Goal: Information Seeking & Learning: Learn about a topic

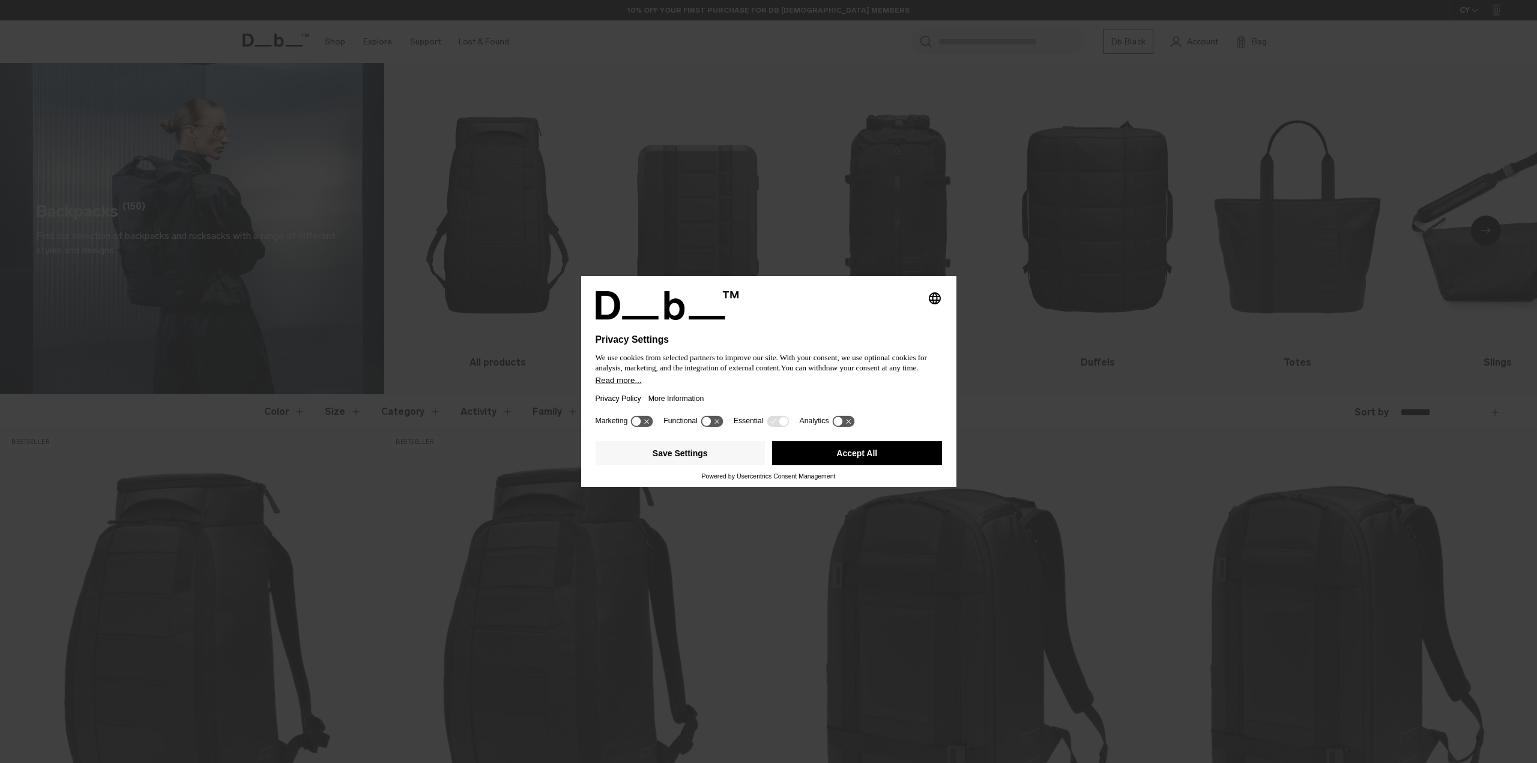
click at [842, 454] on button "Accept All" at bounding box center [857, 453] width 170 height 24
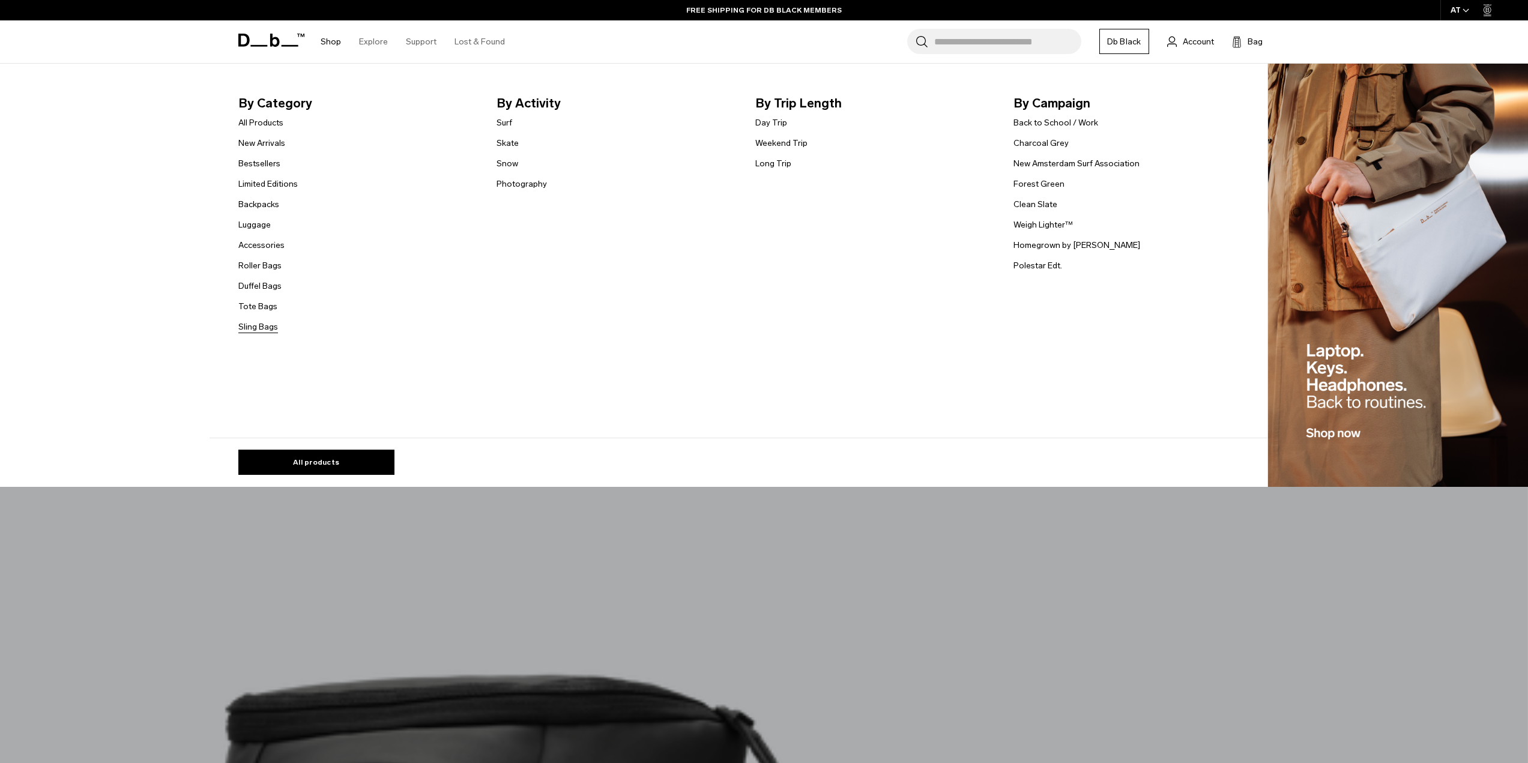
click at [268, 328] on link "Sling Bags" at bounding box center [258, 327] width 40 height 13
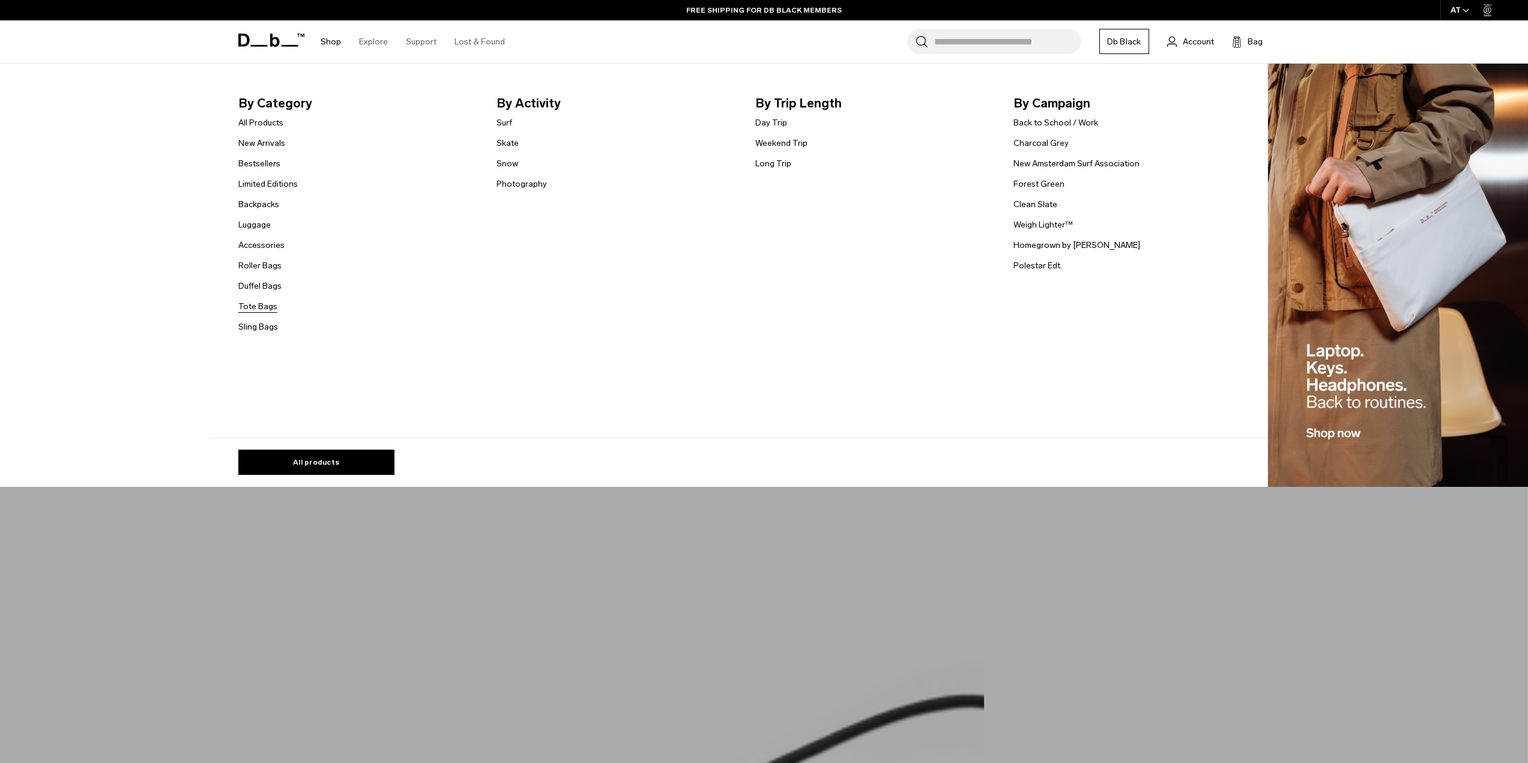
click at [270, 309] on link "Tote Bags" at bounding box center [257, 306] width 39 height 13
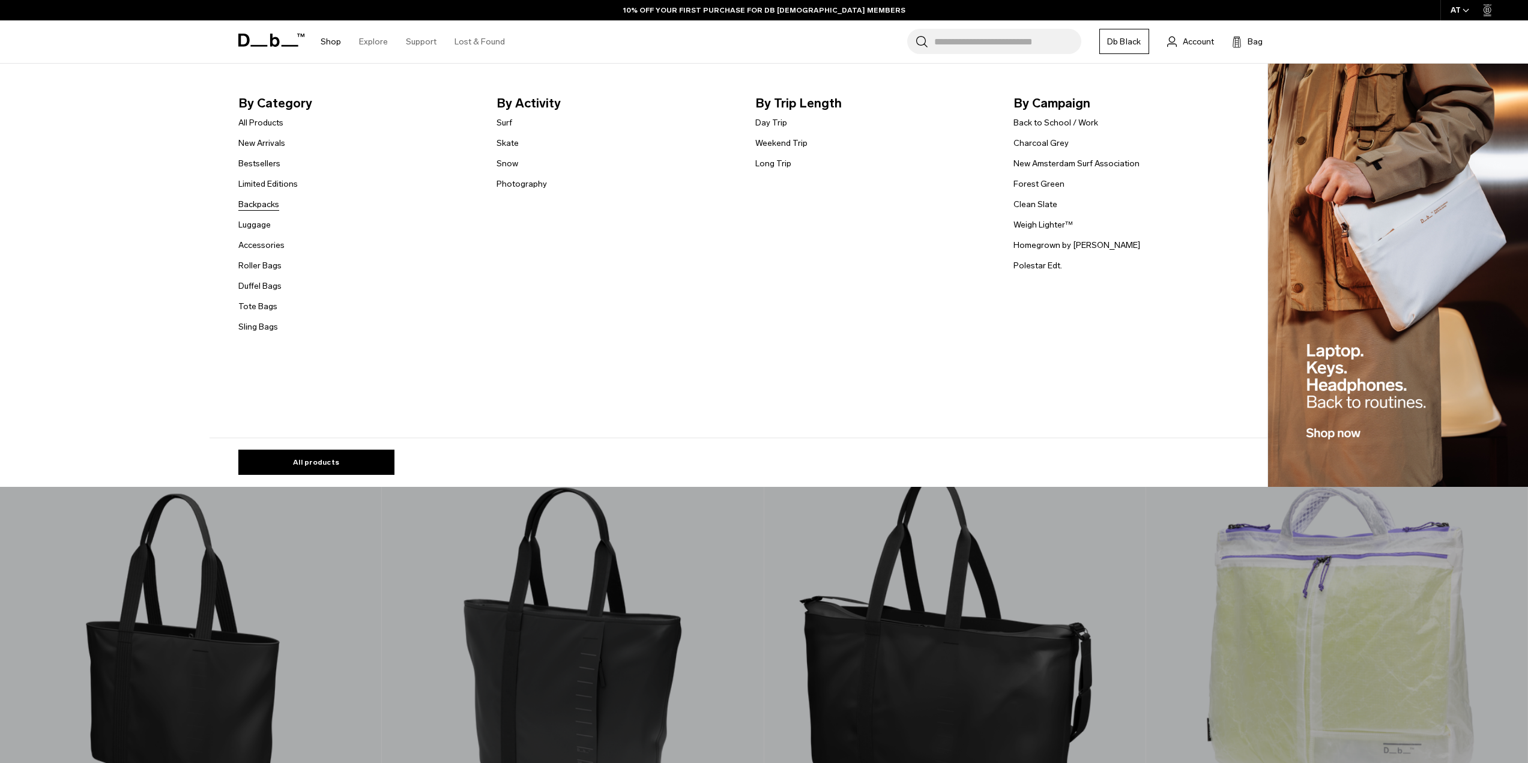
click at [279, 209] on link "Backpacks" at bounding box center [258, 204] width 41 height 13
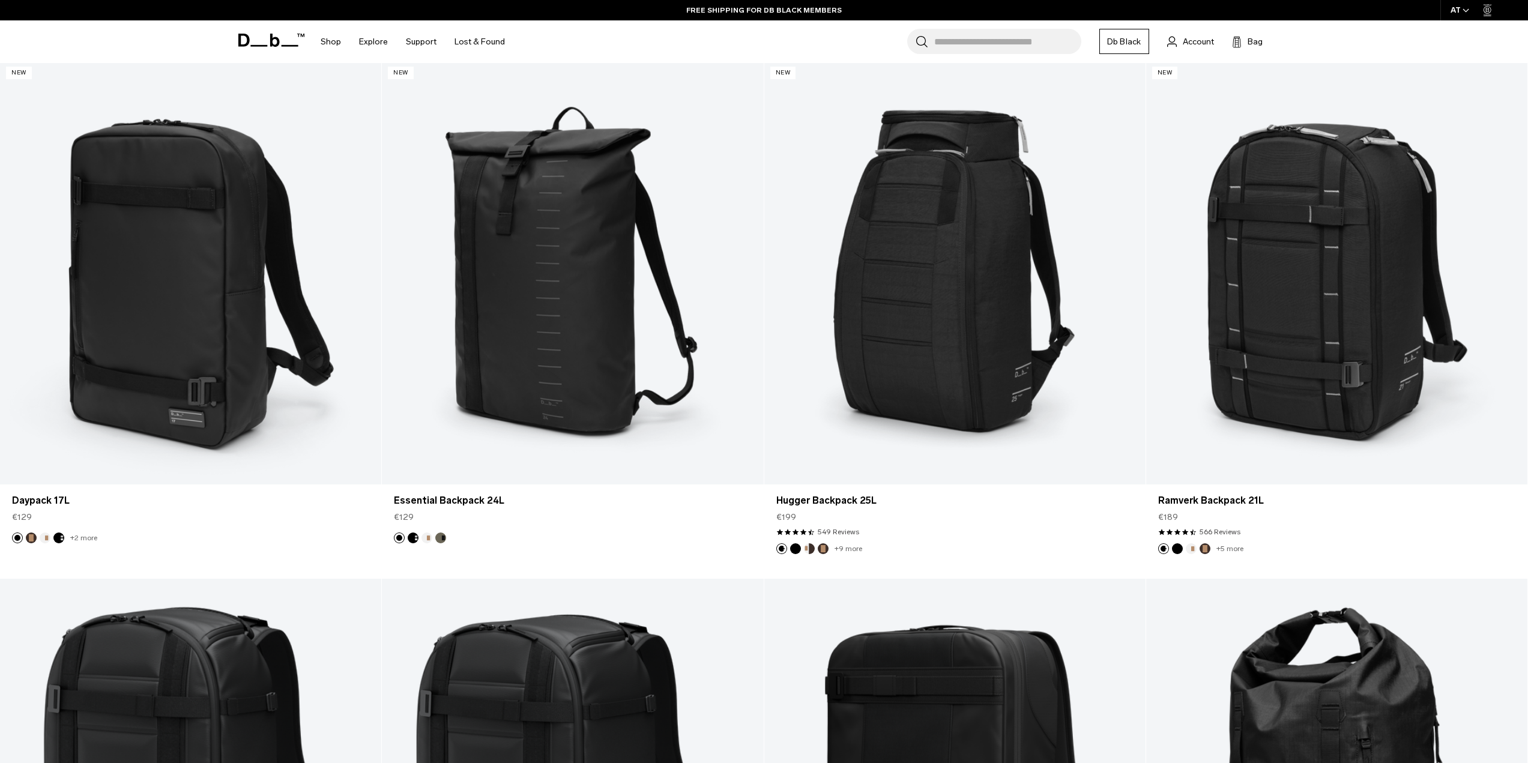
scroll to position [1921, 0]
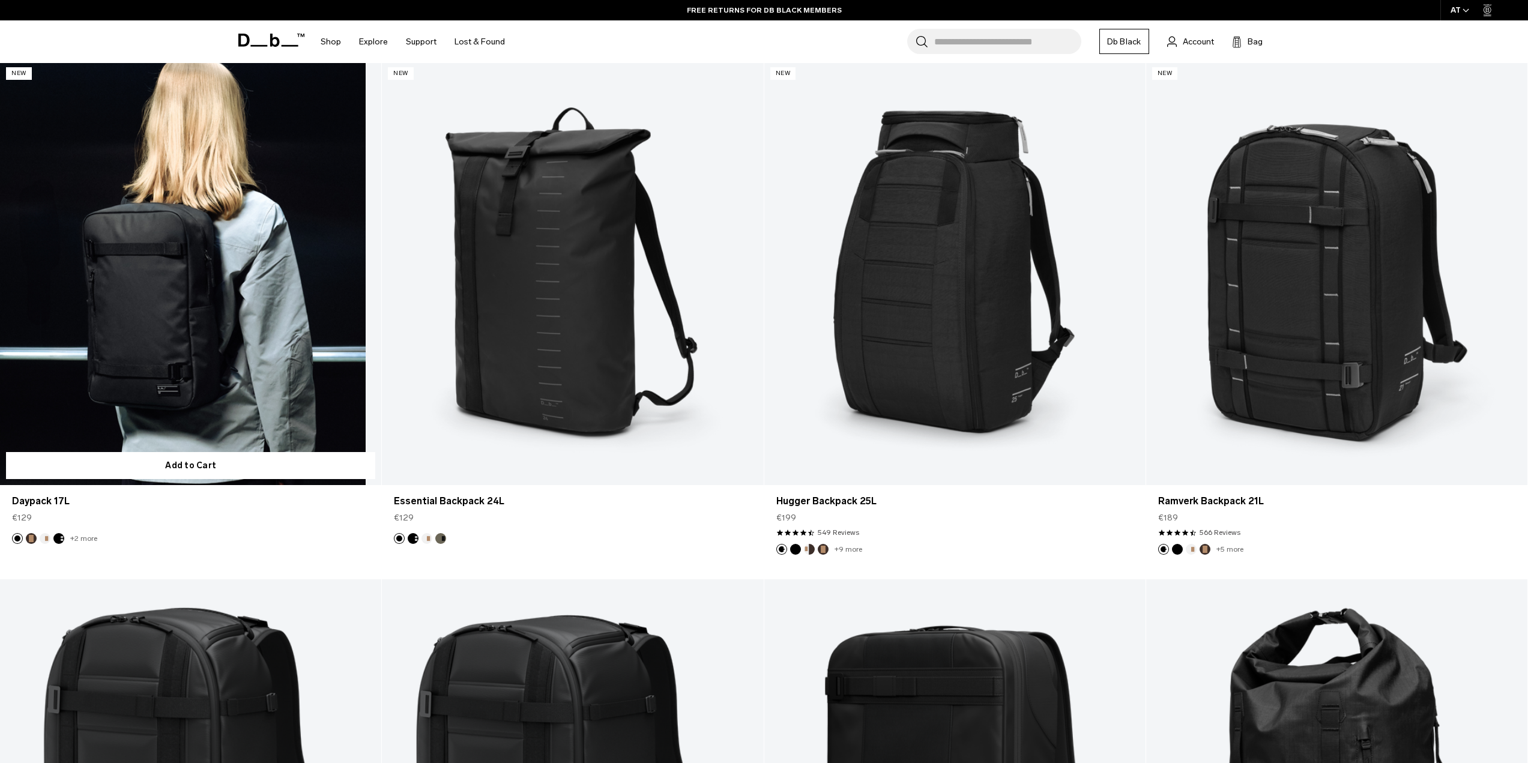
click at [167, 367] on link "Daypack 17L" at bounding box center [190, 273] width 381 height 424
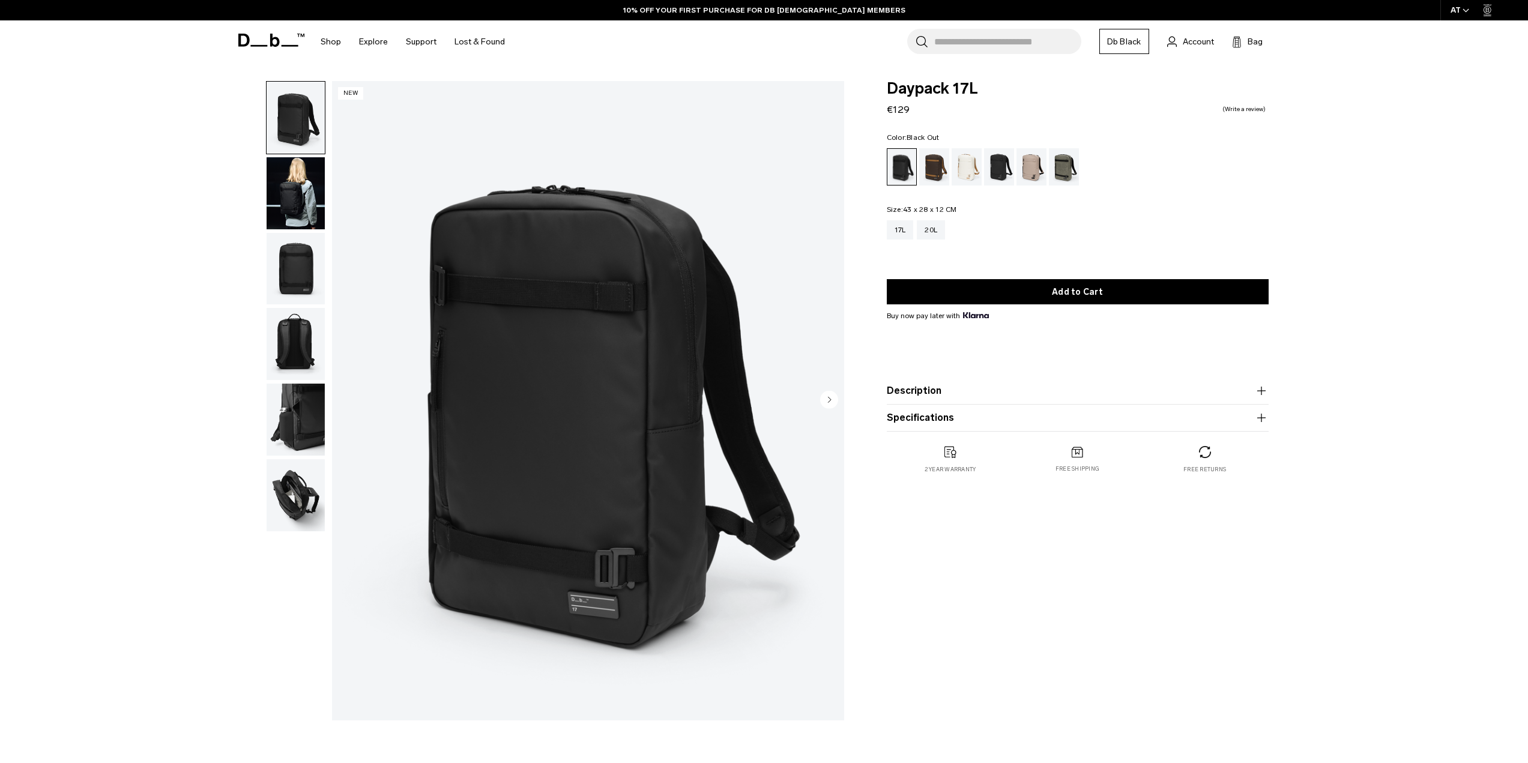
click at [297, 346] on img "button" at bounding box center [296, 344] width 58 height 72
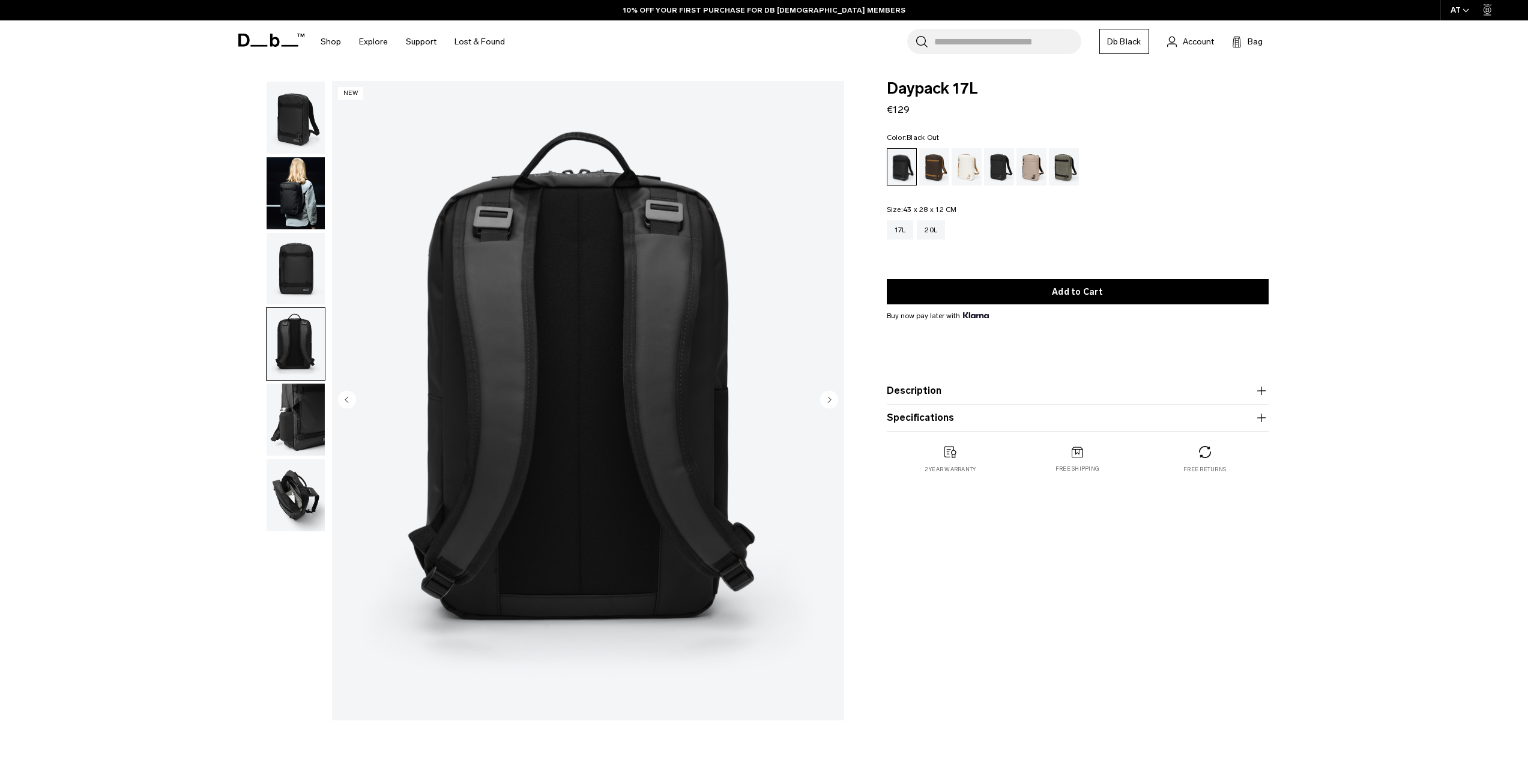
click at [310, 401] on img "button" at bounding box center [296, 420] width 58 height 72
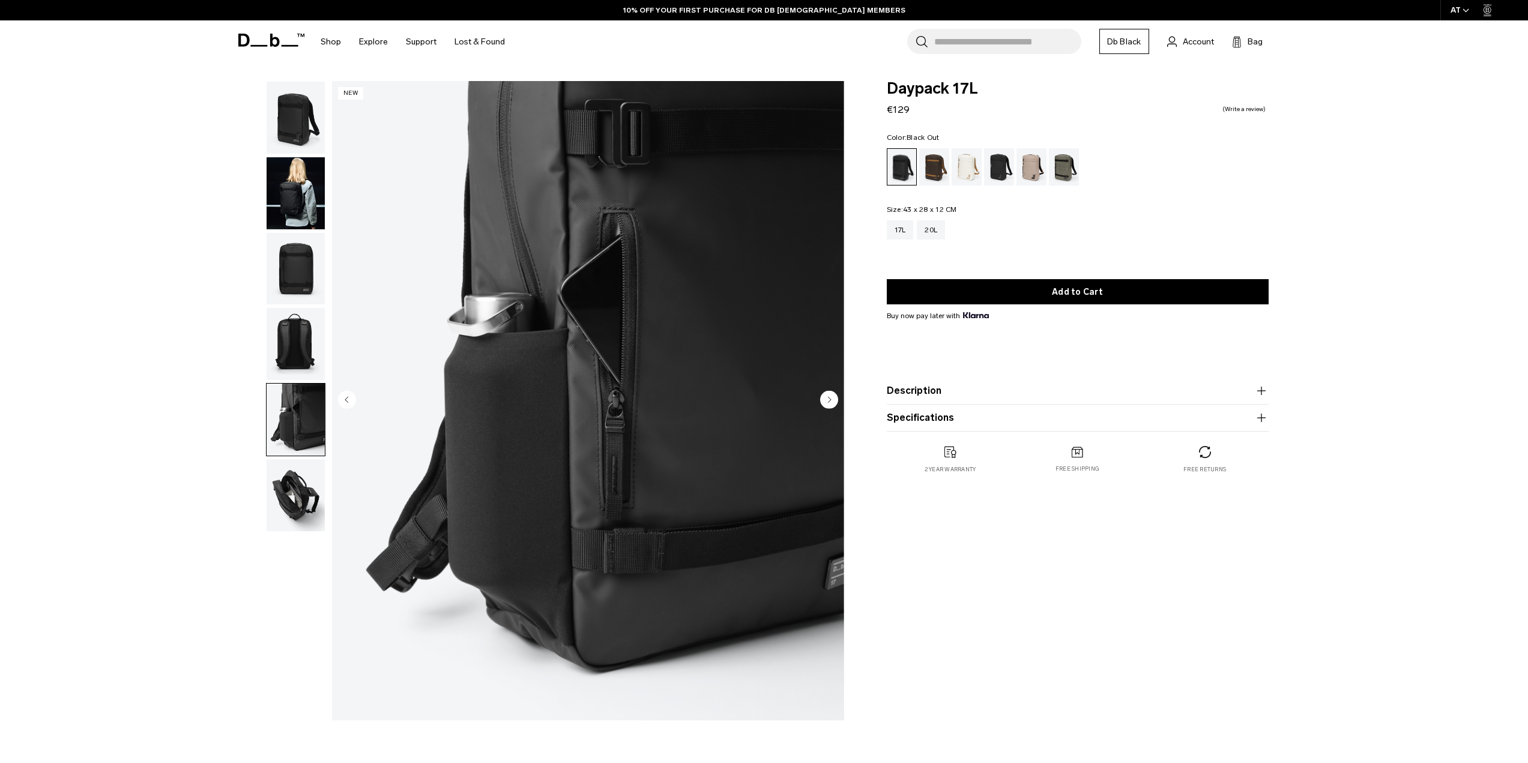
click at [299, 482] on img "button" at bounding box center [296, 495] width 58 height 72
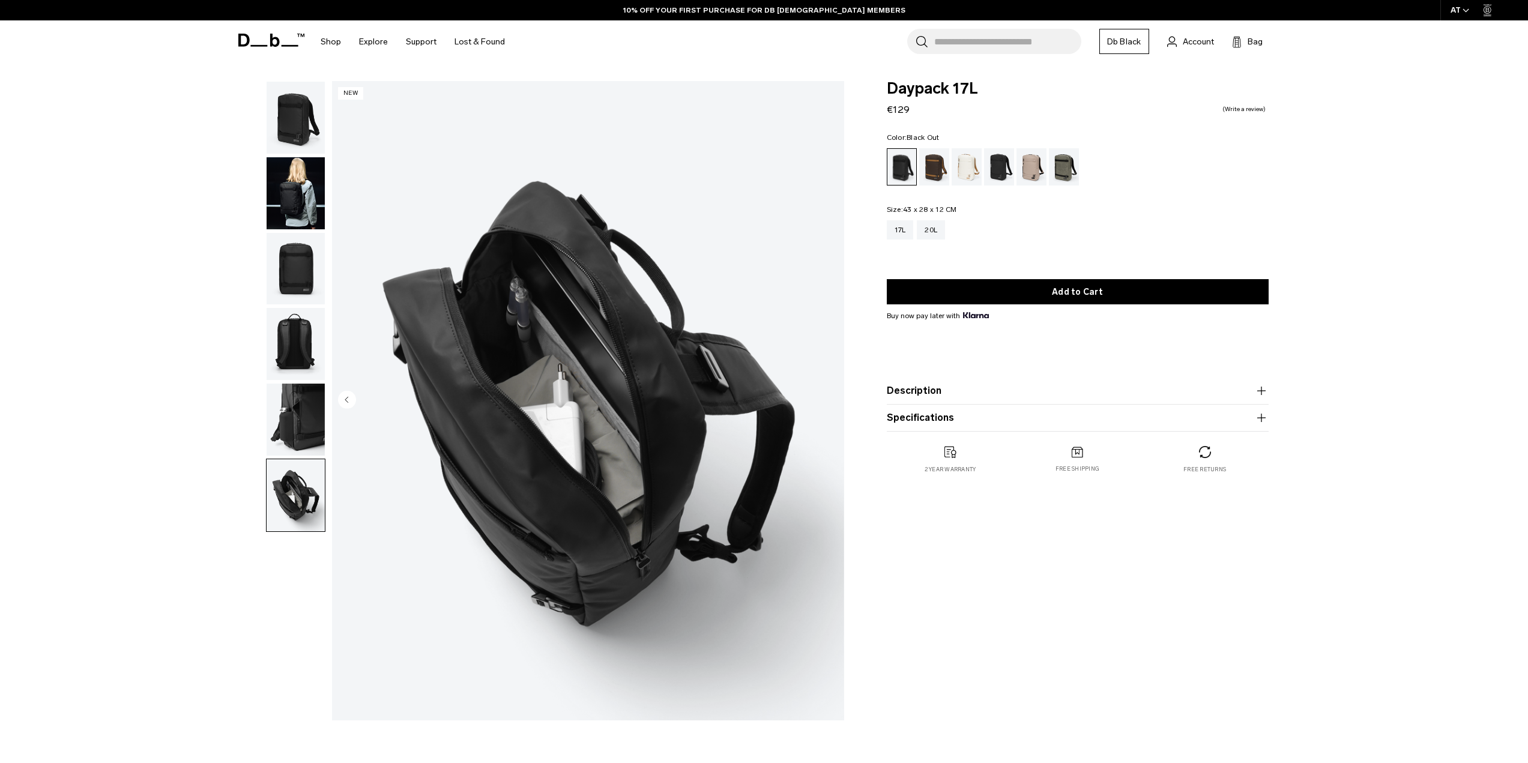
click at [309, 258] on img "button" at bounding box center [296, 269] width 58 height 72
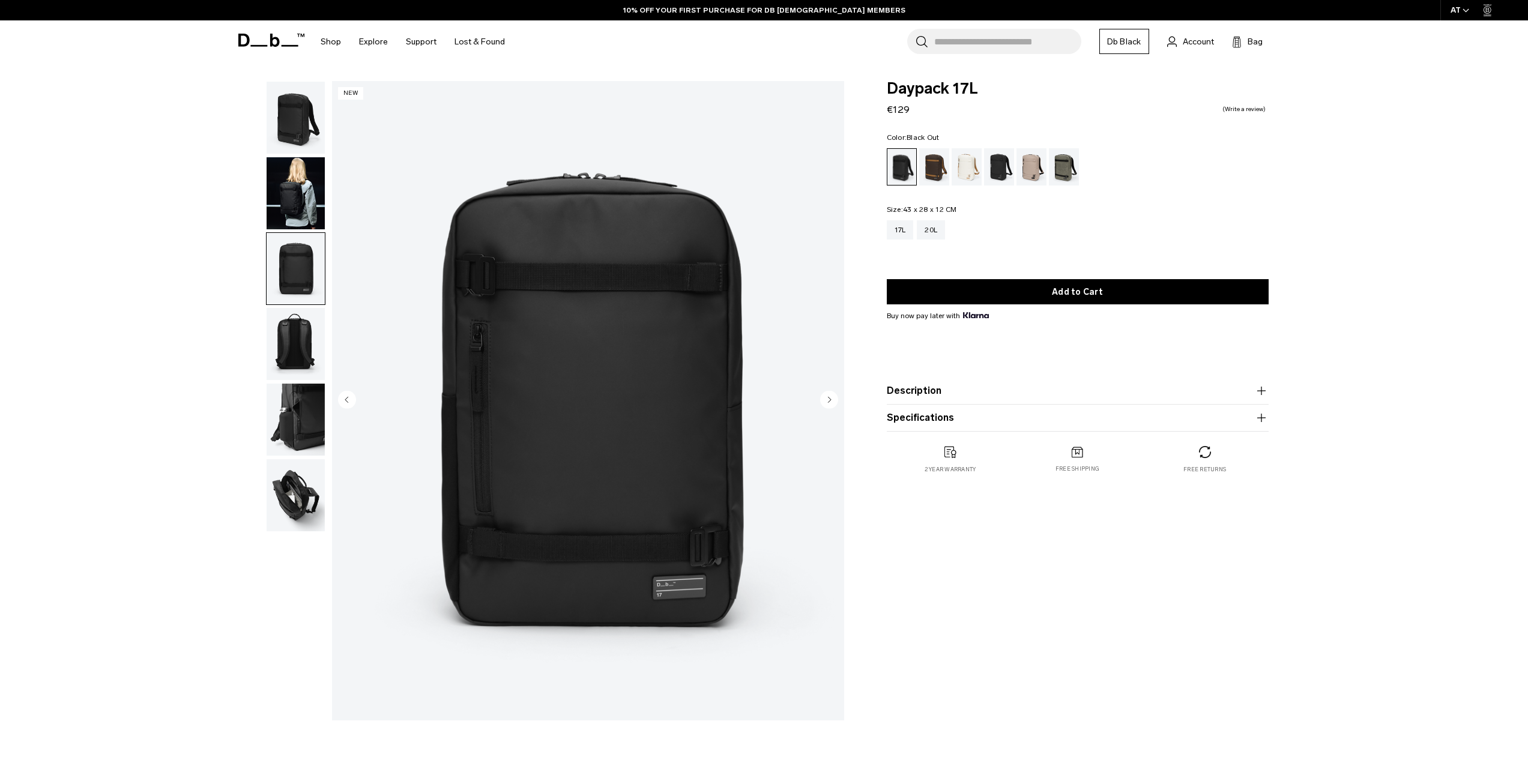
click at [308, 200] on img "button" at bounding box center [296, 193] width 58 height 72
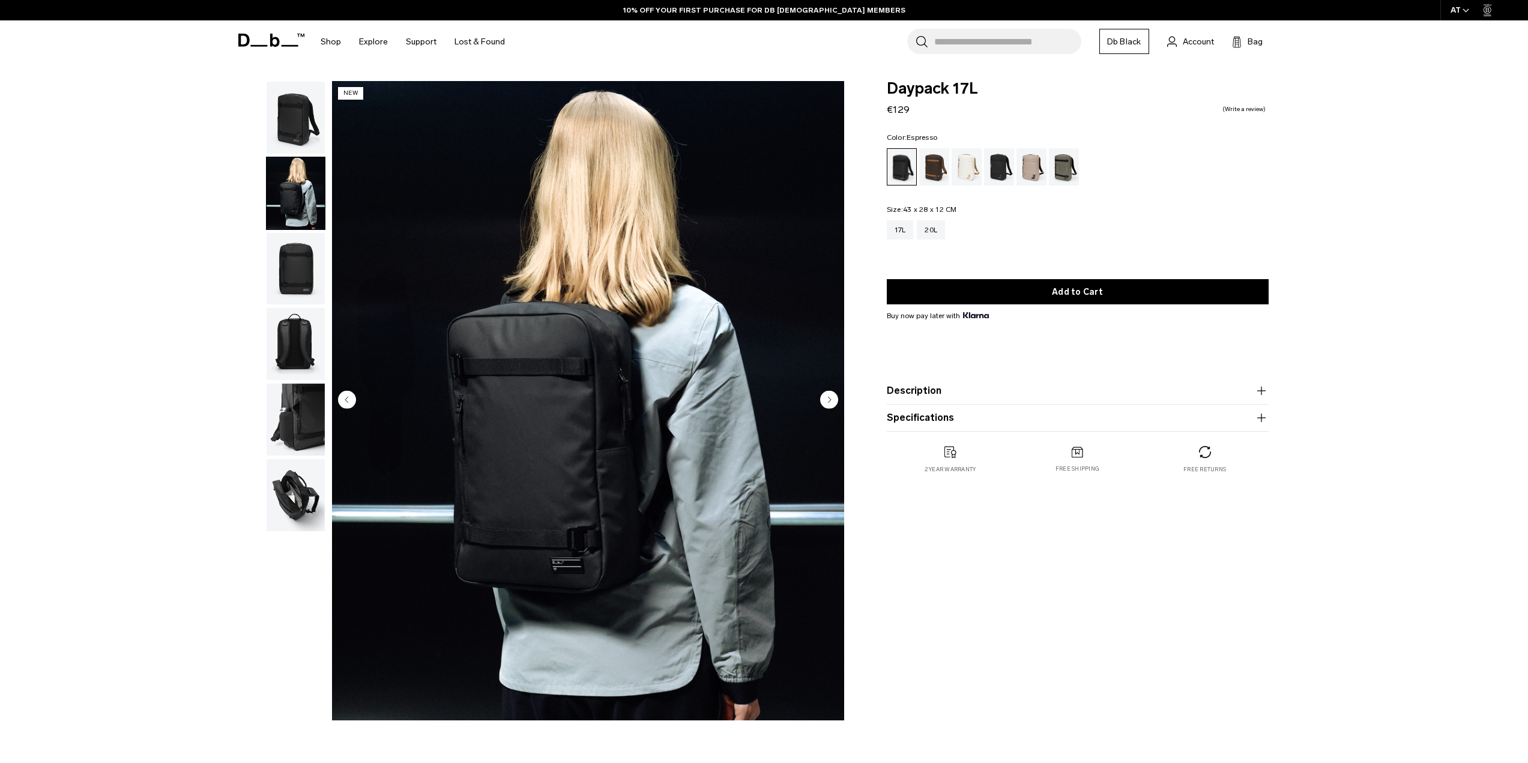
click at [935, 167] on div "Espresso" at bounding box center [934, 166] width 31 height 37
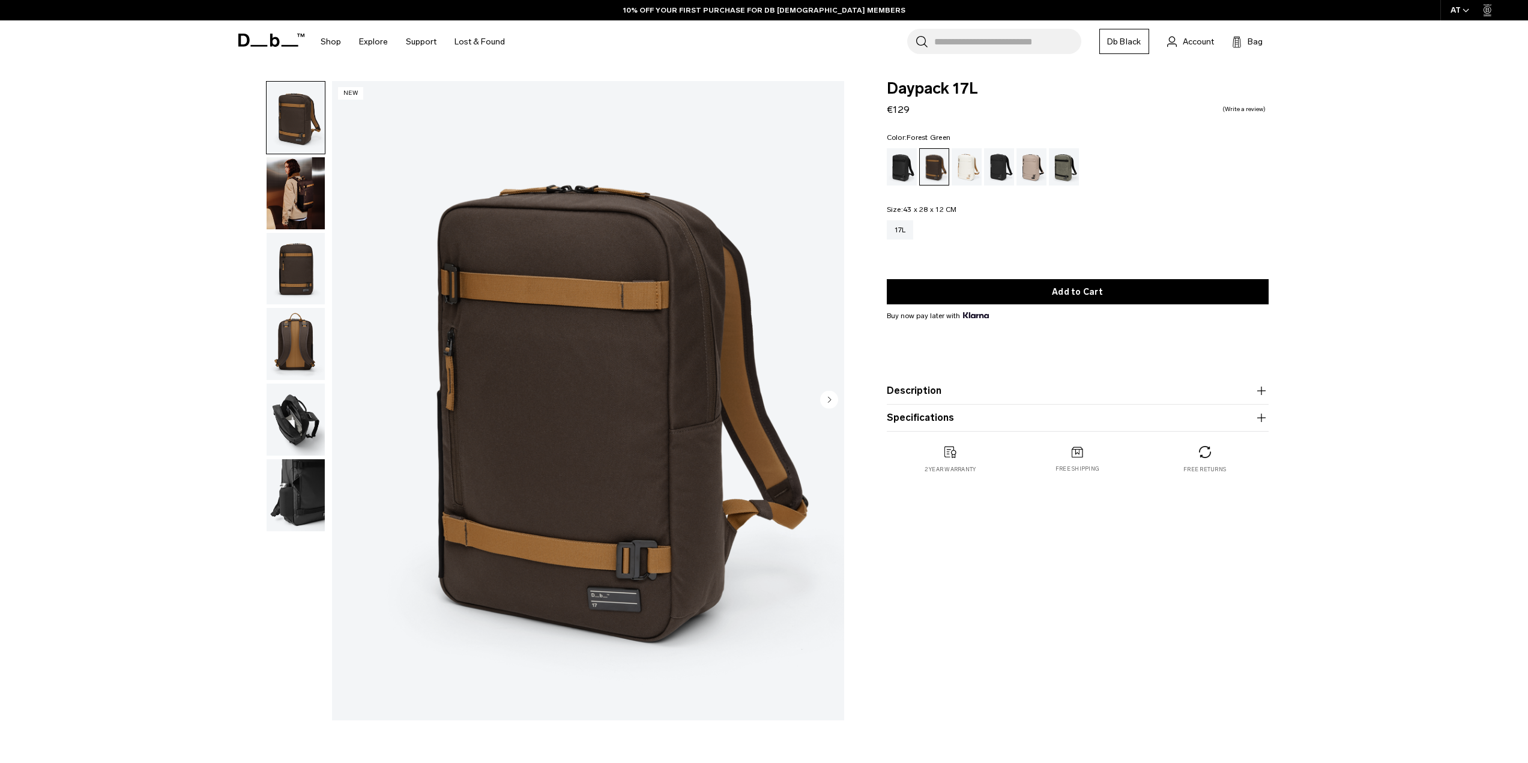
click at [1059, 167] on div "Forest Green" at bounding box center [1064, 166] width 31 height 37
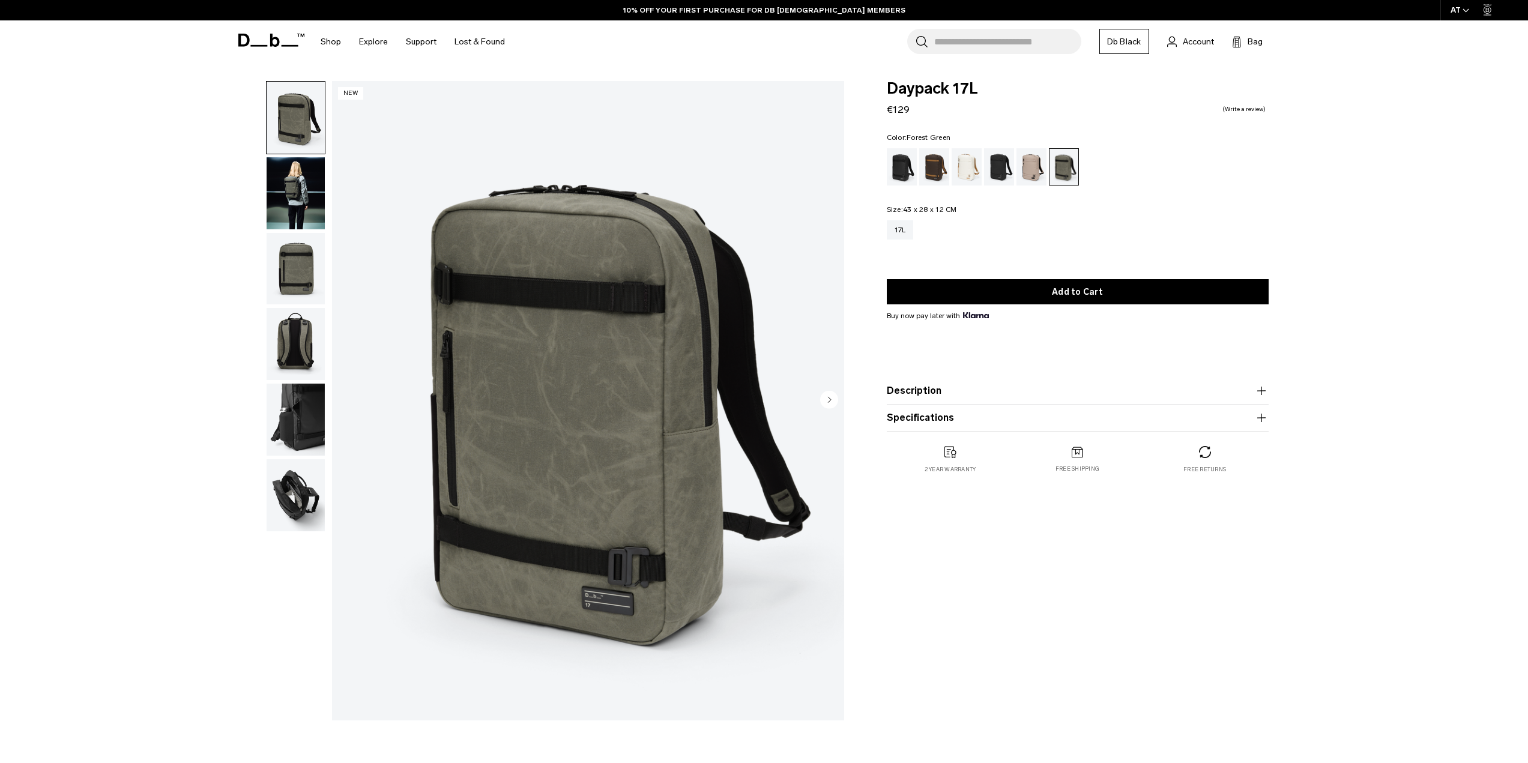
drag, startPoint x: 0, startPoint y: 0, endPoint x: 1033, endPoint y: 170, distance: 1046.4
click at [1033, 170] on div "Fogbow Beige" at bounding box center [1031, 166] width 31 height 37
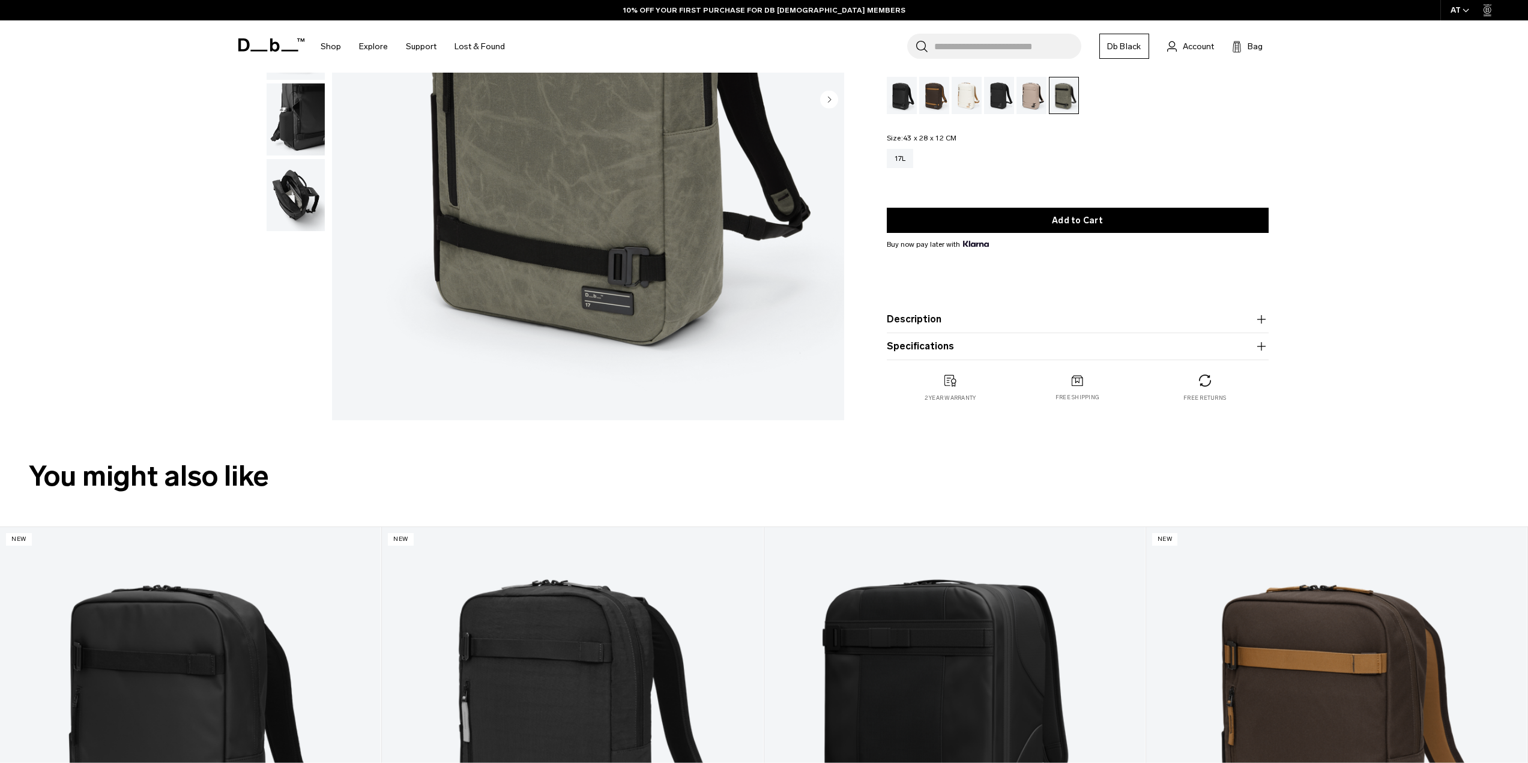
scroll to position [600, 0]
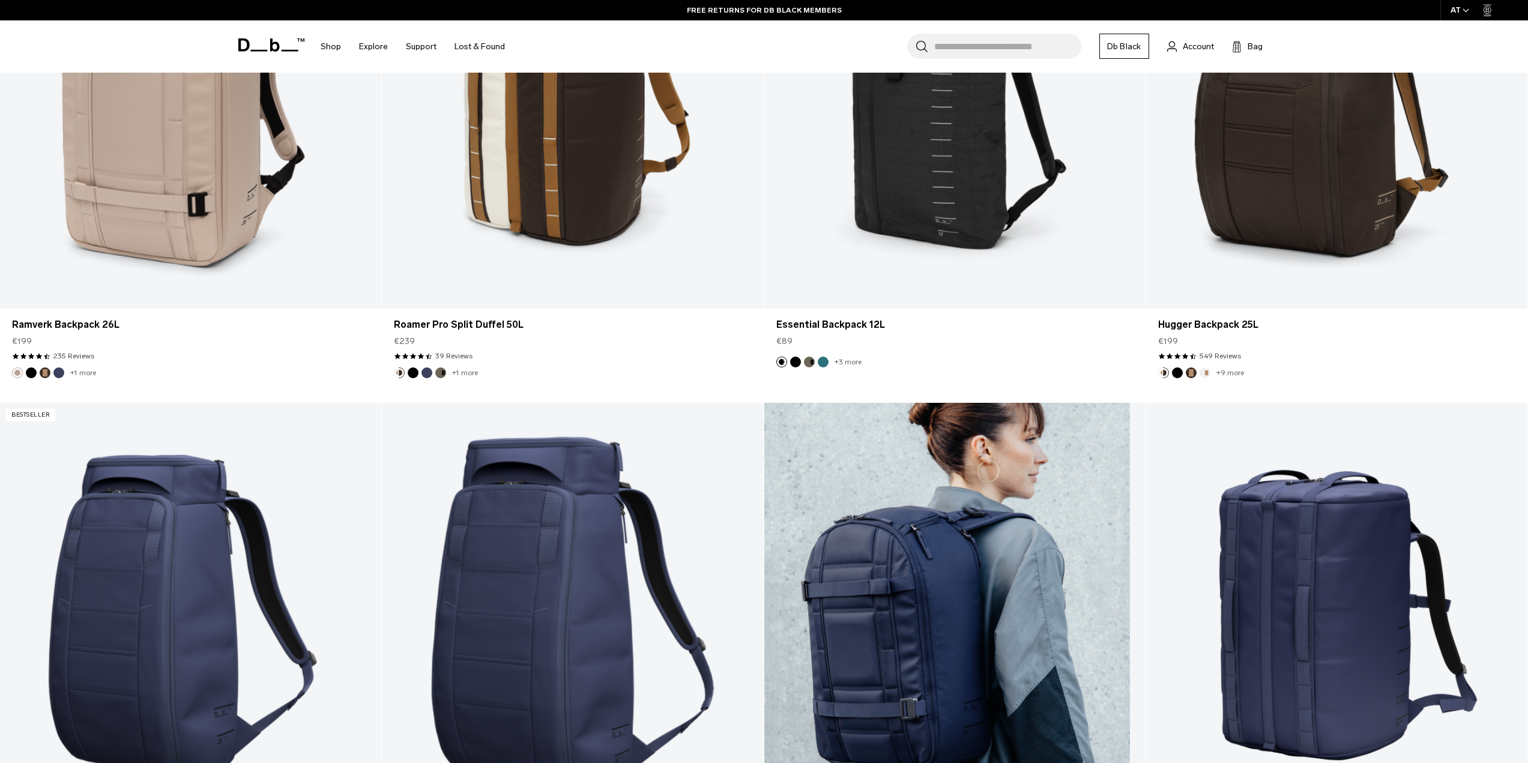
scroll to position [4185, 0]
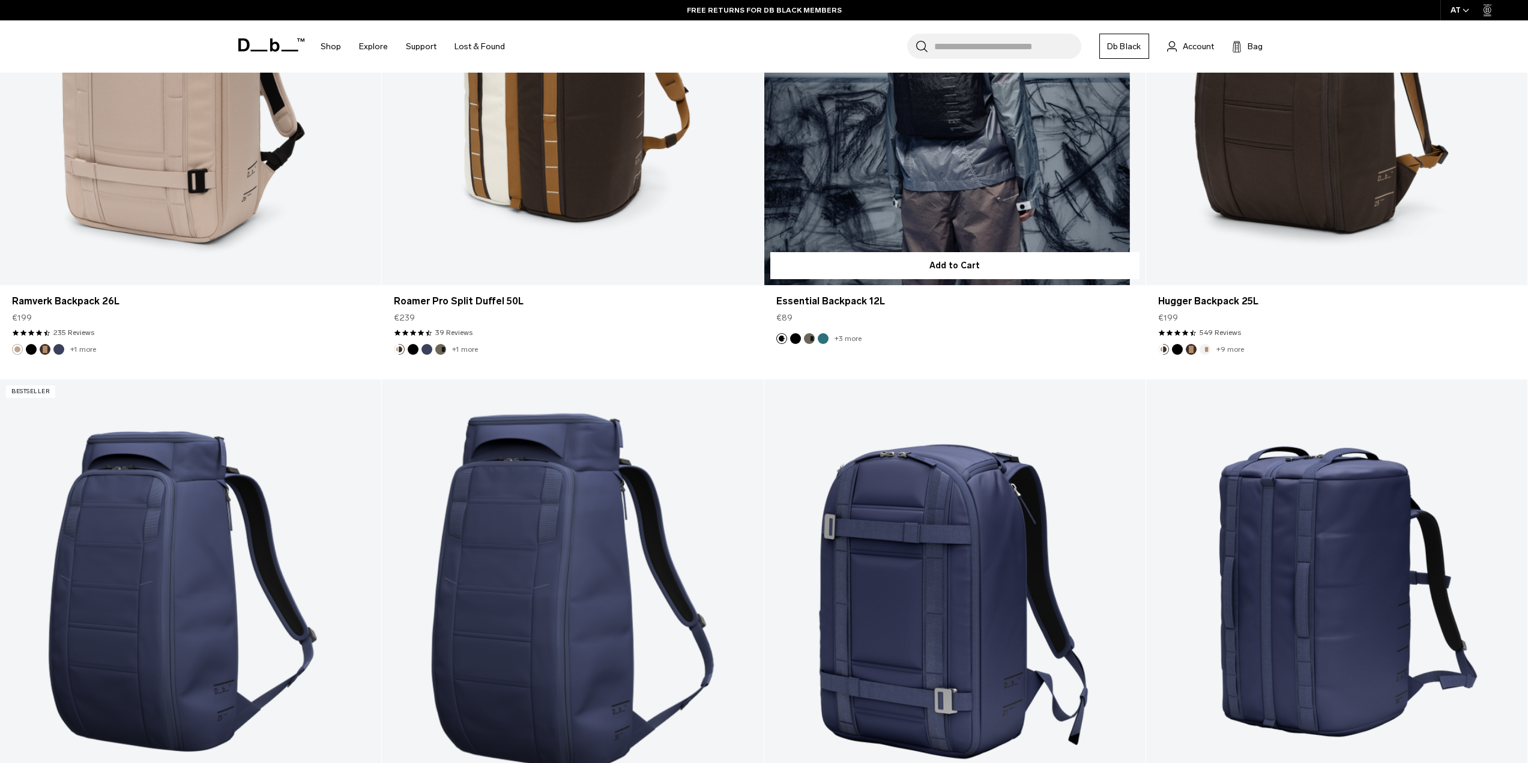
click at [873, 169] on link "Essential Backpack 12L" at bounding box center [954, 74] width 381 height 424
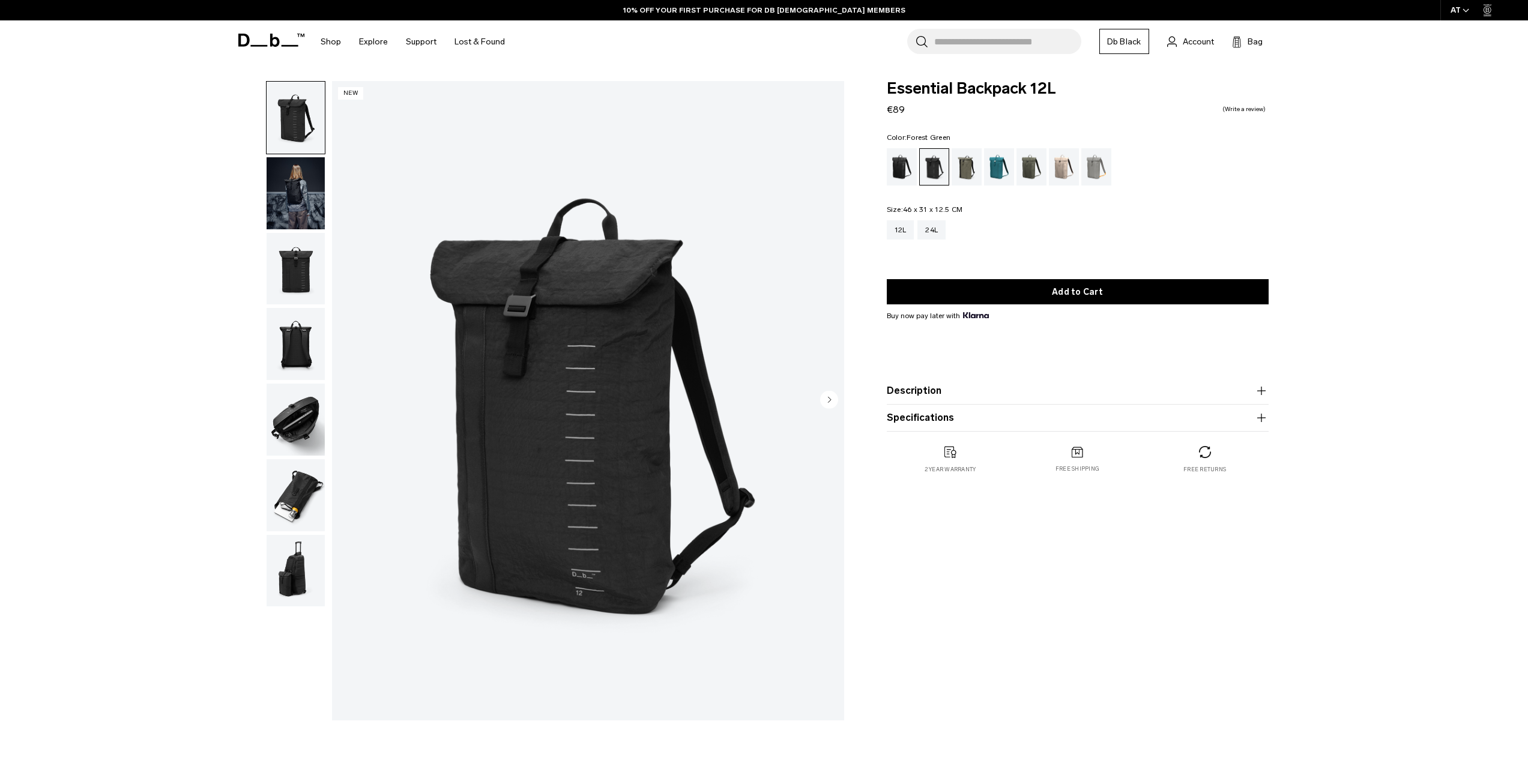
click at [979, 169] on div "Forest Green" at bounding box center [967, 166] width 31 height 37
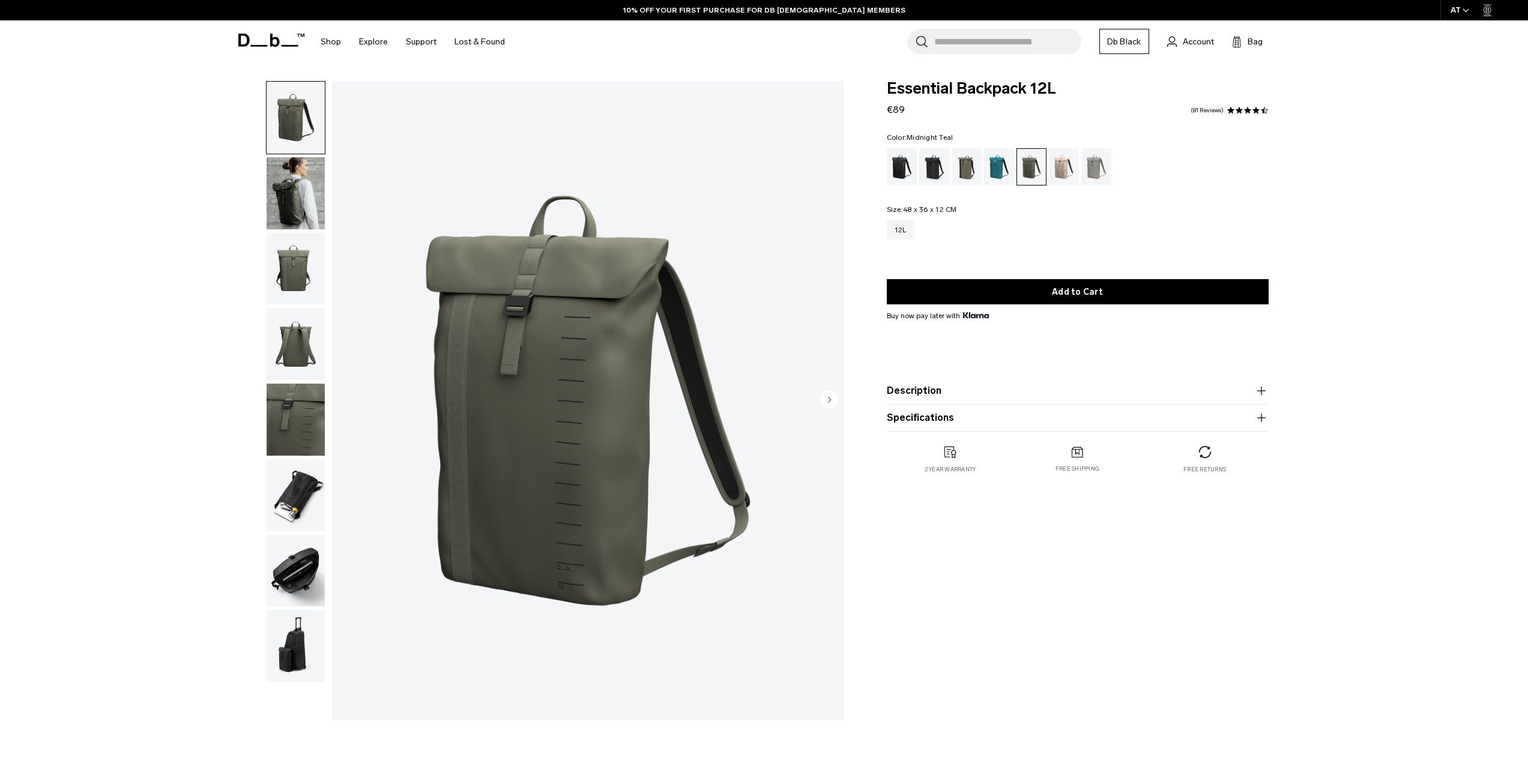
click at [997, 165] on div "Midnight Teal" at bounding box center [999, 166] width 31 height 37
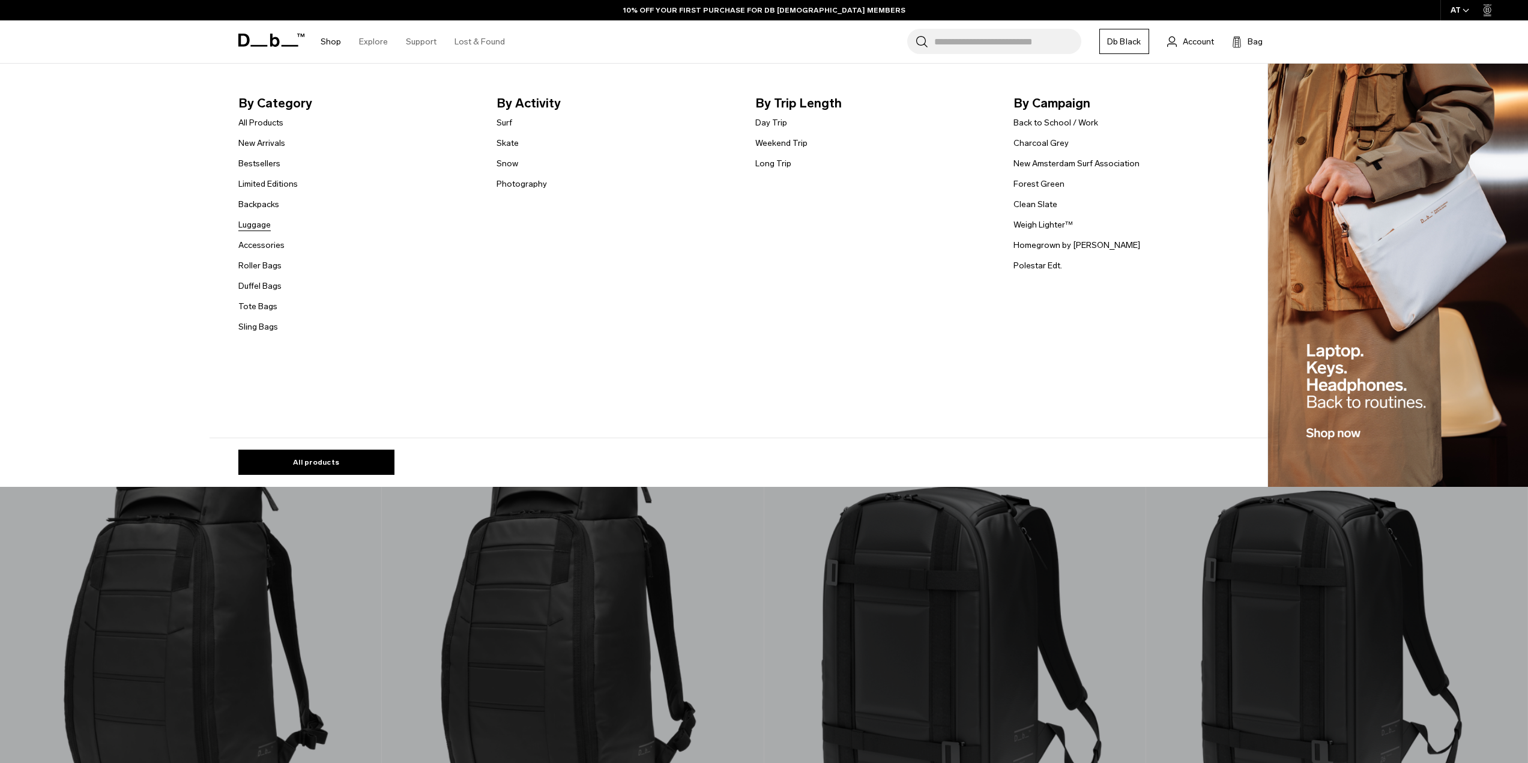
click at [263, 226] on link "Luggage" at bounding box center [254, 225] width 32 height 13
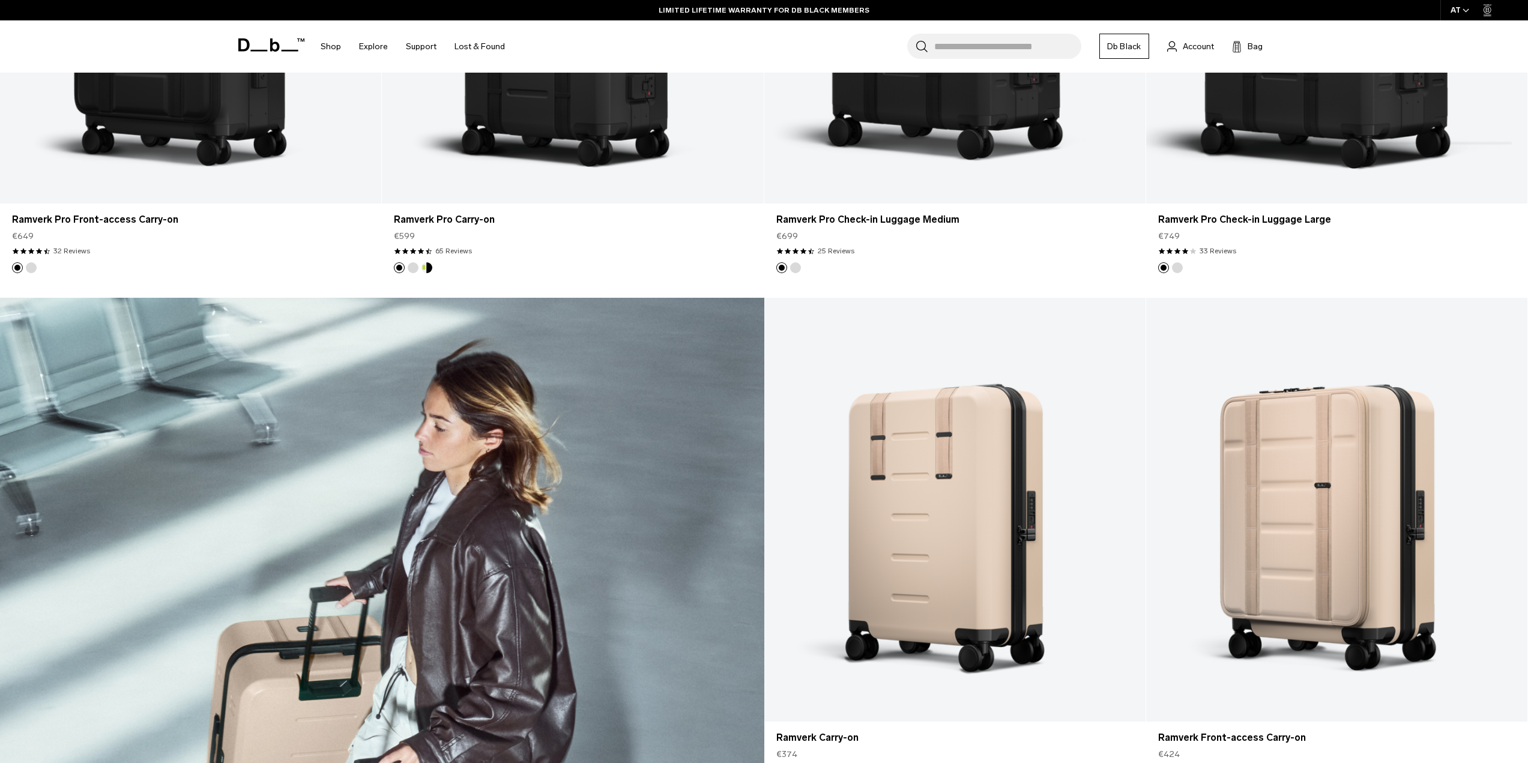
scroll to position [2461, 0]
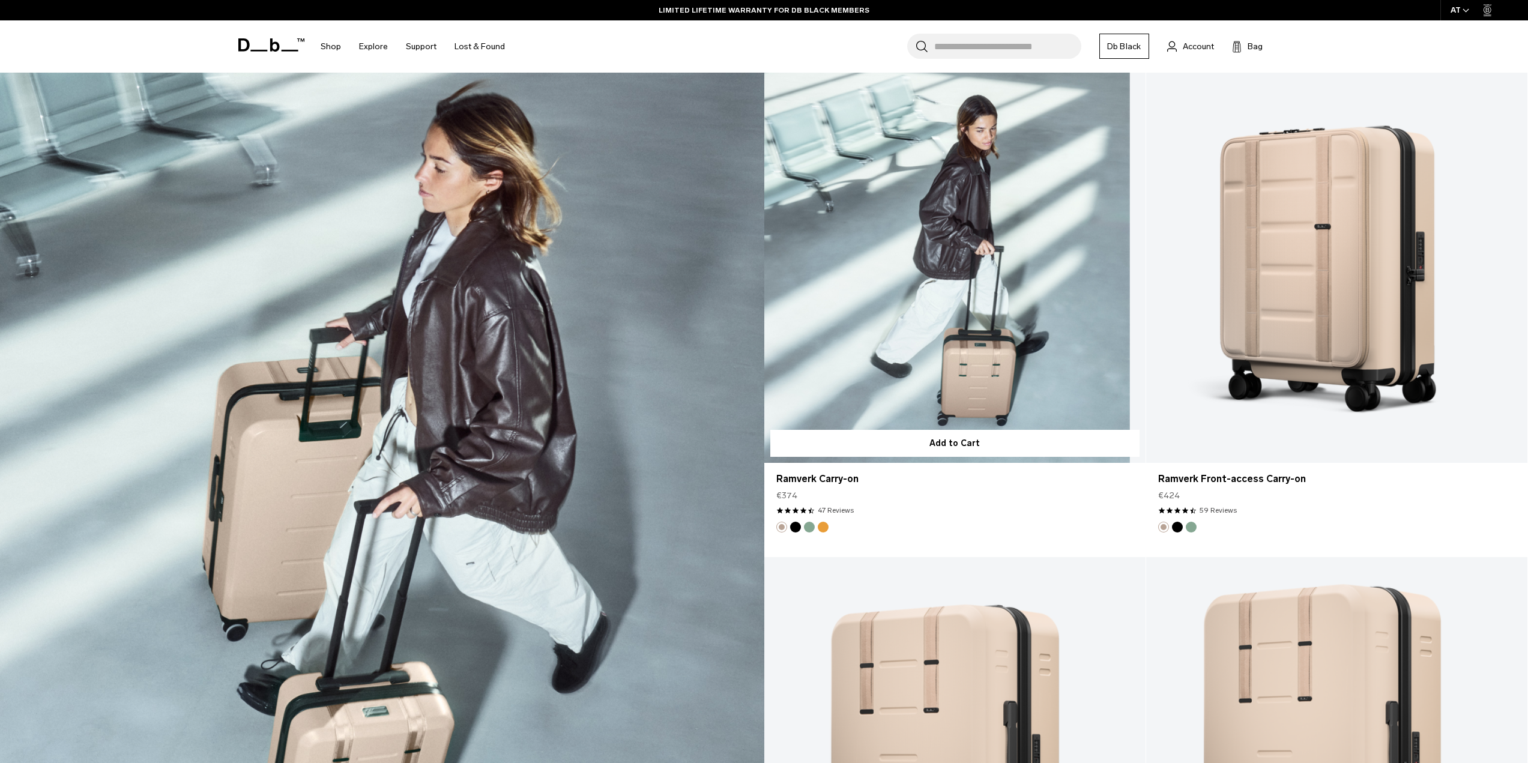
click at [959, 312] on link "Ramverk Carry-on" at bounding box center [954, 251] width 381 height 424
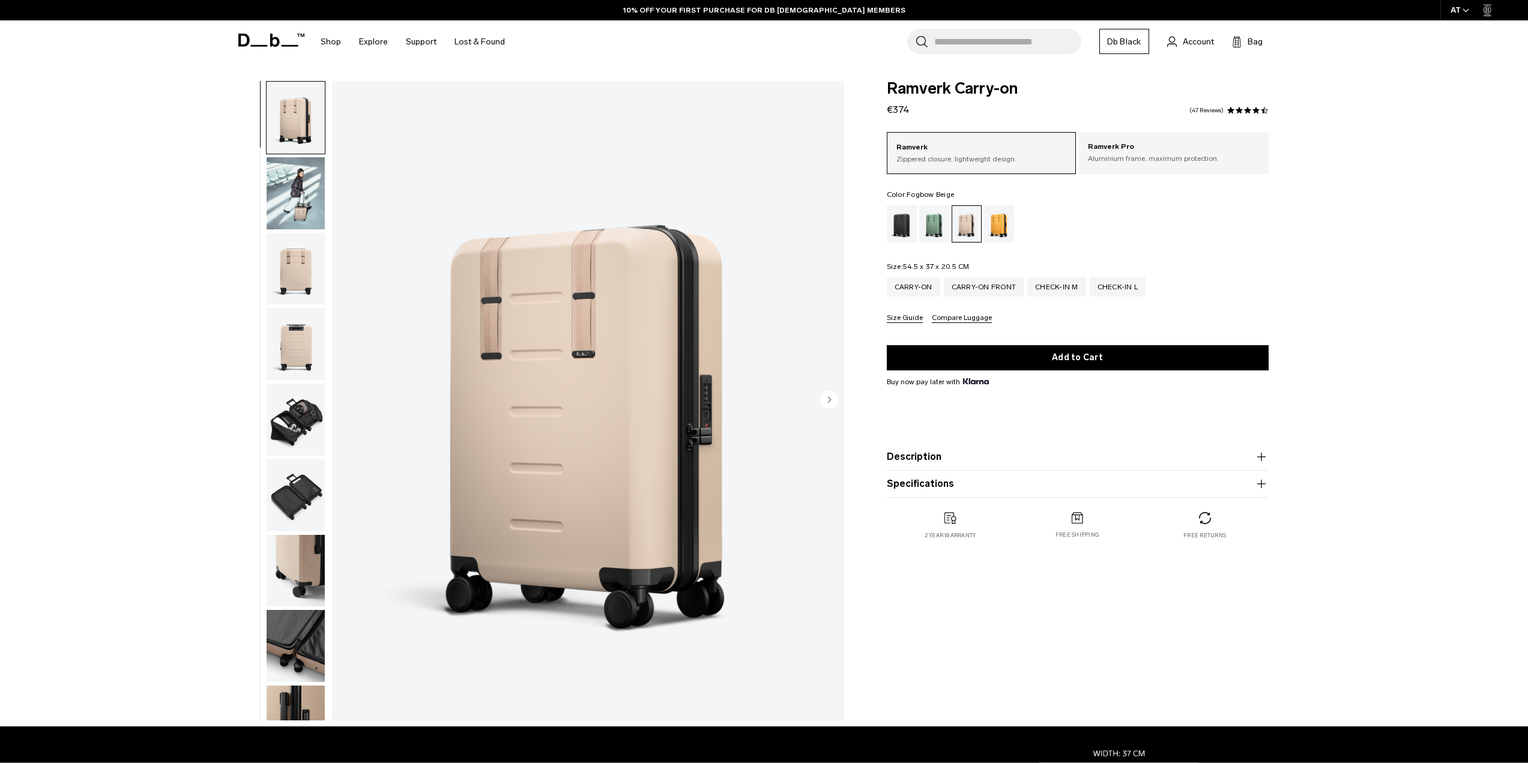
click at [310, 508] on img "button" at bounding box center [296, 495] width 58 height 72
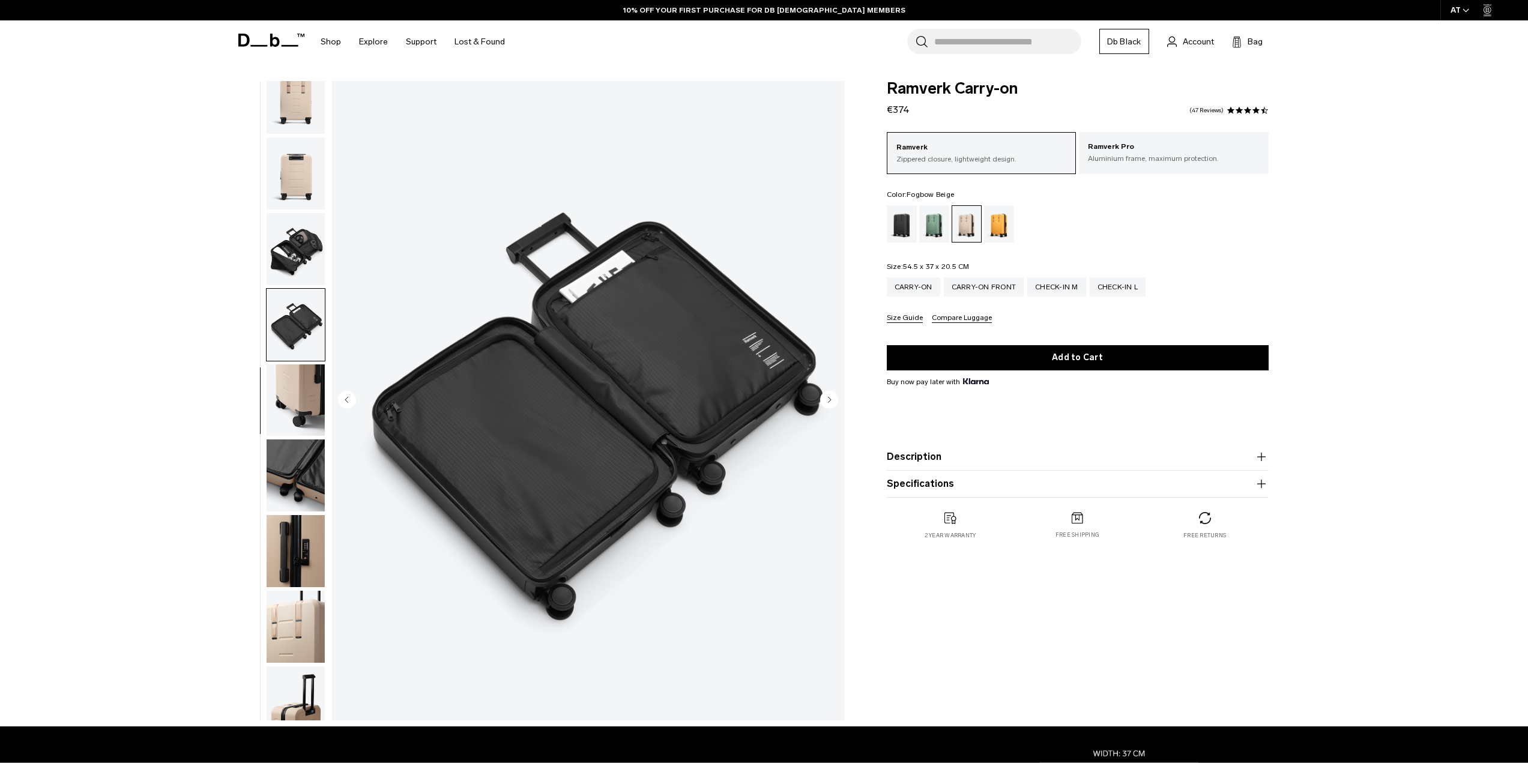
scroll to position [189, 0]
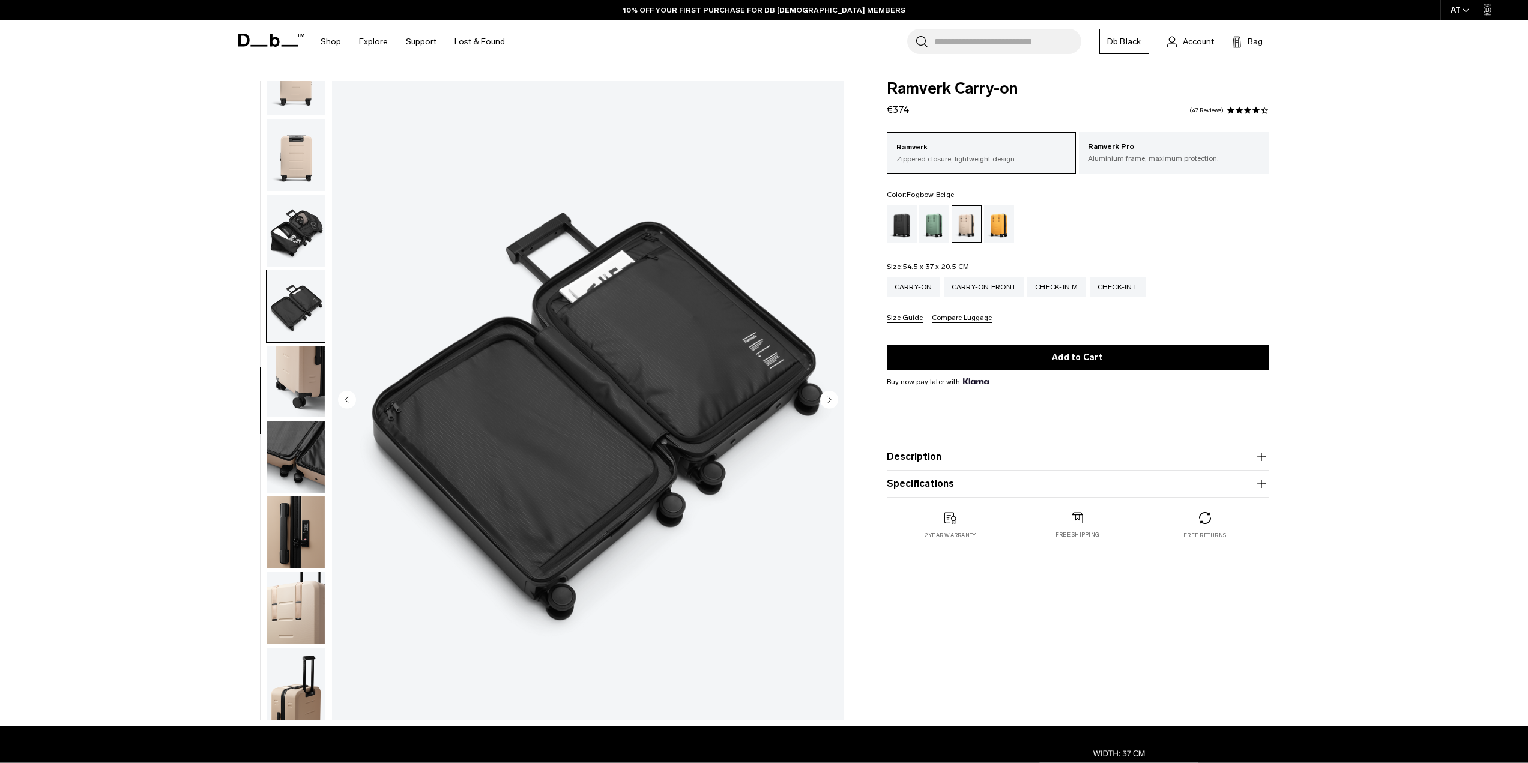
click at [307, 499] on img "button" at bounding box center [296, 532] width 58 height 72
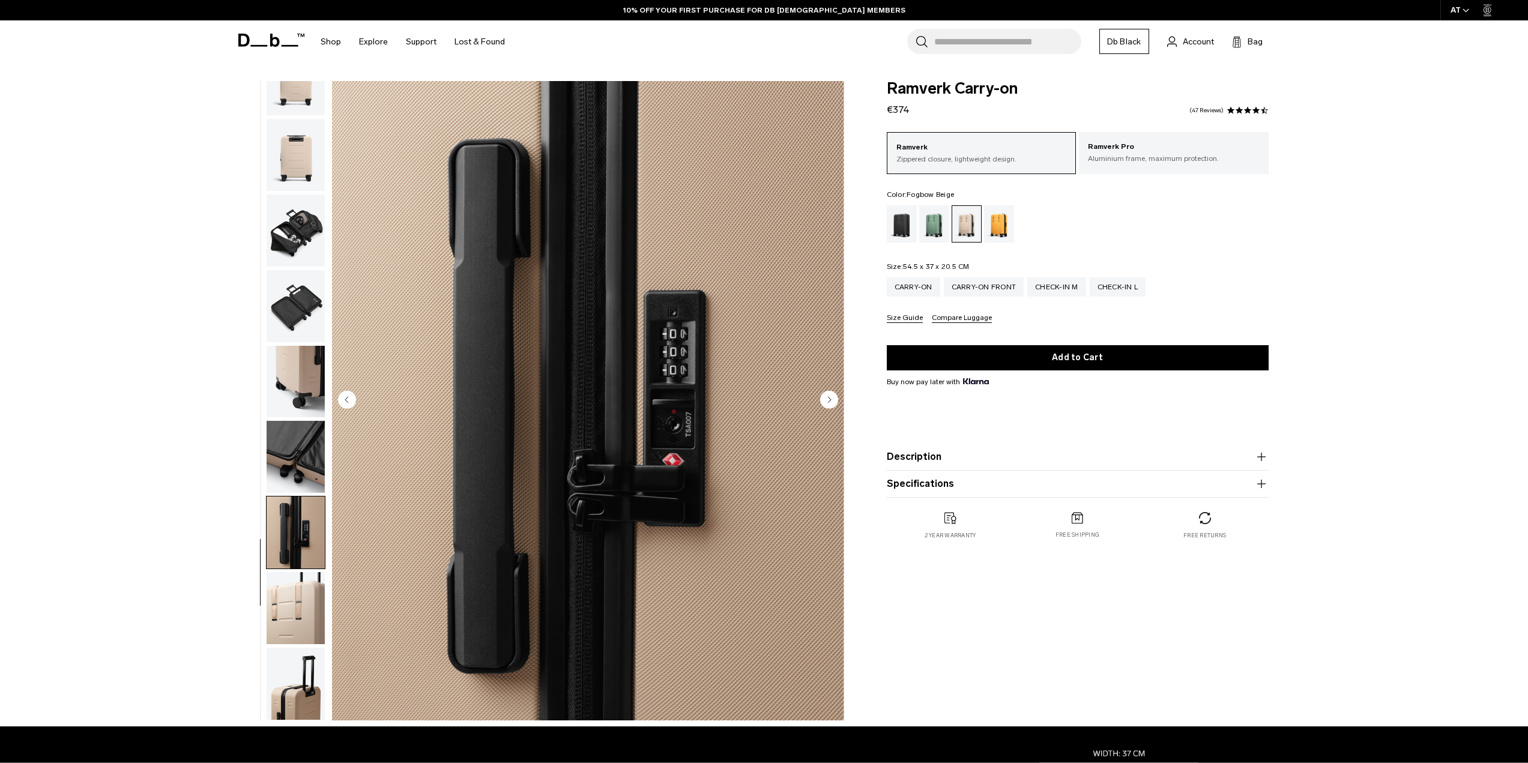
click at [307, 499] on img "button" at bounding box center [296, 532] width 58 height 72
click at [296, 587] on img "button" at bounding box center [296, 608] width 58 height 72
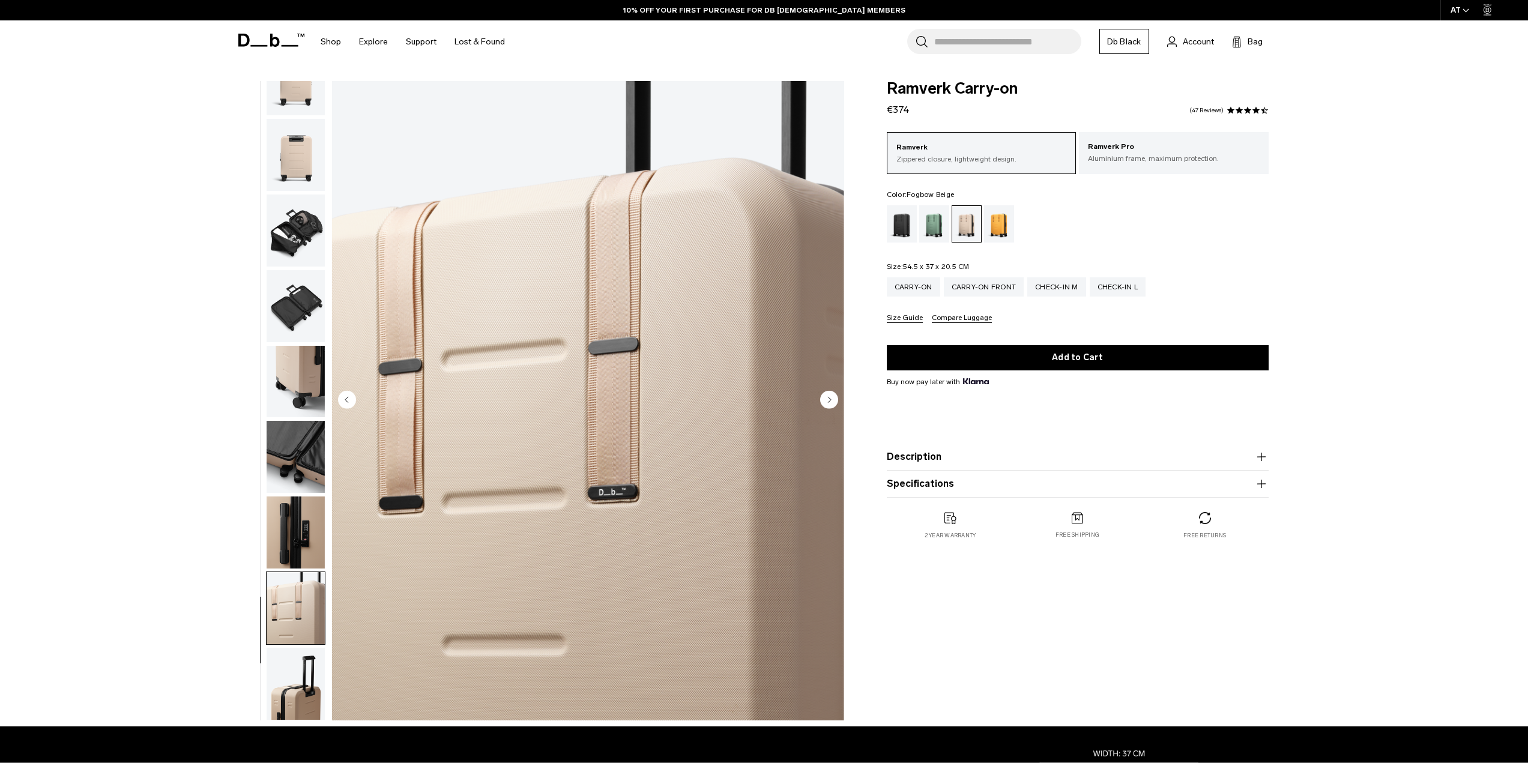
click at [307, 300] on img "button" at bounding box center [296, 306] width 58 height 72
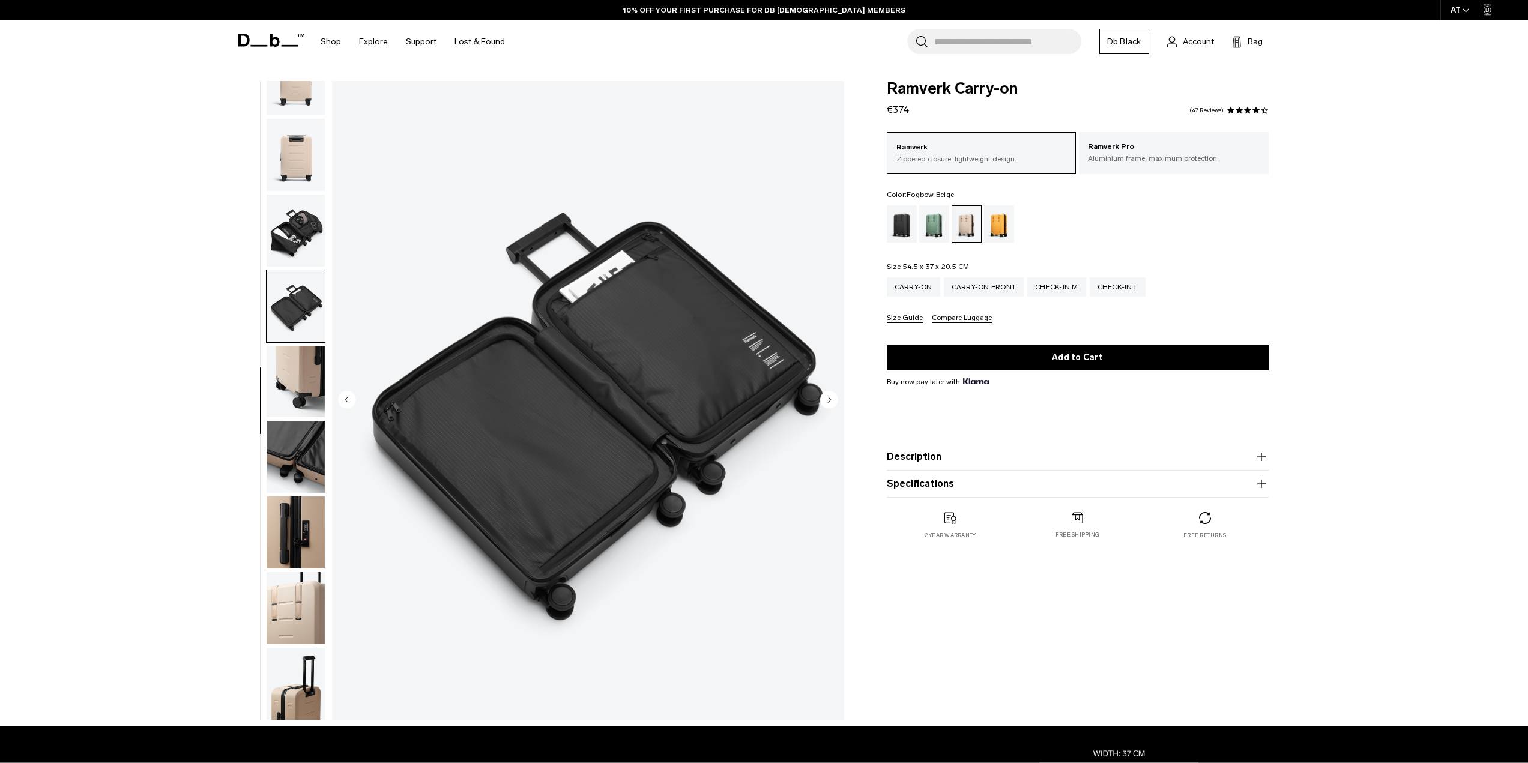
click at [285, 229] on img "button" at bounding box center [296, 231] width 58 height 72
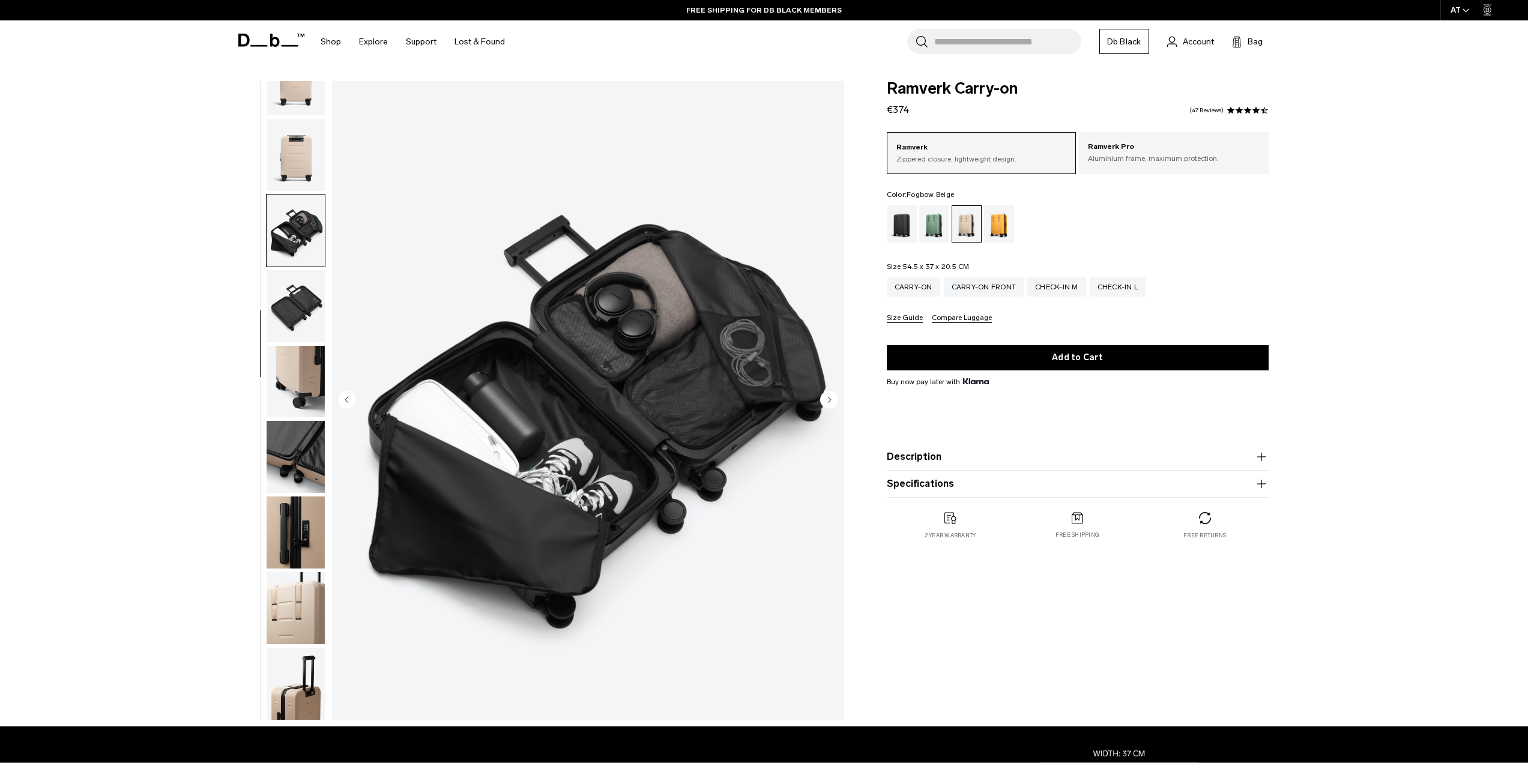
click at [299, 154] on img "button" at bounding box center [296, 155] width 58 height 72
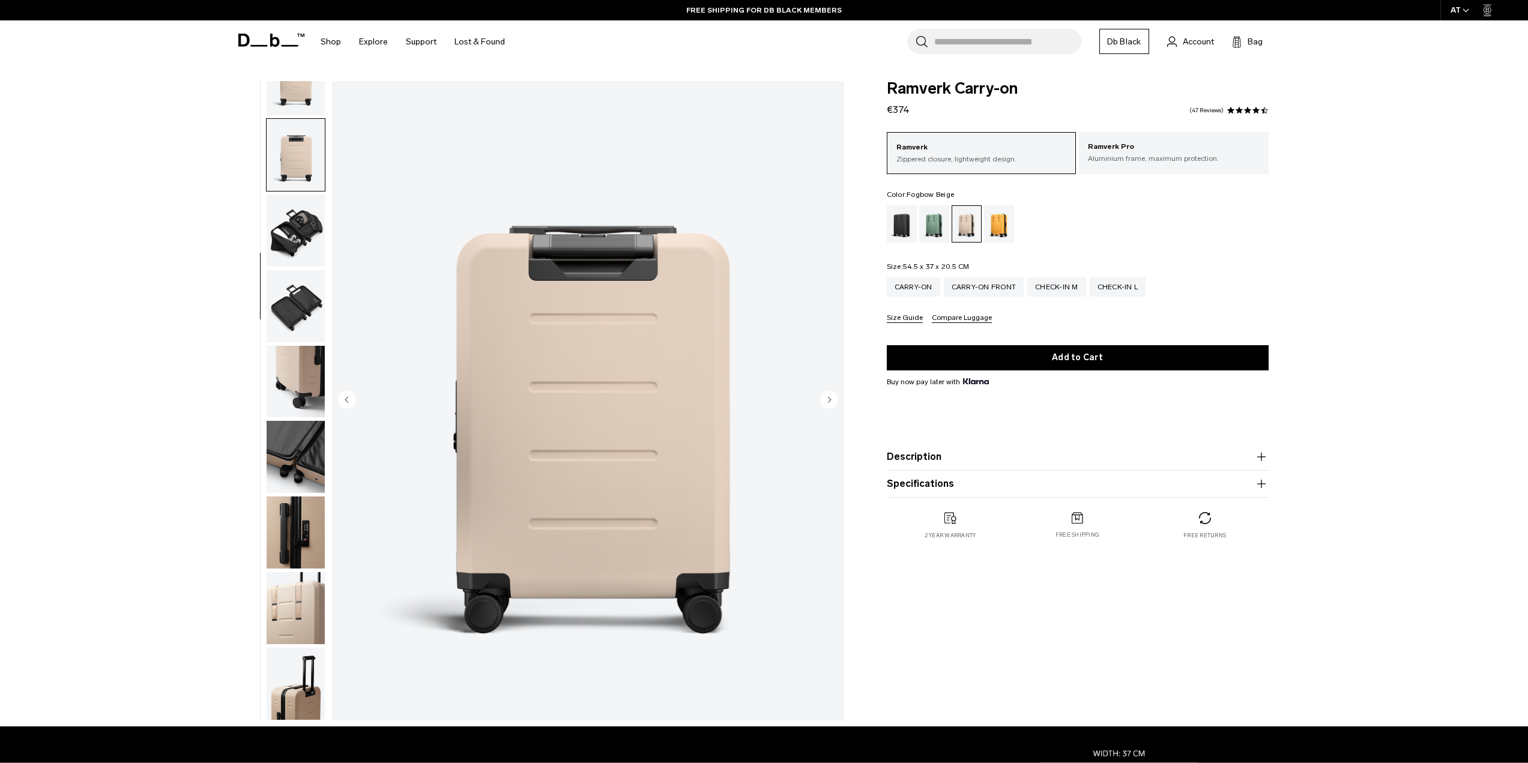
click at [309, 108] on img "button" at bounding box center [296, 80] width 58 height 72
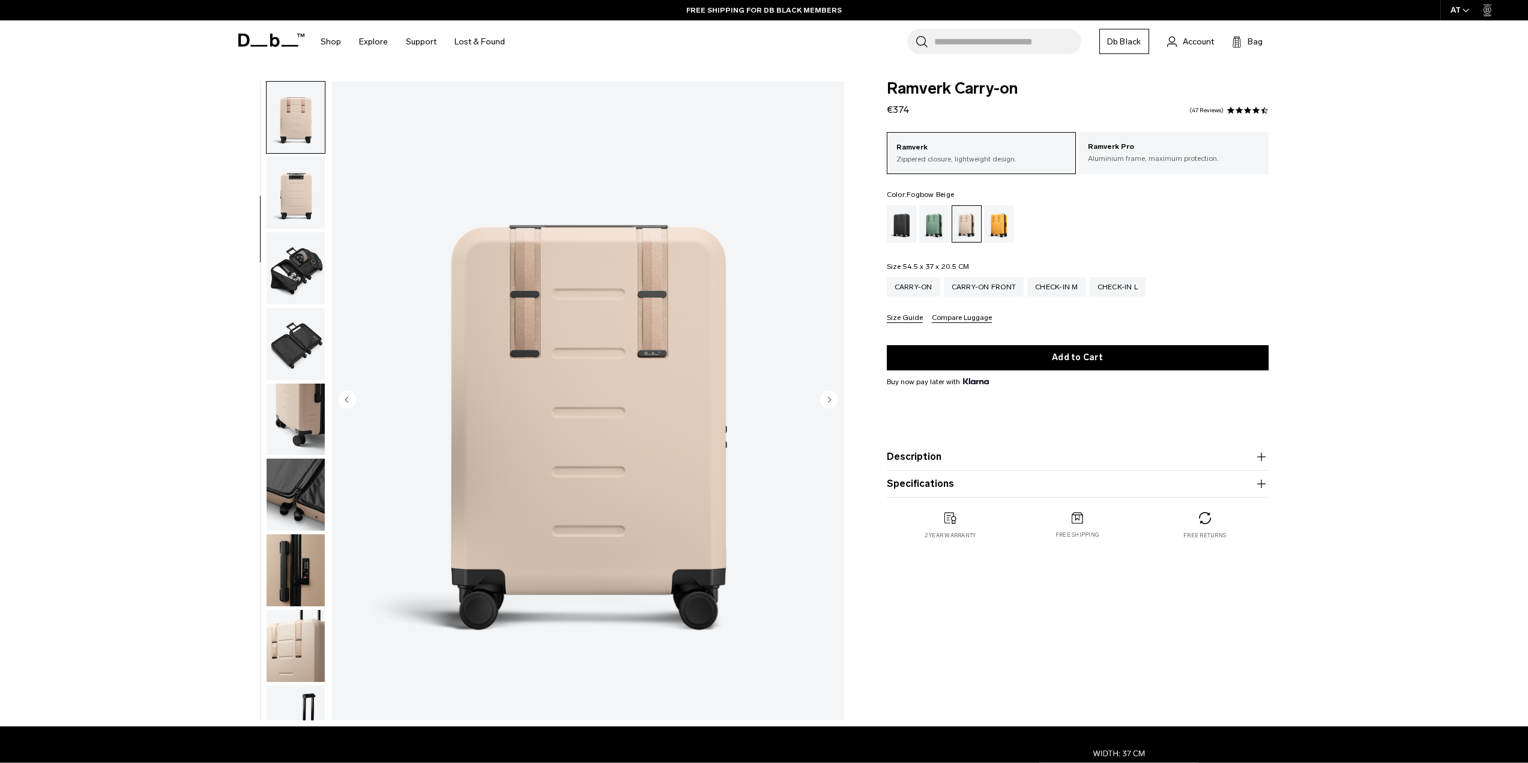
click at [315, 128] on img "button" at bounding box center [296, 118] width 58 height 72
click at [996, 229] on div "Parhelion Orange" at bounding box center [999, 223] width 31 height 37
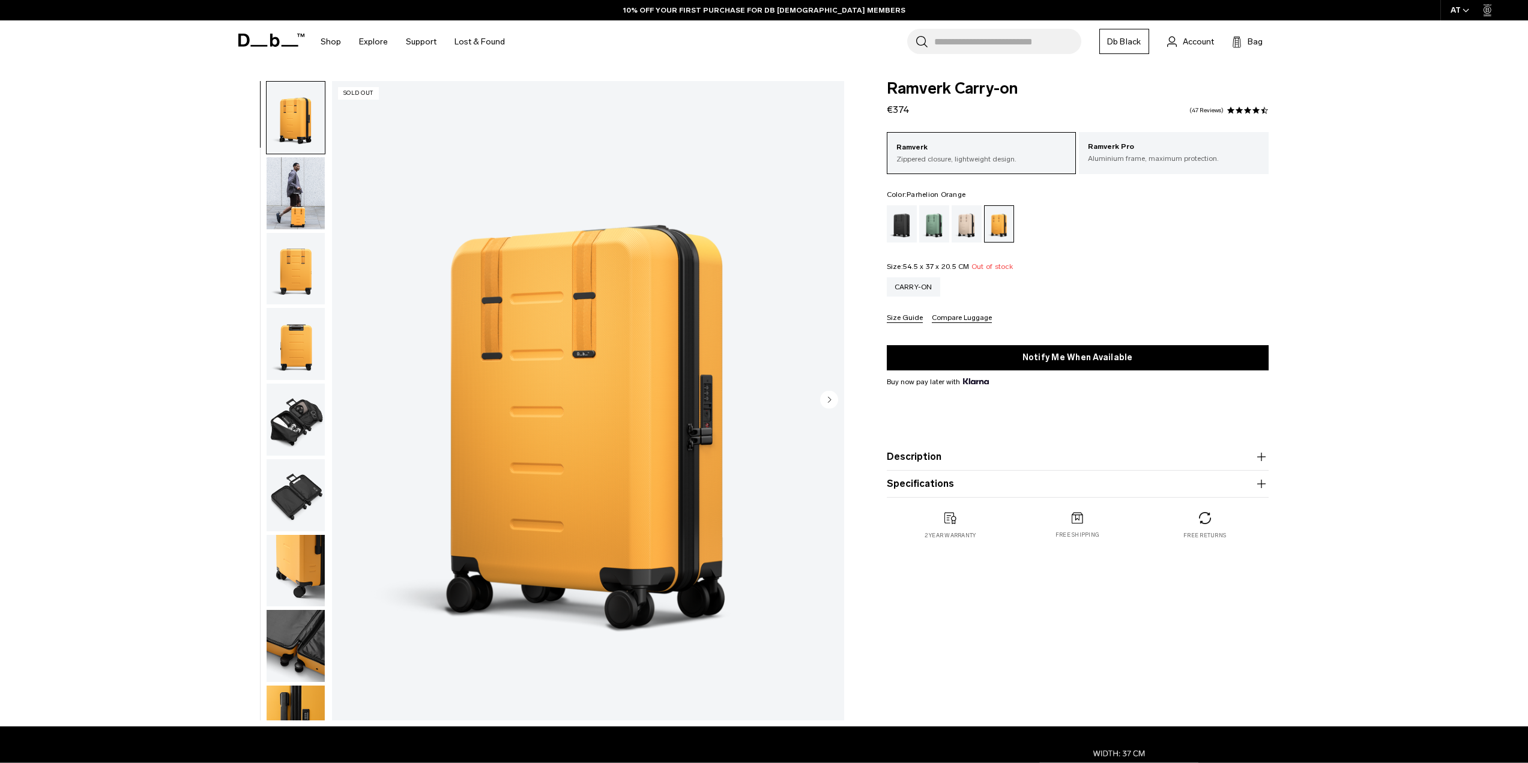
click at [291, 441] on img "button" at bounding box center [296, 420] width 58 height 72
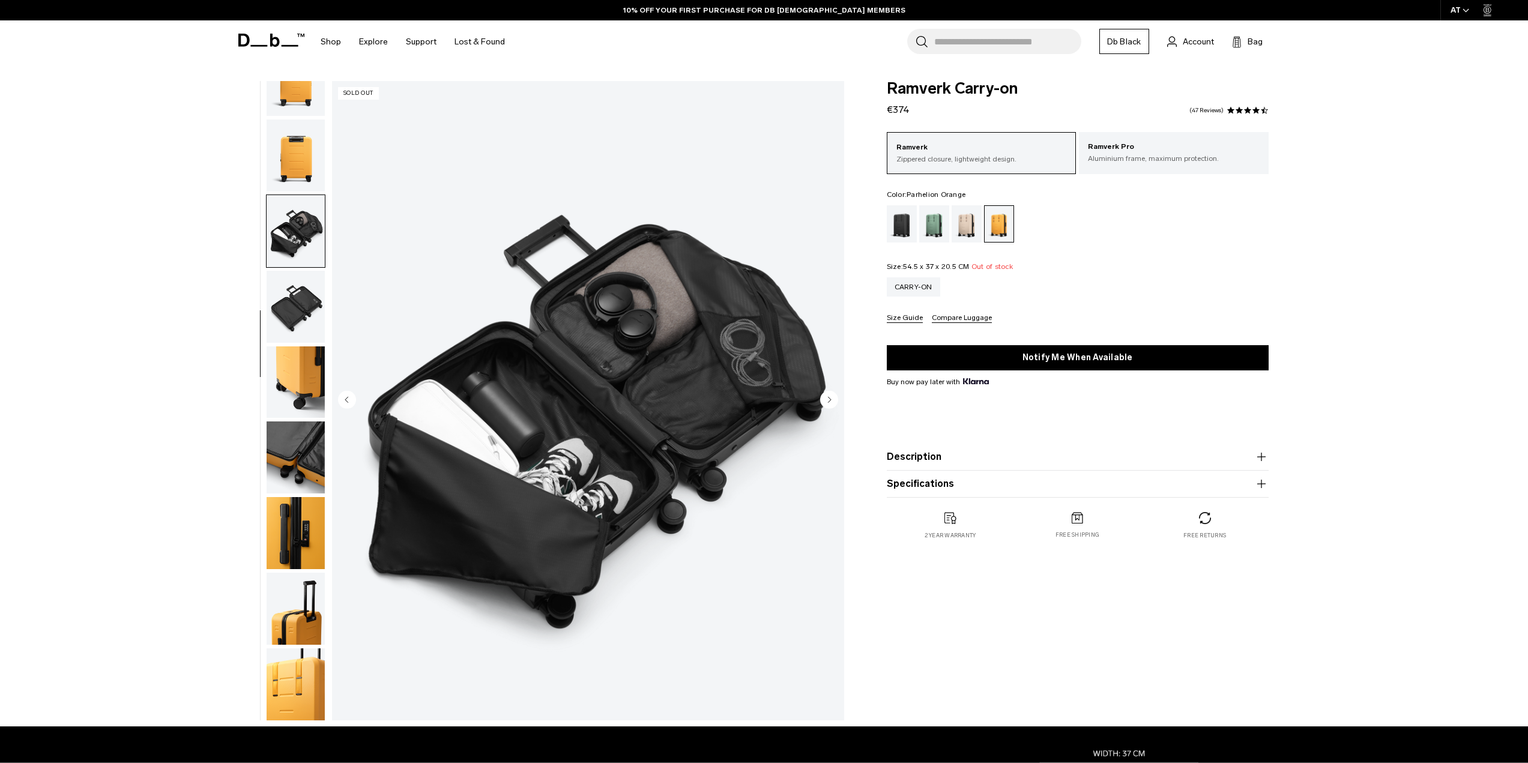
scroll to position [189, 0]
click at [306, 528] on img "button" at bounding box center [296, 532] width 58 height 72
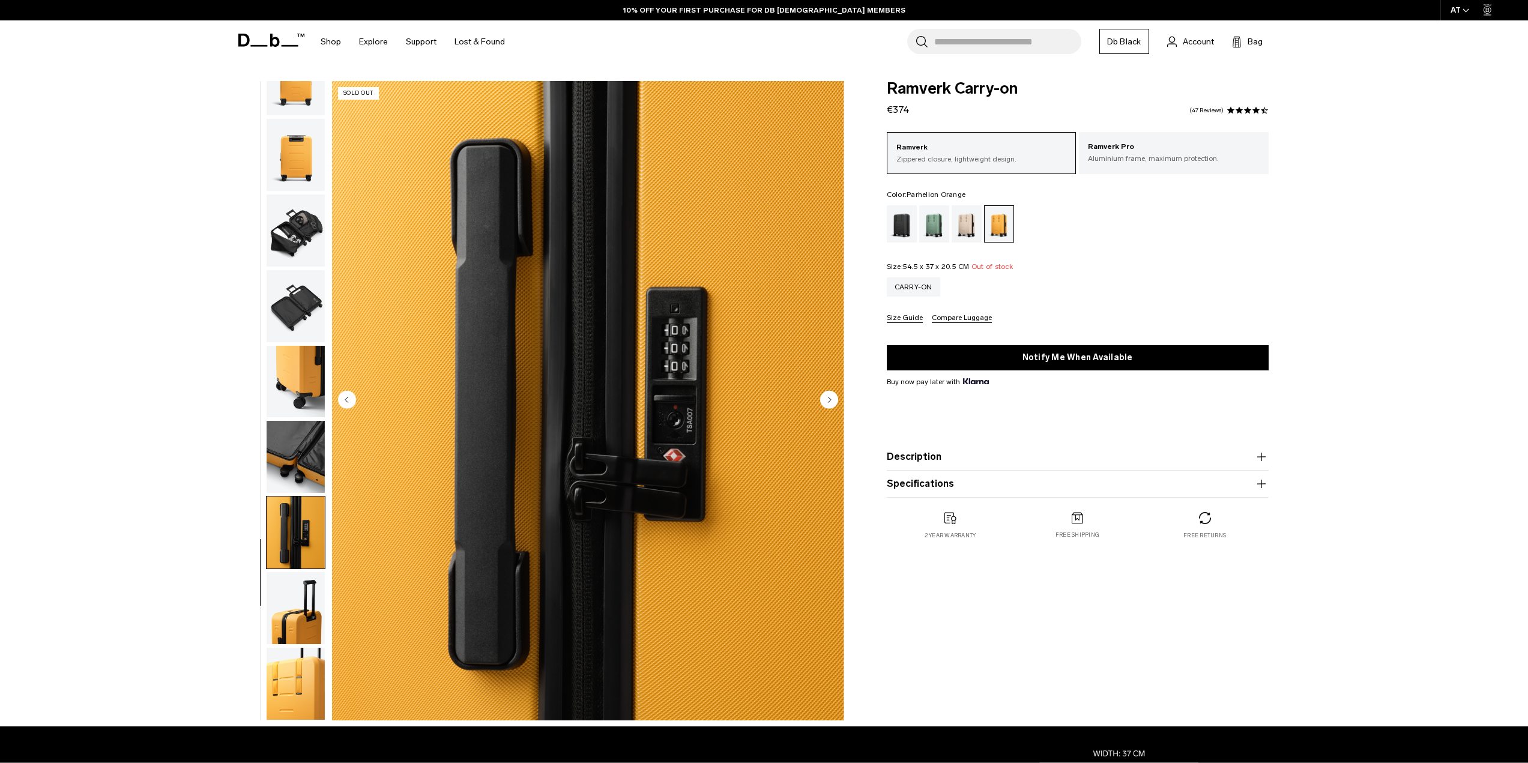
click at [304, 627] on img "button" at bounding box center [296, 608] width 58 height 72
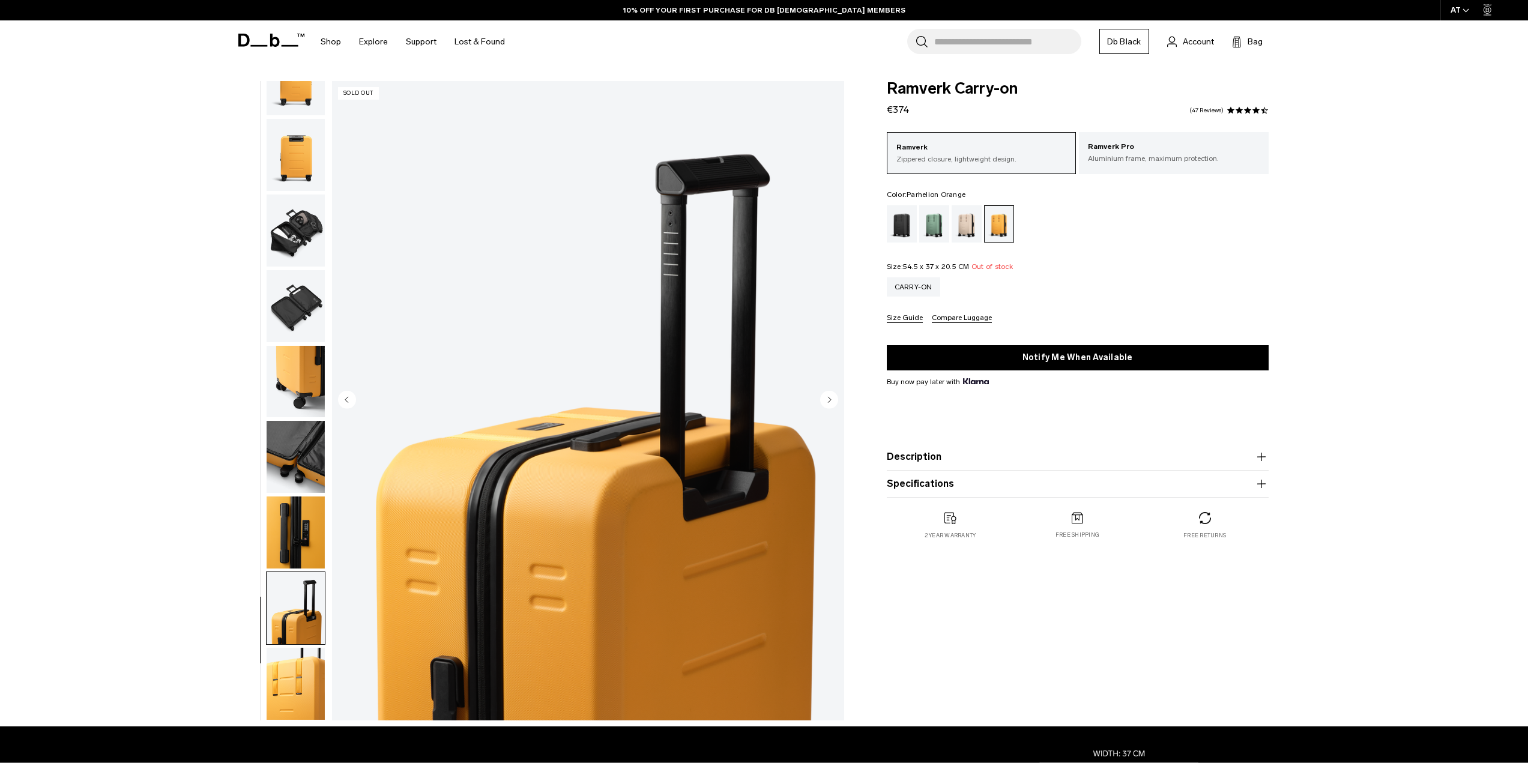
click at [307, 656] on img "button" at bounding box center [296, 684] width 58 height 72
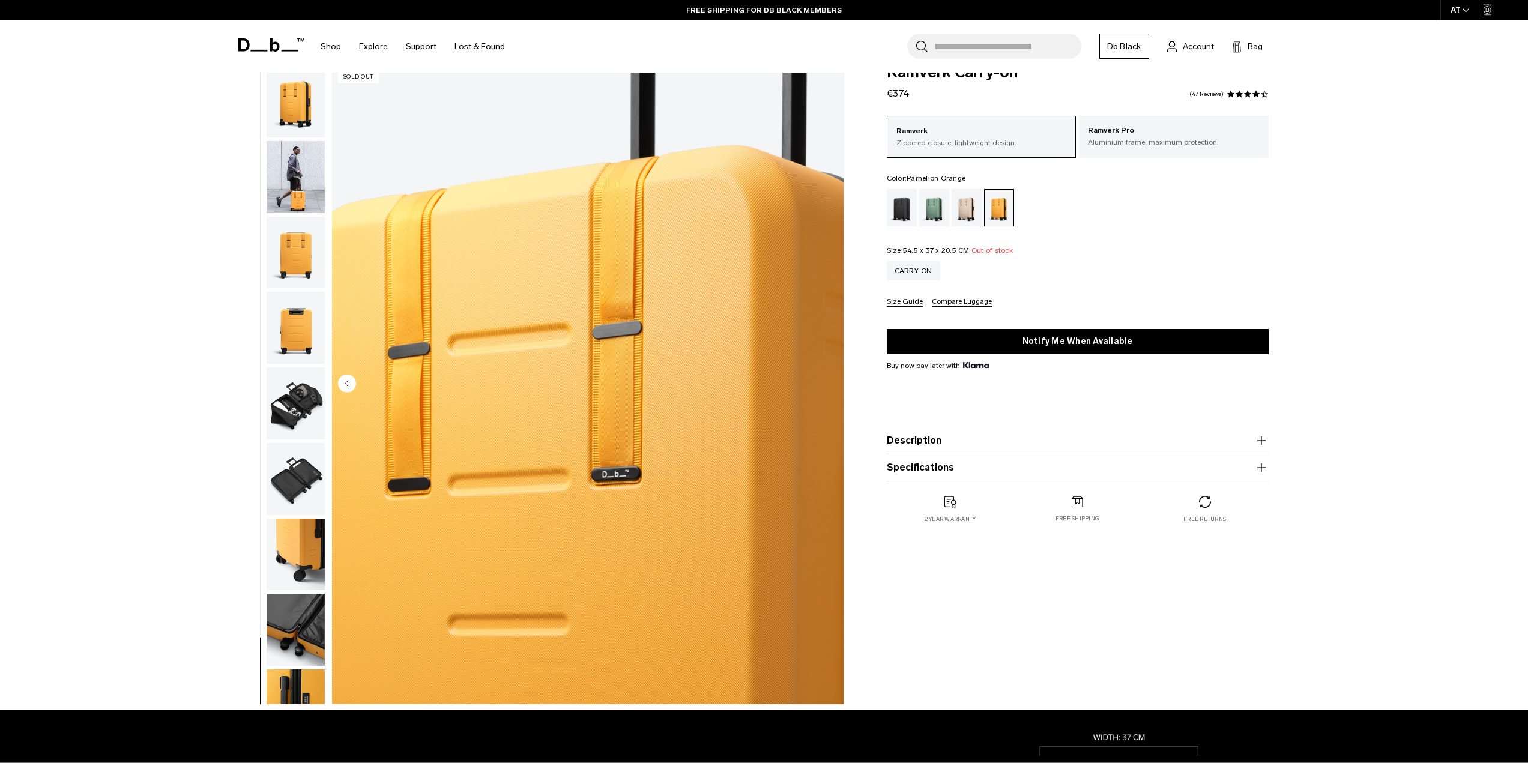
scroll to position [0, 0]
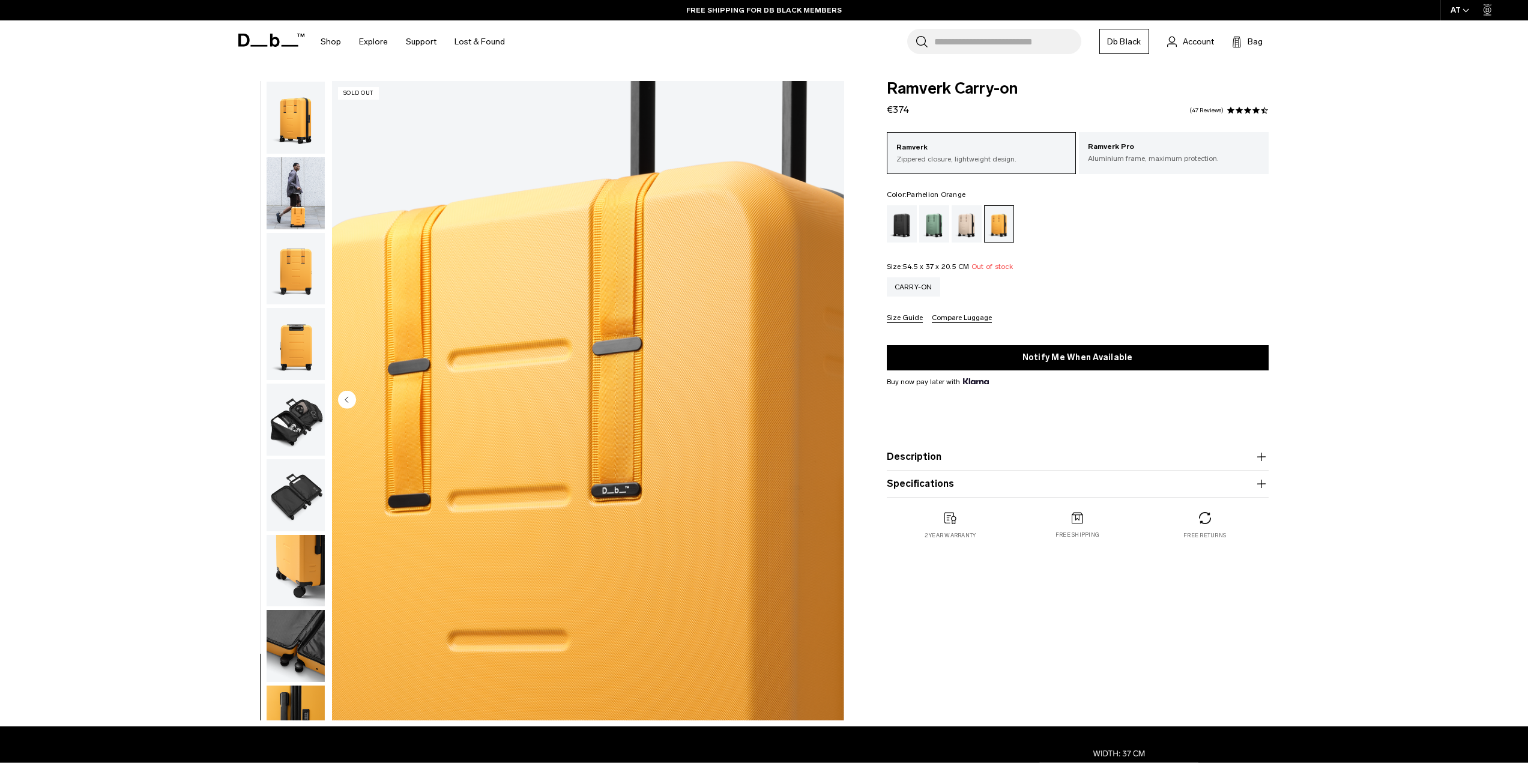
click at [307, 208] on img "button" at bounding box center [296, 193] width 58 height 72
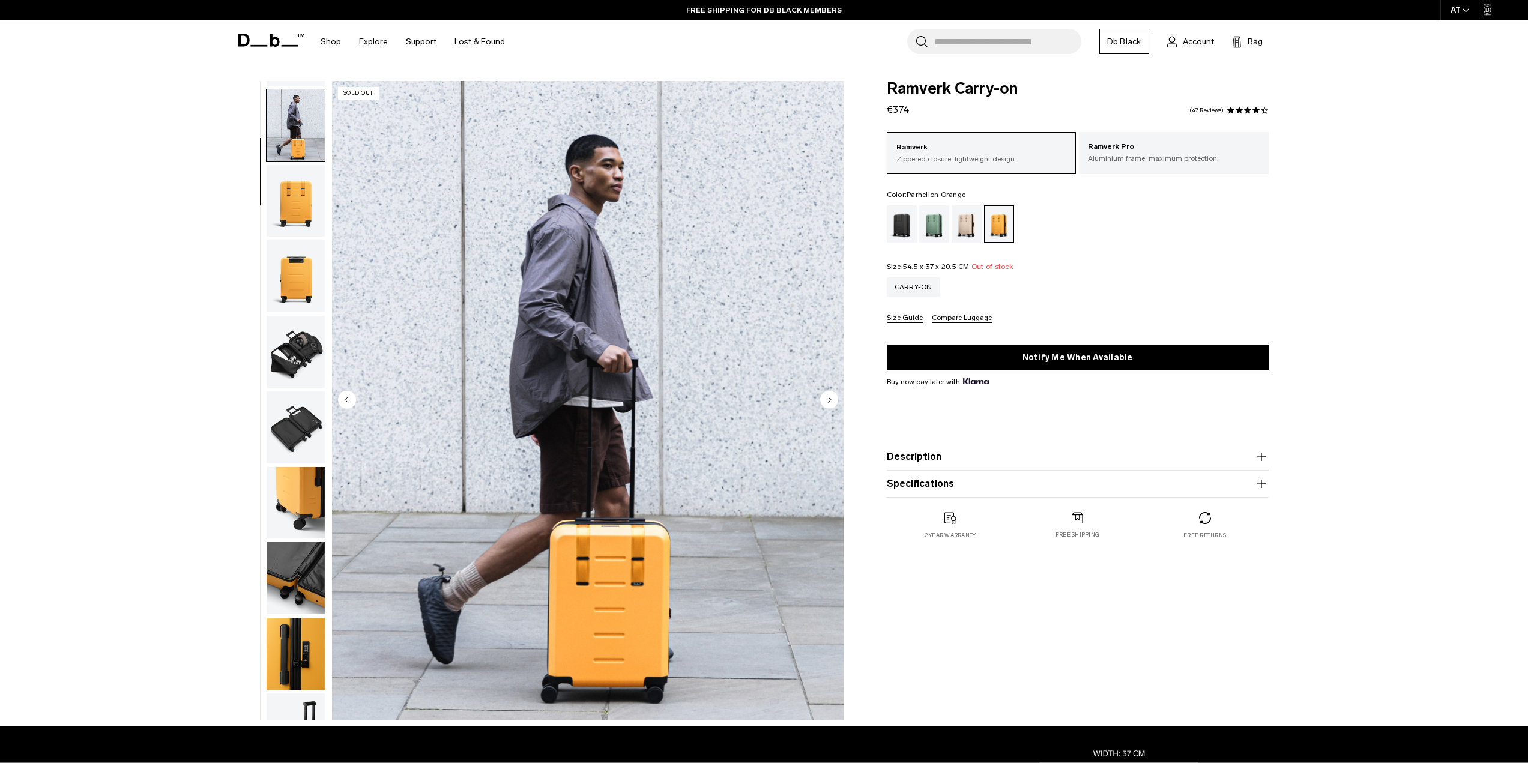
scroll to position [76, 0]
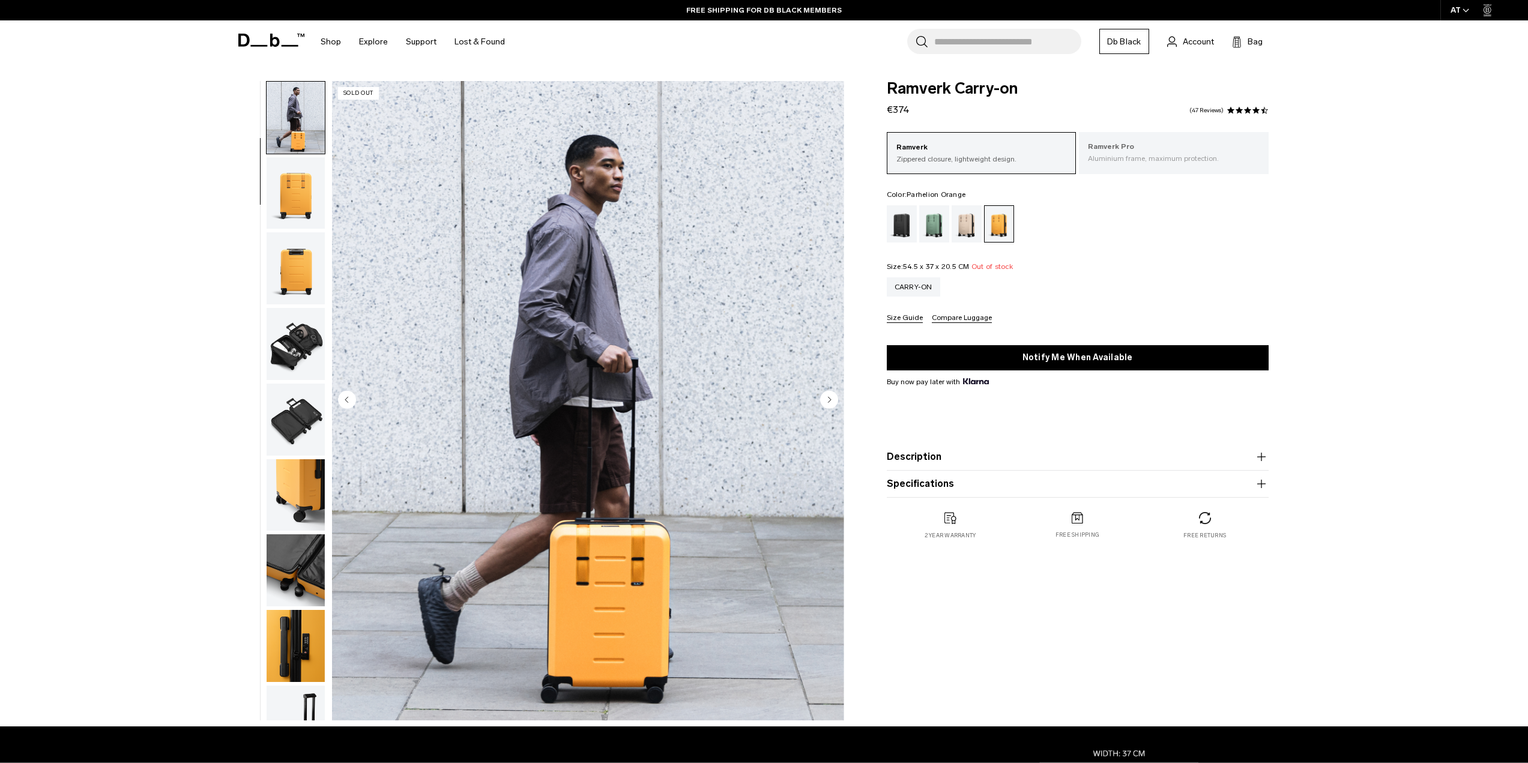
click at [1199, 145] on p "Ramverk Pro" at bounding box center [1174, 147] width 172 height 12
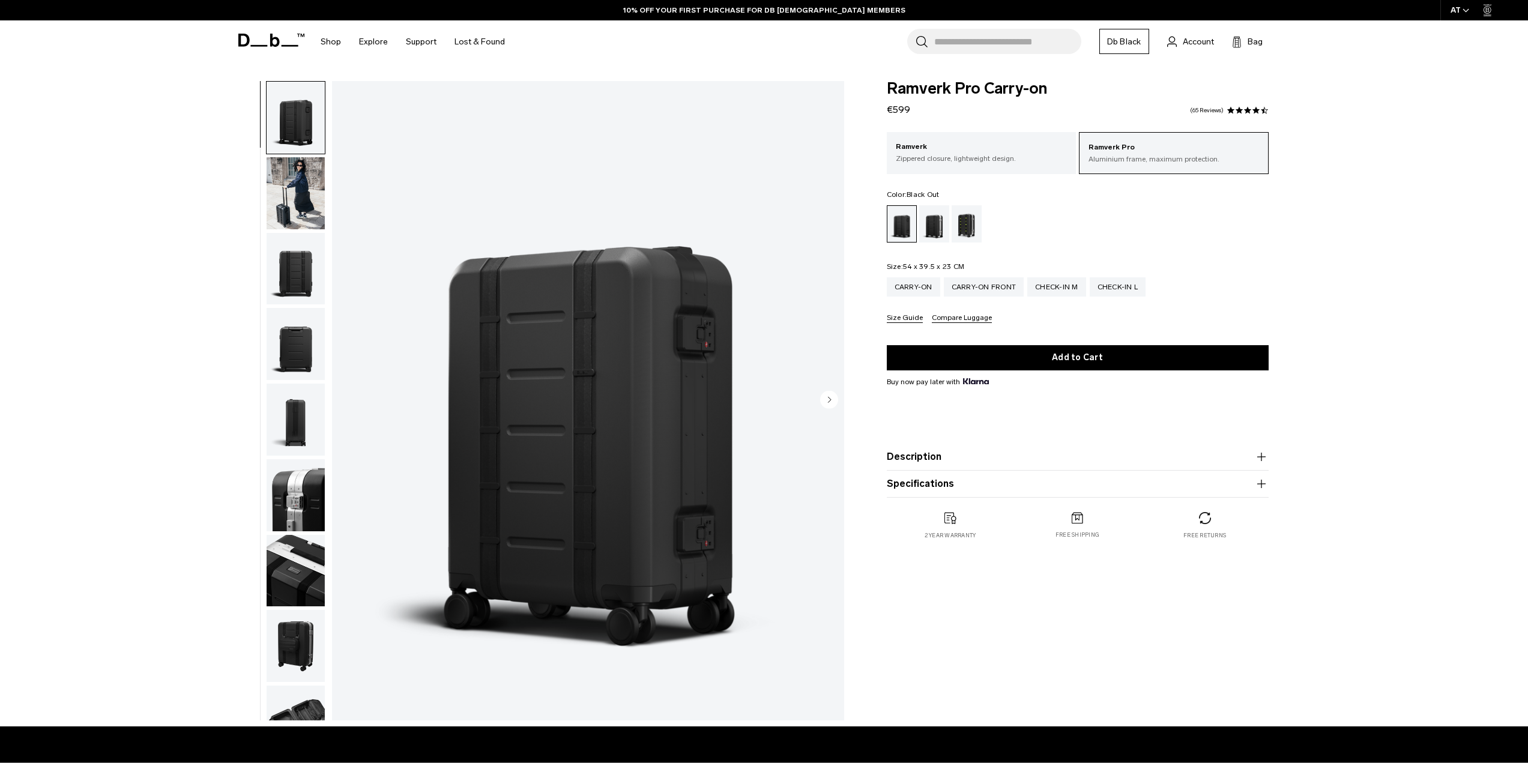
click at [297, 508] on img "button" at bounding box center [296, 495] width 58 height 72
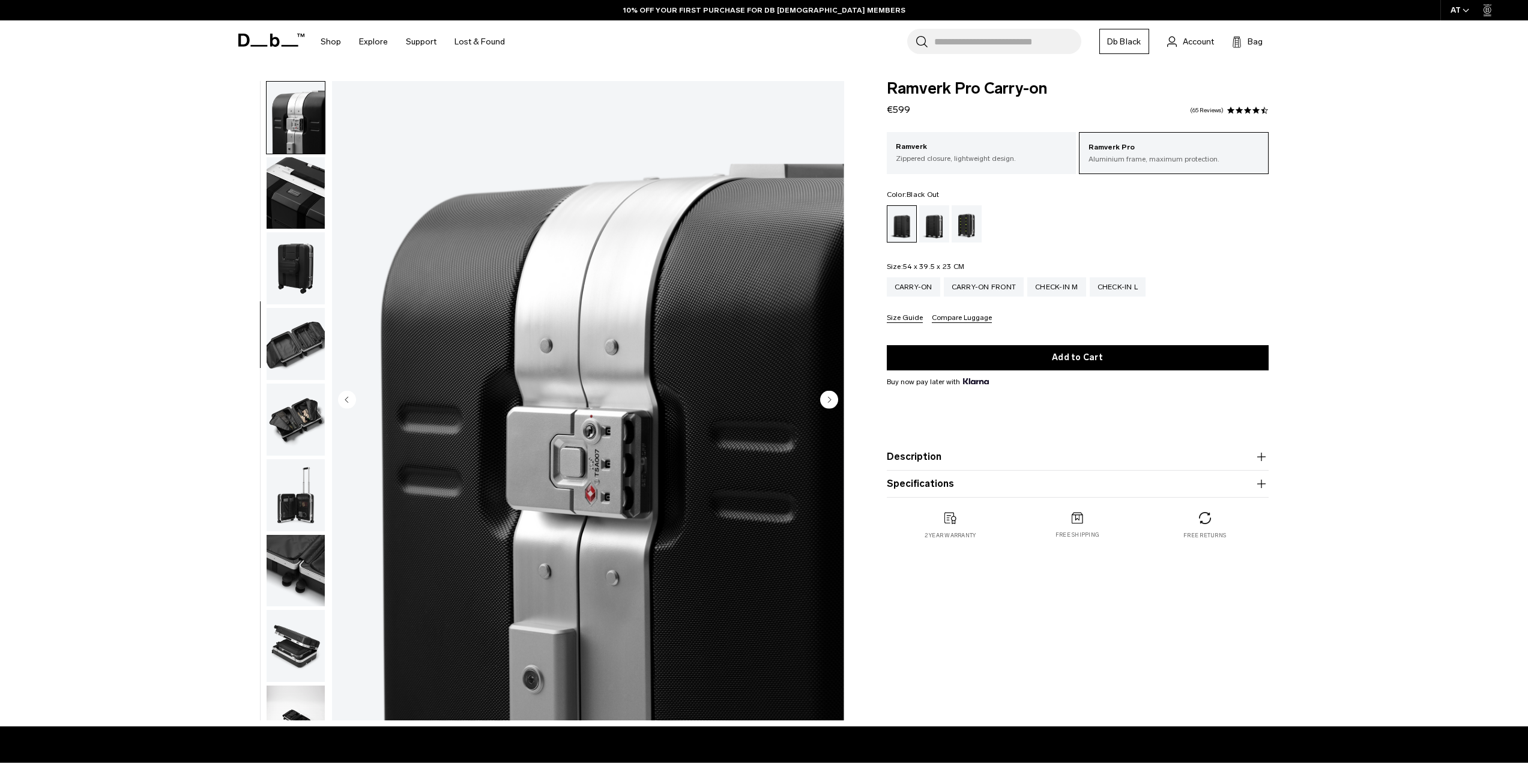
click at [300, 504] on img "button" at bounding box center [296, 495] width 58 height 72
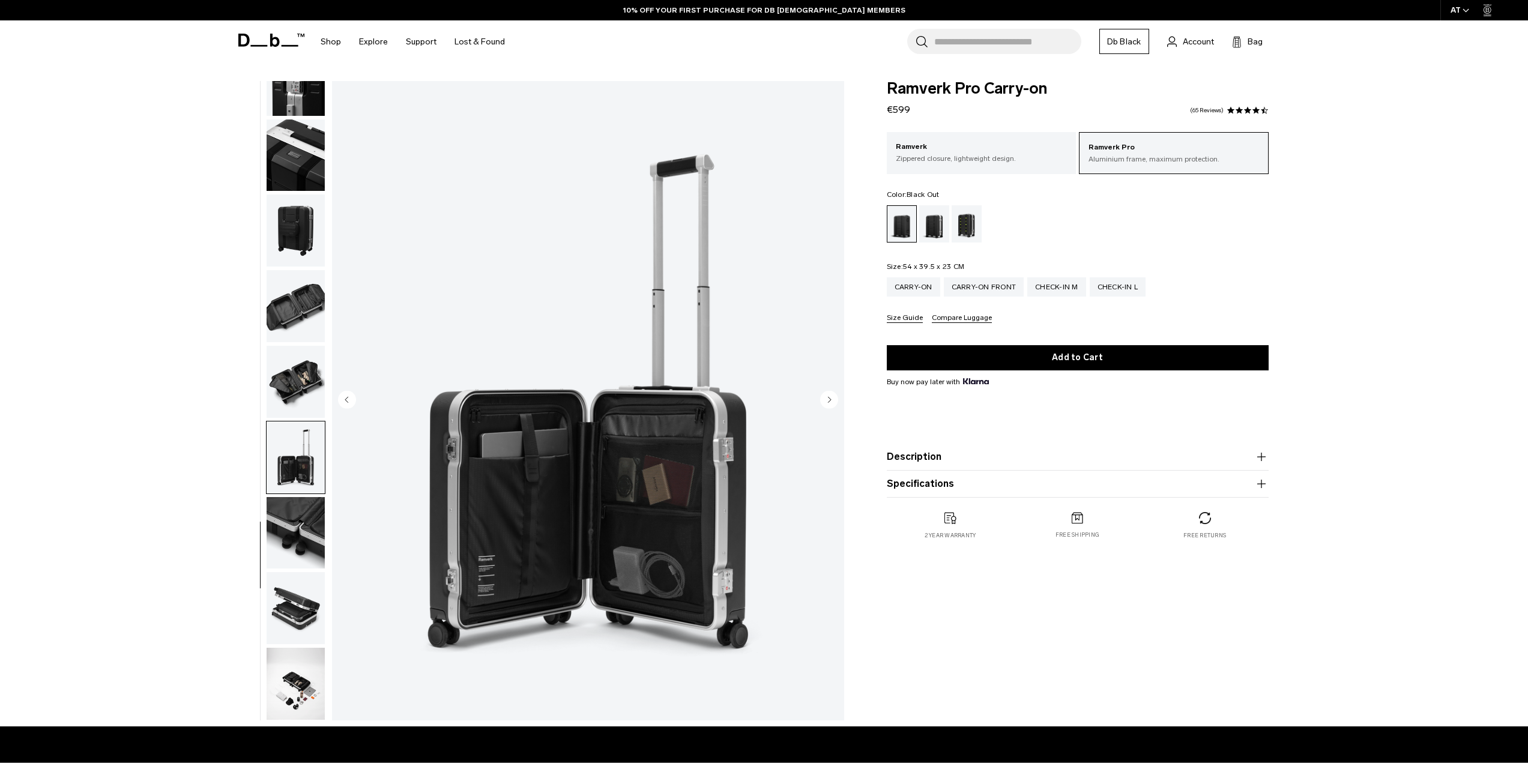
click at [921, 229] on div "Silver" at bounding box center [934, 223] width 31 height 37
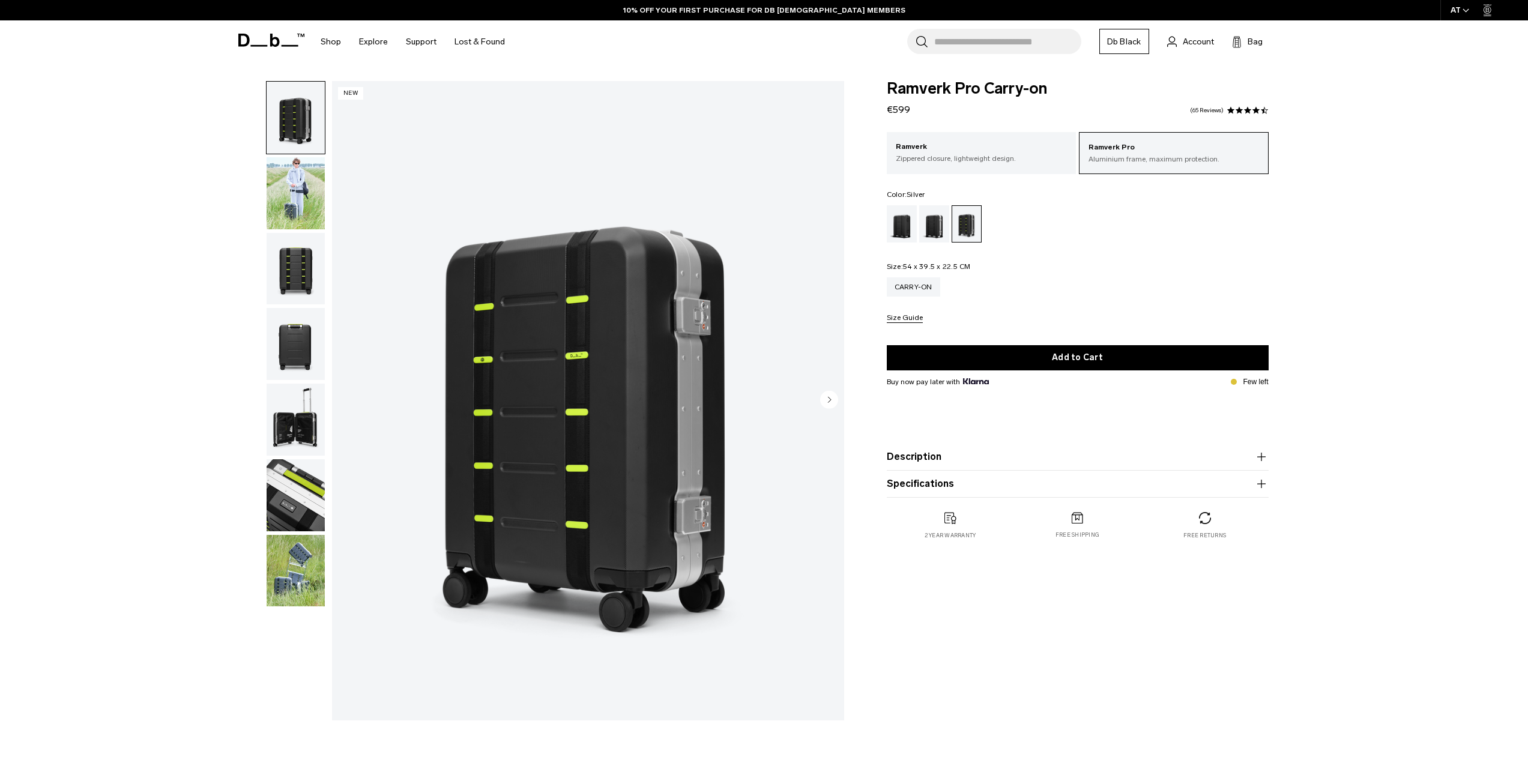
click at [940, 232] on div "Silver" at bounding box center [934, 223] width 31 height 37
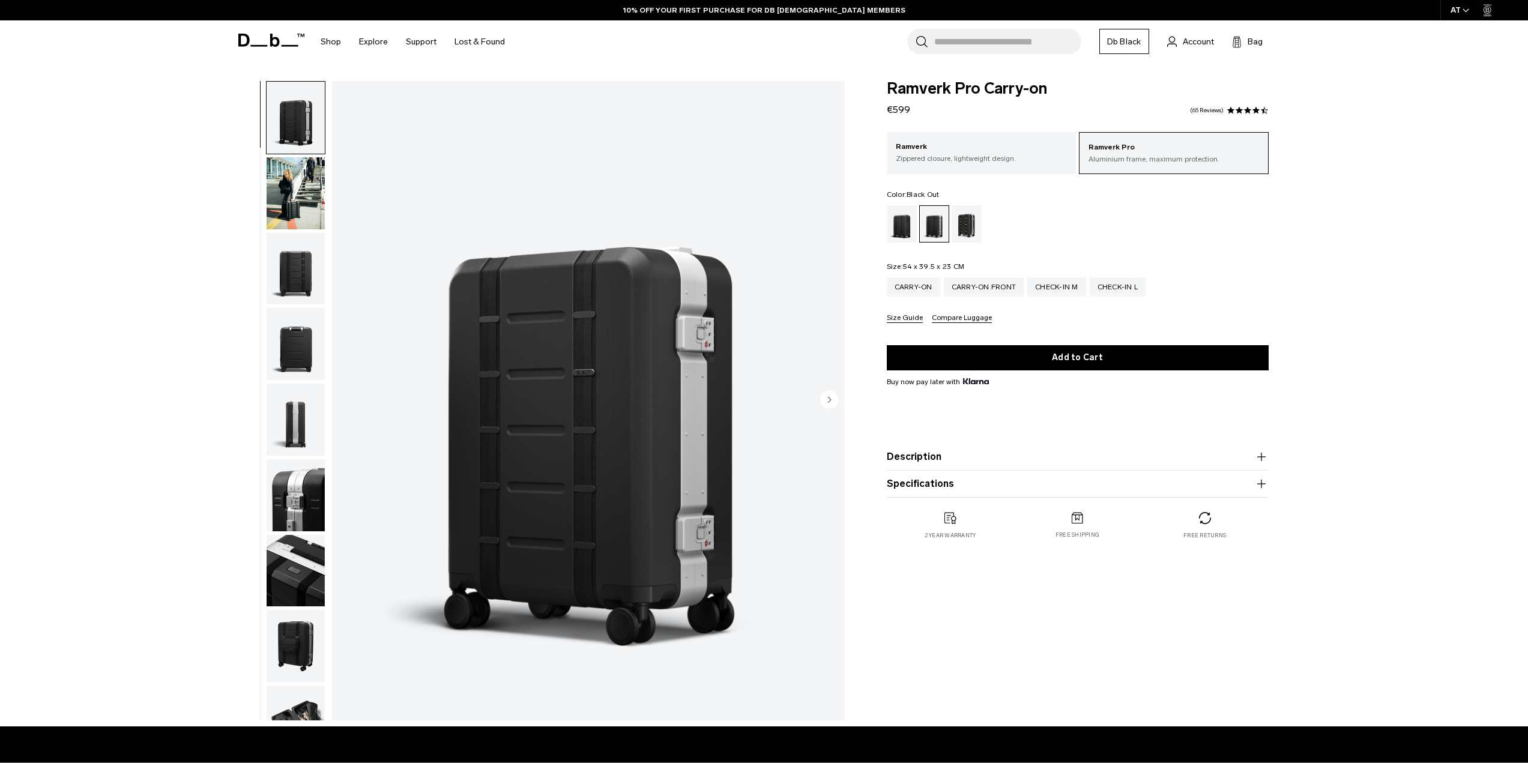
click at [905, 230] on div "Black Out" at bounding box center [902, 223] width 31 height 37
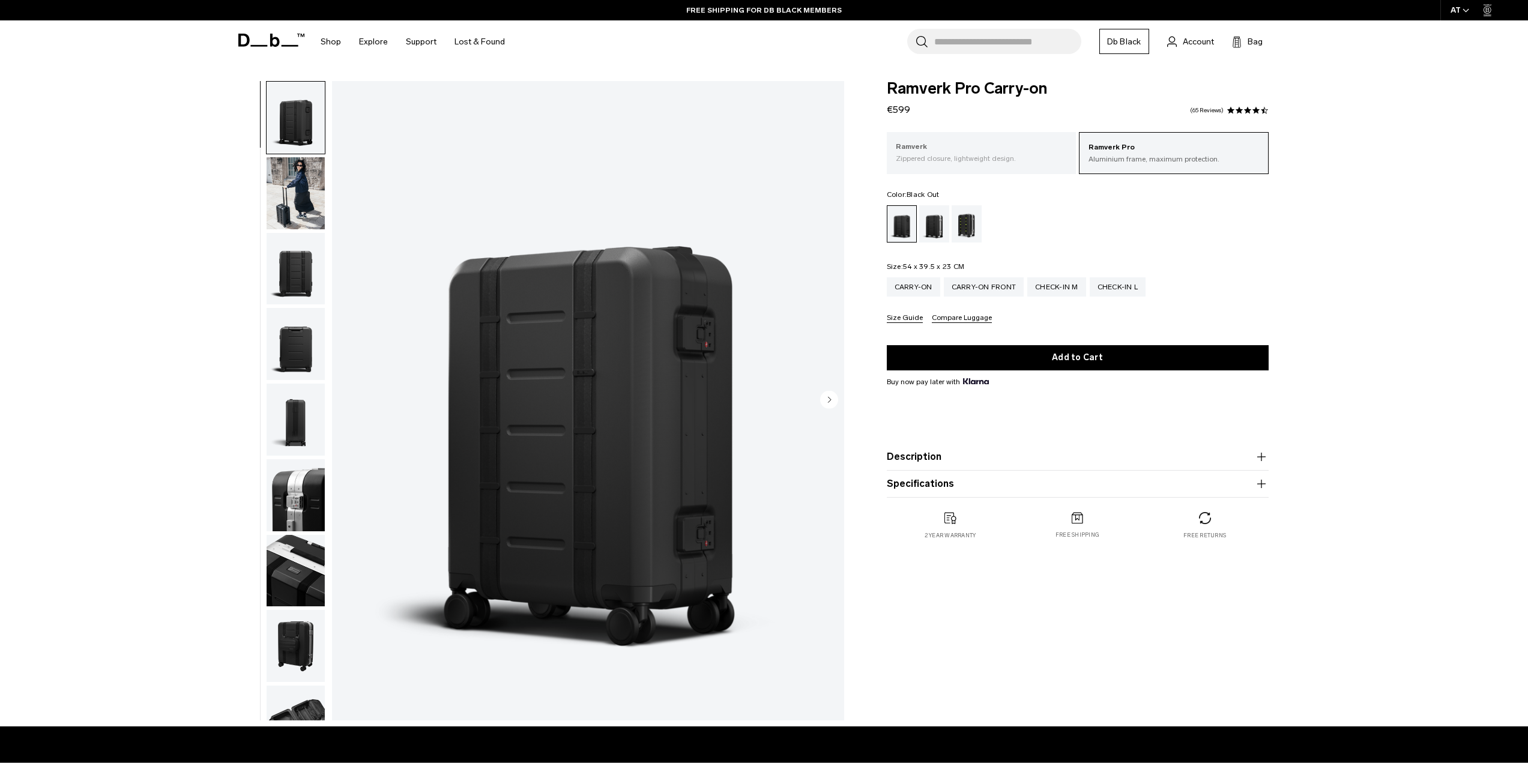
click at [999, 158] on p "Zippered closure, lightweight design." at bounding box center [982, 158] width 172 height 11
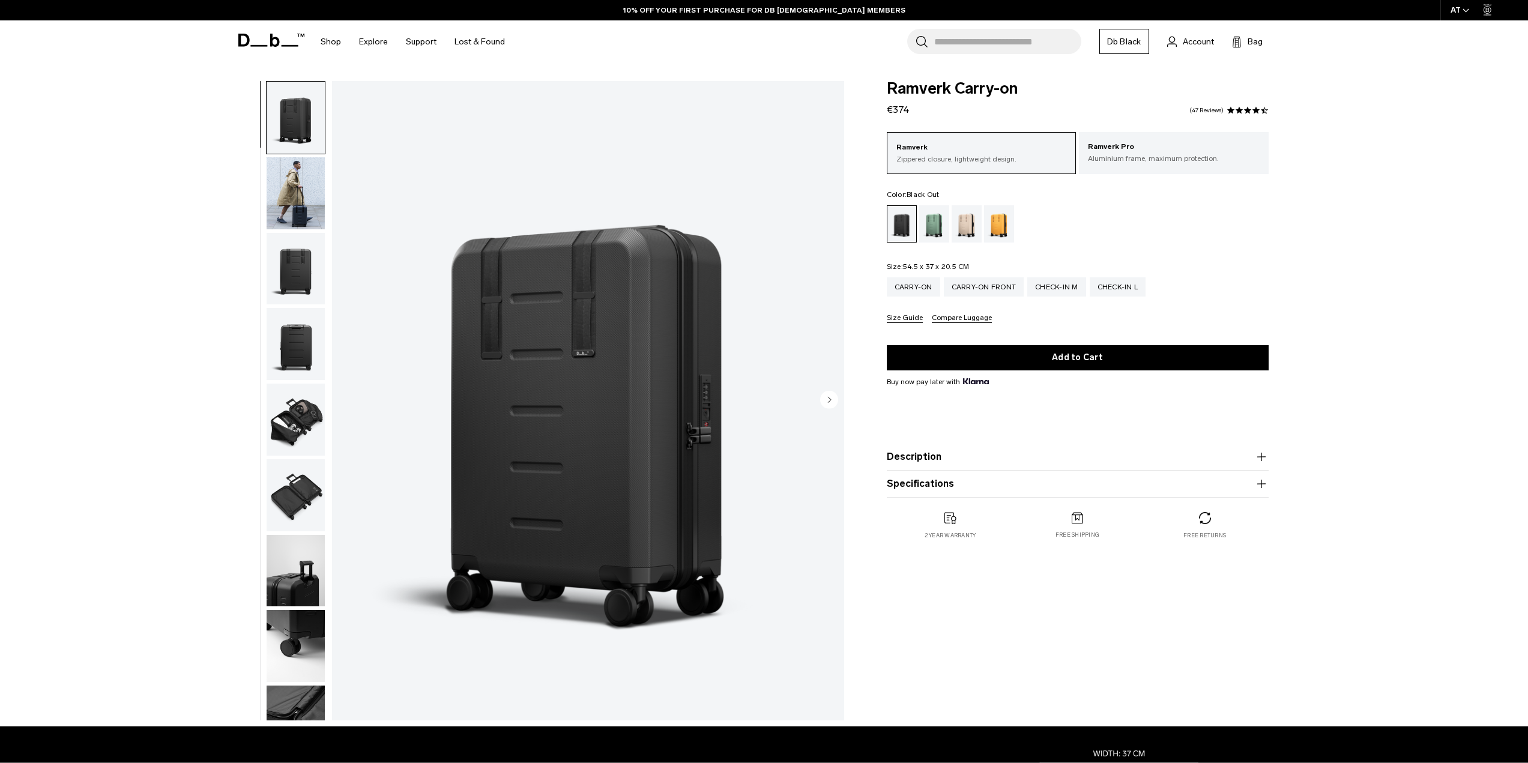
click at [298, 488] on img "button" at bounding box center [296, 495] width 58 height 72
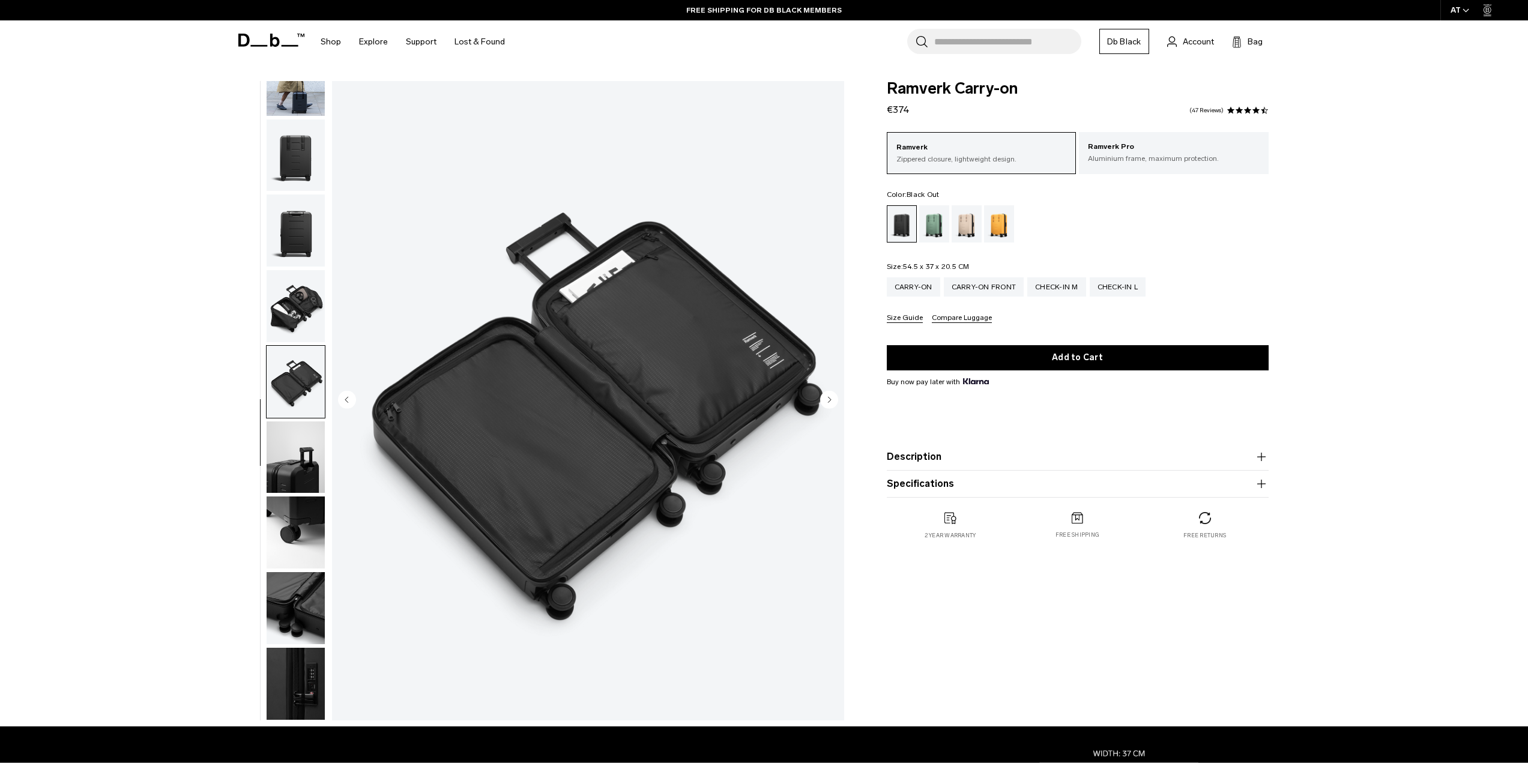
click at [291, 167] on img "button" at bounding box center [296, 155] width 58 height 72
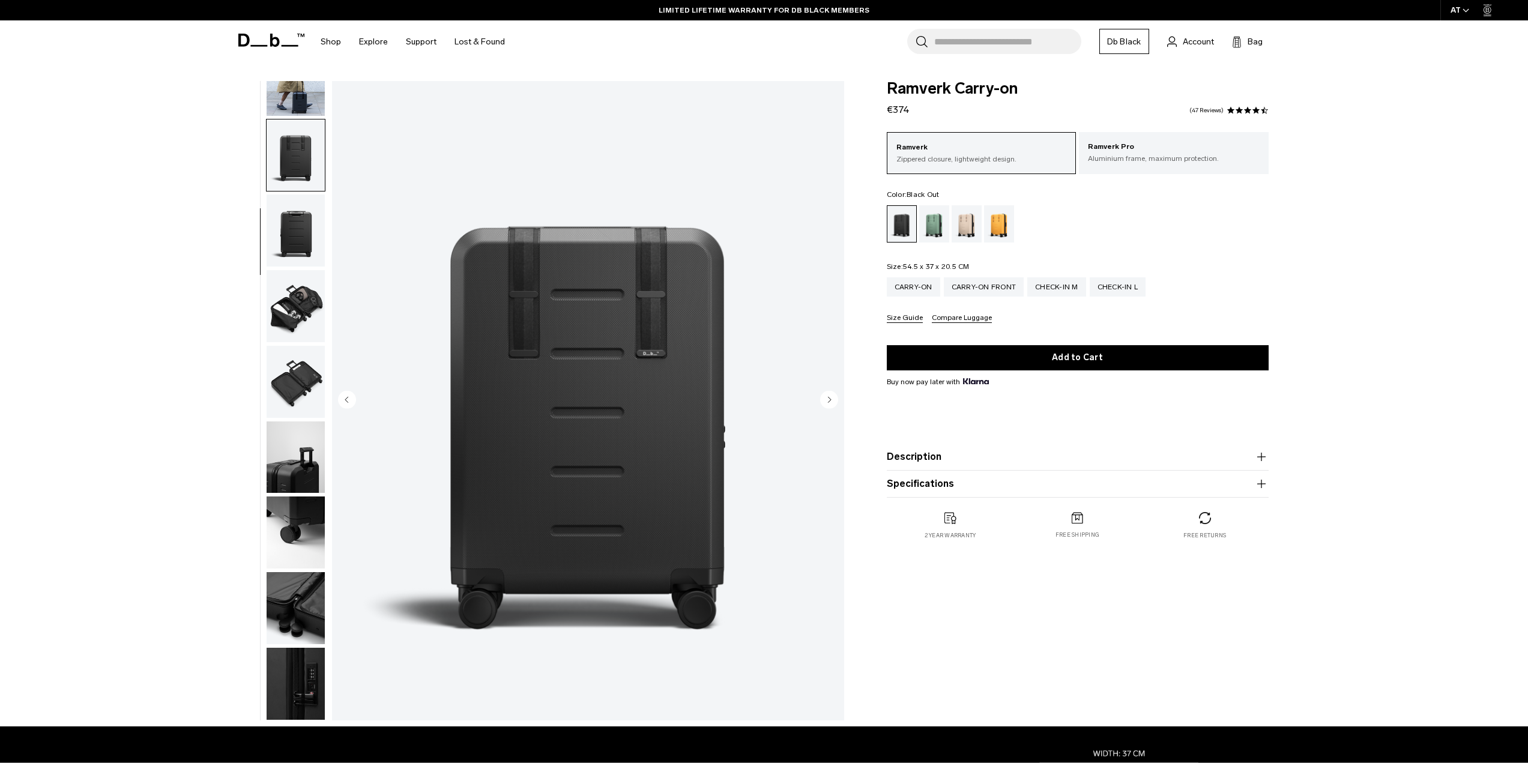
click at [636, 381] on img "3 / 10" at bounding box center [588, 400] width 512 height 639
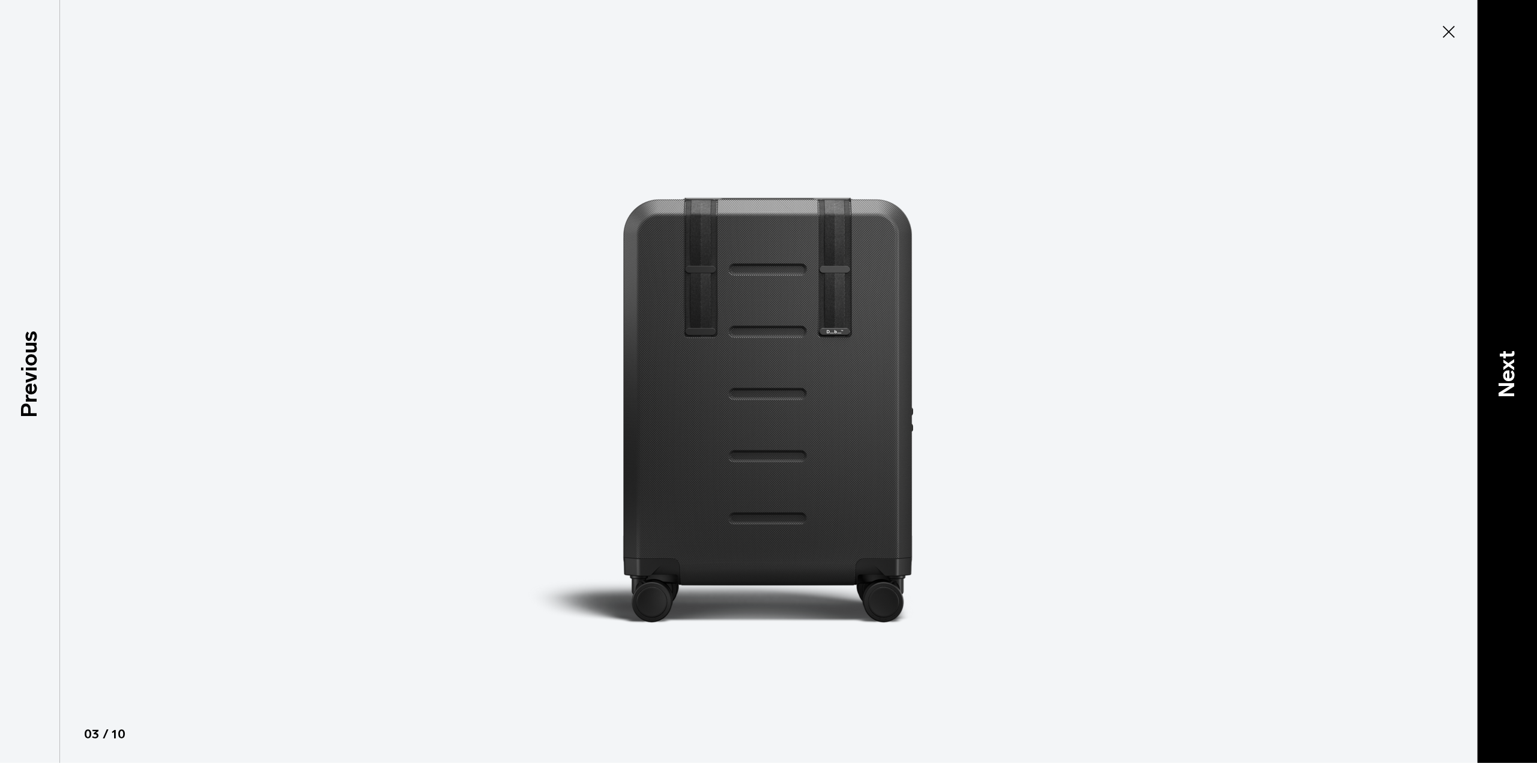
click at [1512, 359] on p "Next" at bounding box center [1507, 374] width 32 height 47
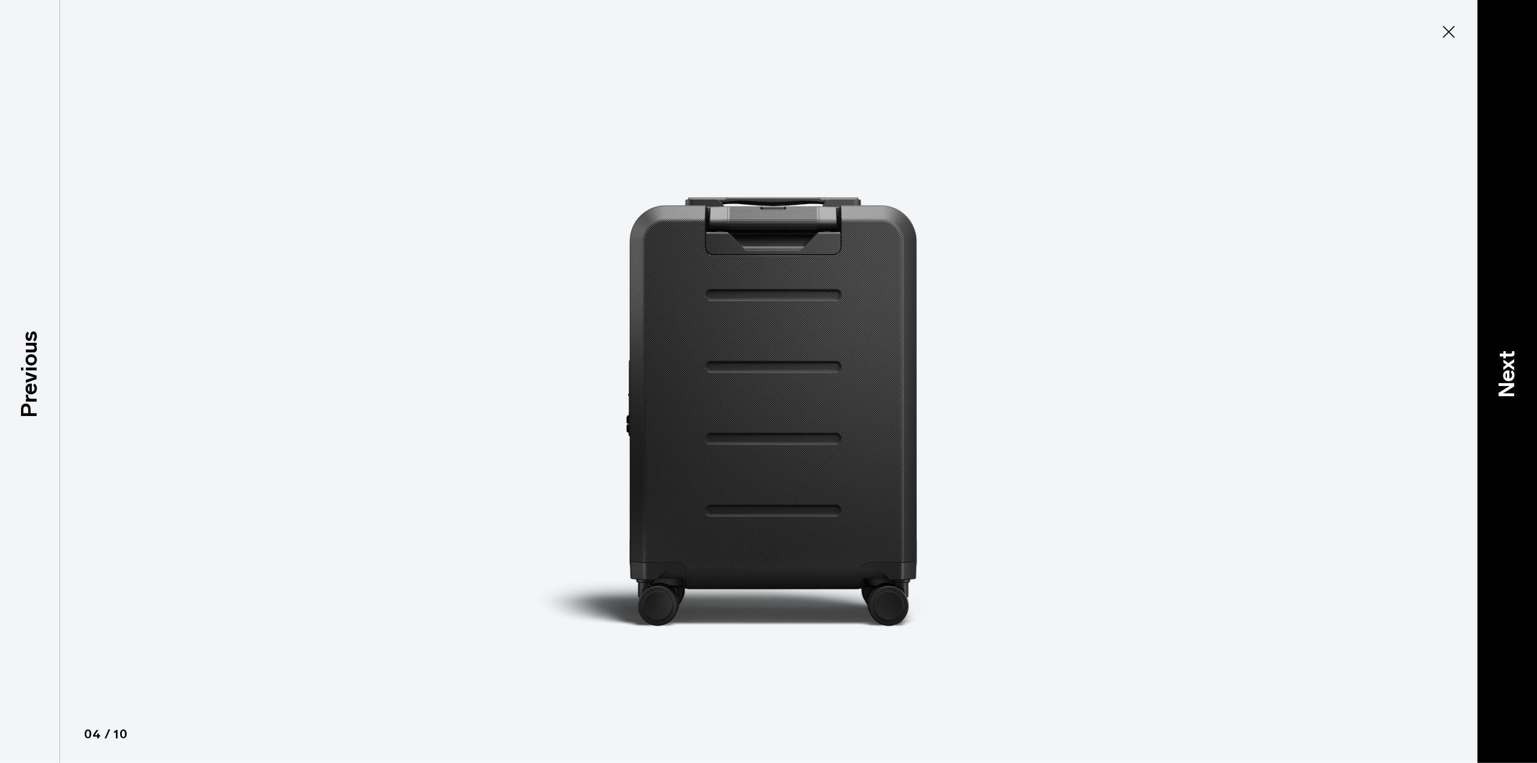
click at [1513, 357] on p "Next" at bounding box center [1507, 374] width 32 height 47
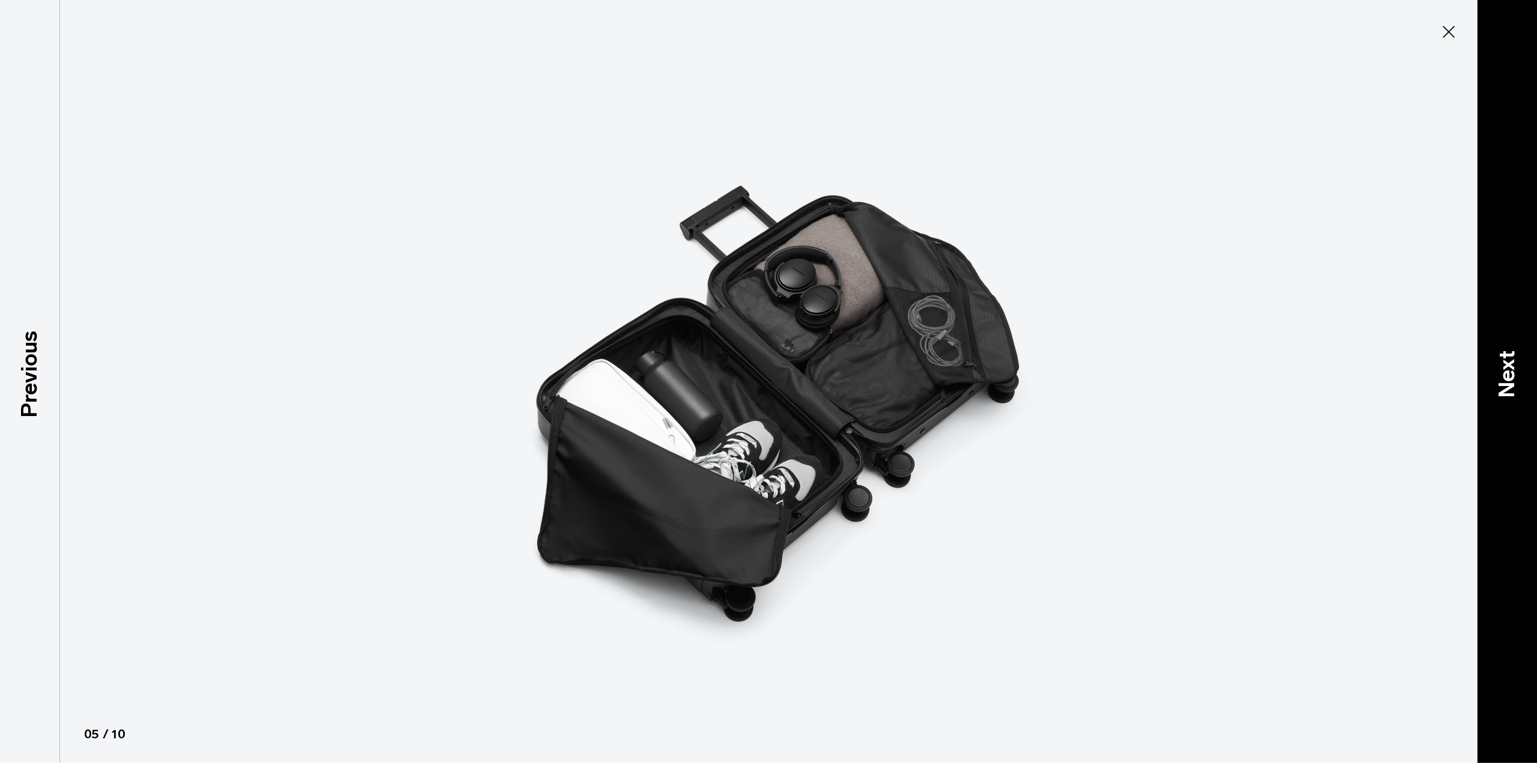
click at [1513, 357] on p "Next" at bounding box center [1507, 374] width 32 height 47
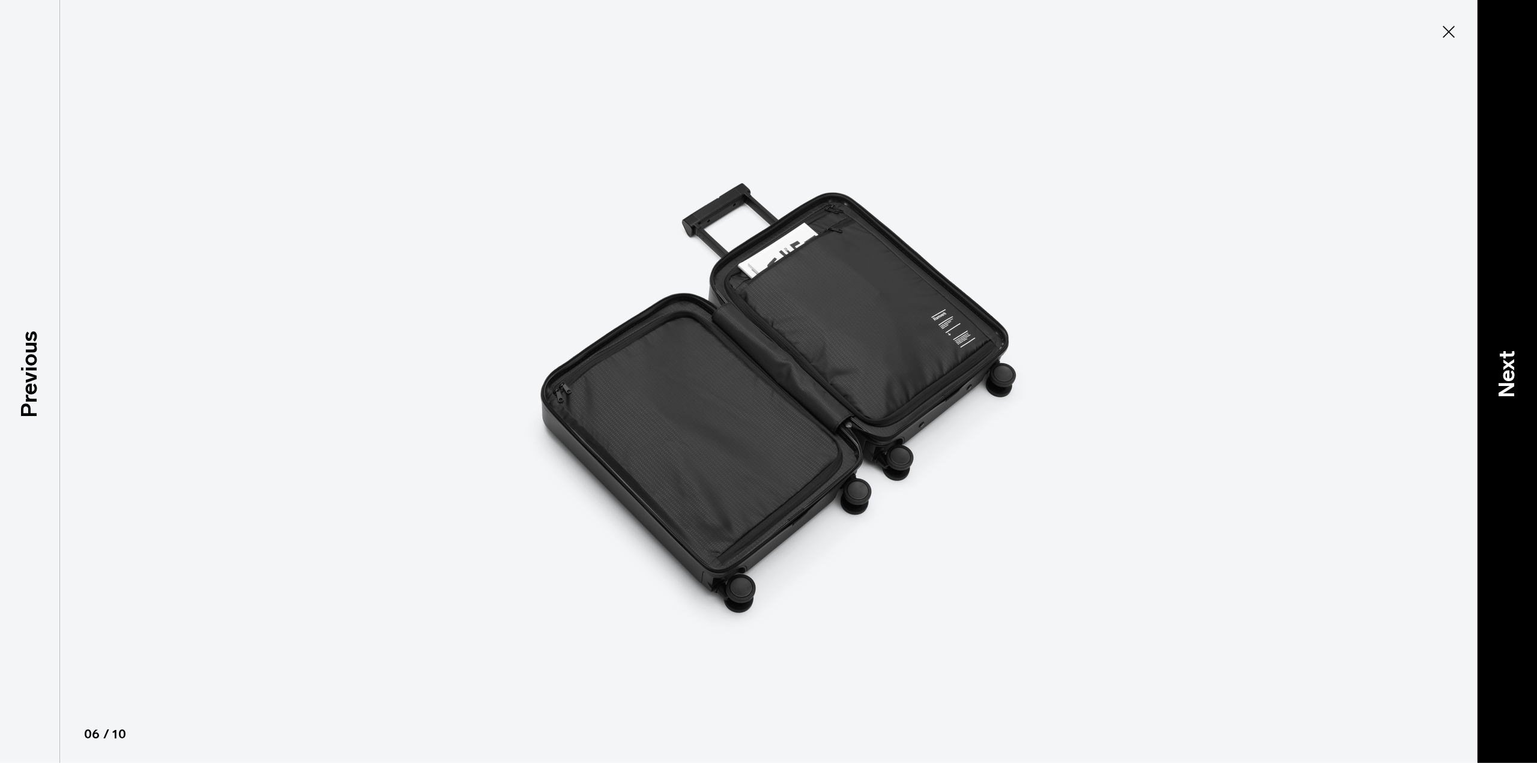
click at [1513, 357] on p "Next" at bounding box center [1507, 374] width 32 height 47
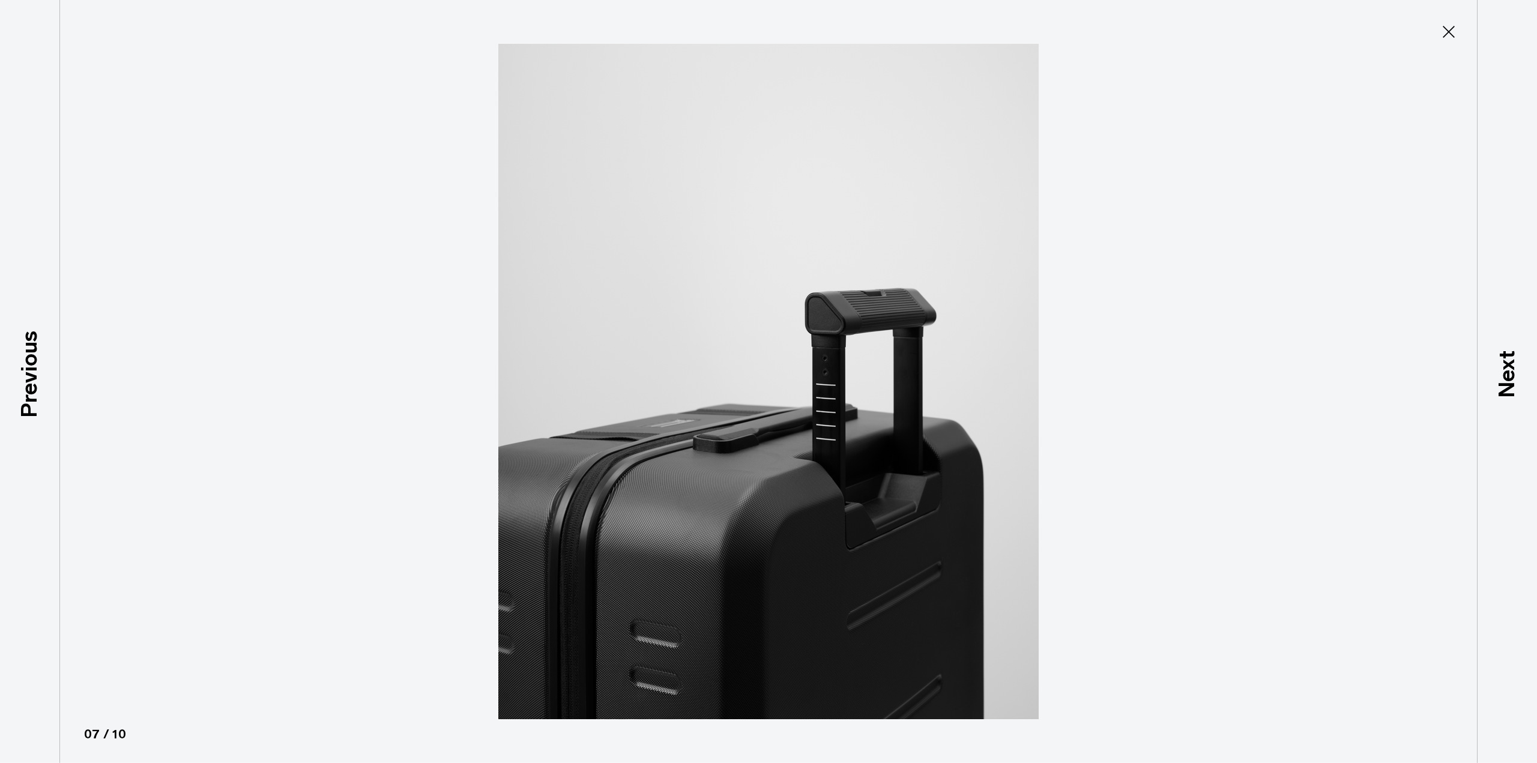
click at [1448, 29] on icon at bounding box center [1448, 31] width 19 height 19
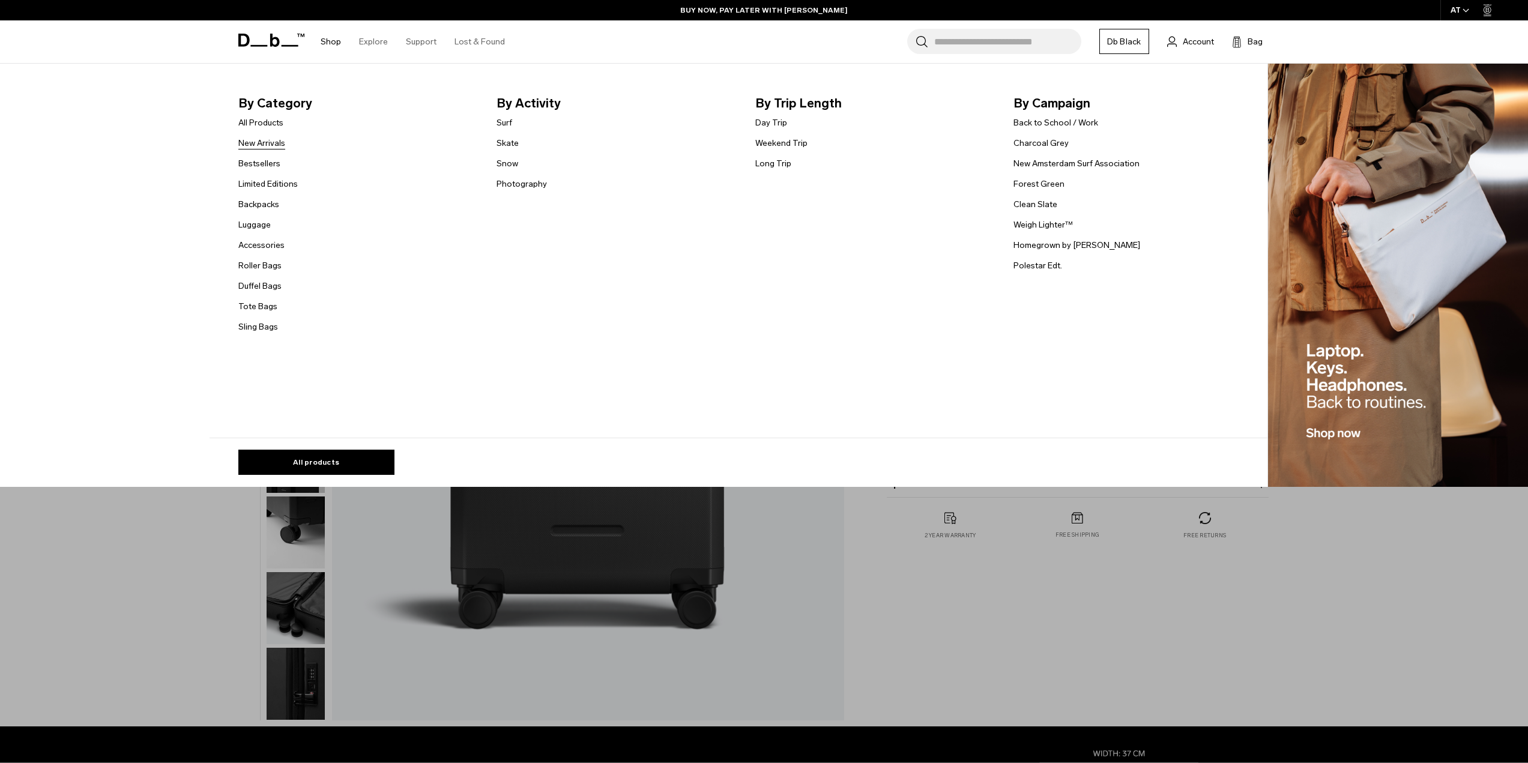
click at [264, 148] on link "New Arrivals" at bounding box center [261, 143] width 47 height 13
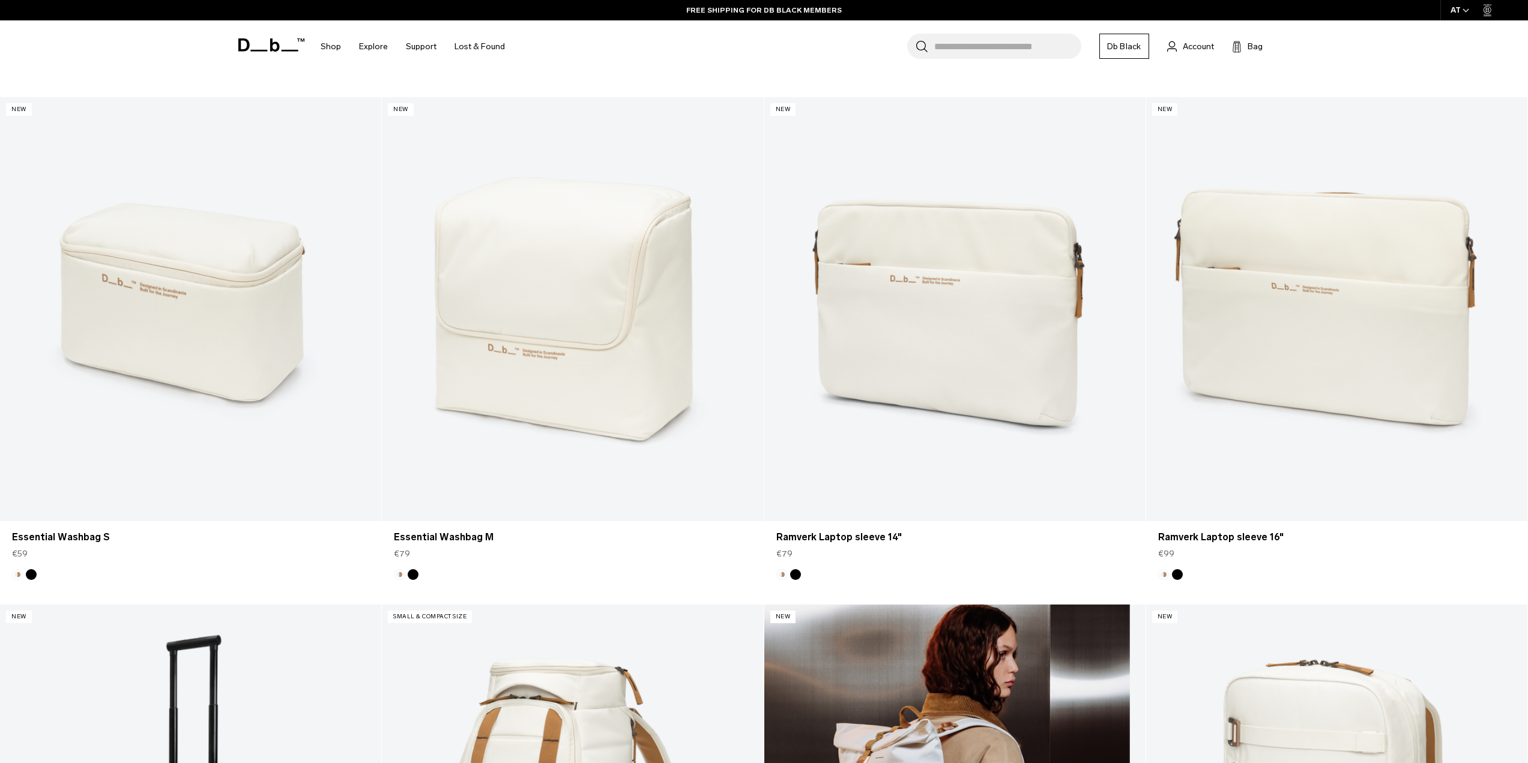
scroll to position [780, 0]
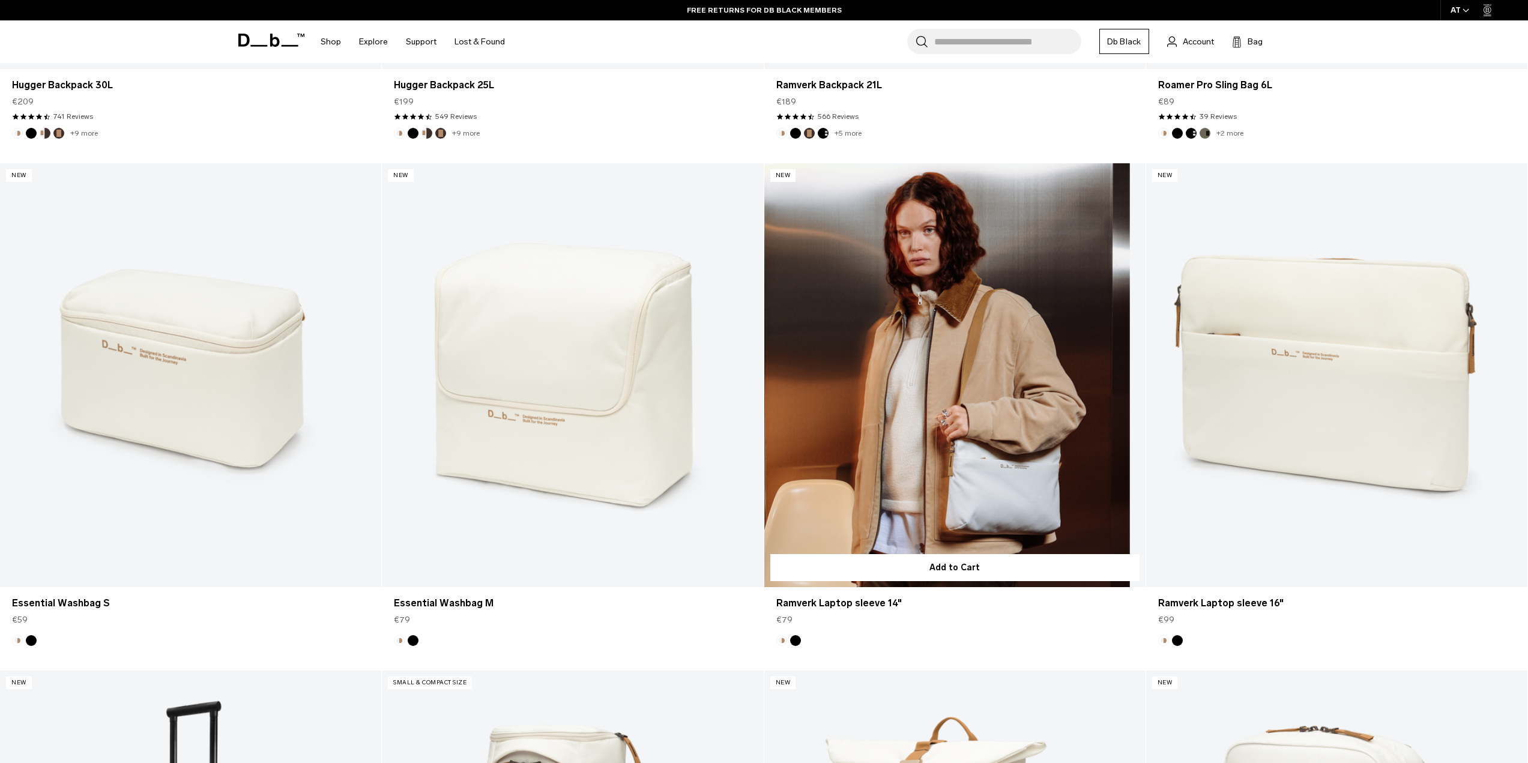
click at [967, 323] on link "Ramverk Laptop sleeve 14" at bounding box center [954, 375] width 381 height 424
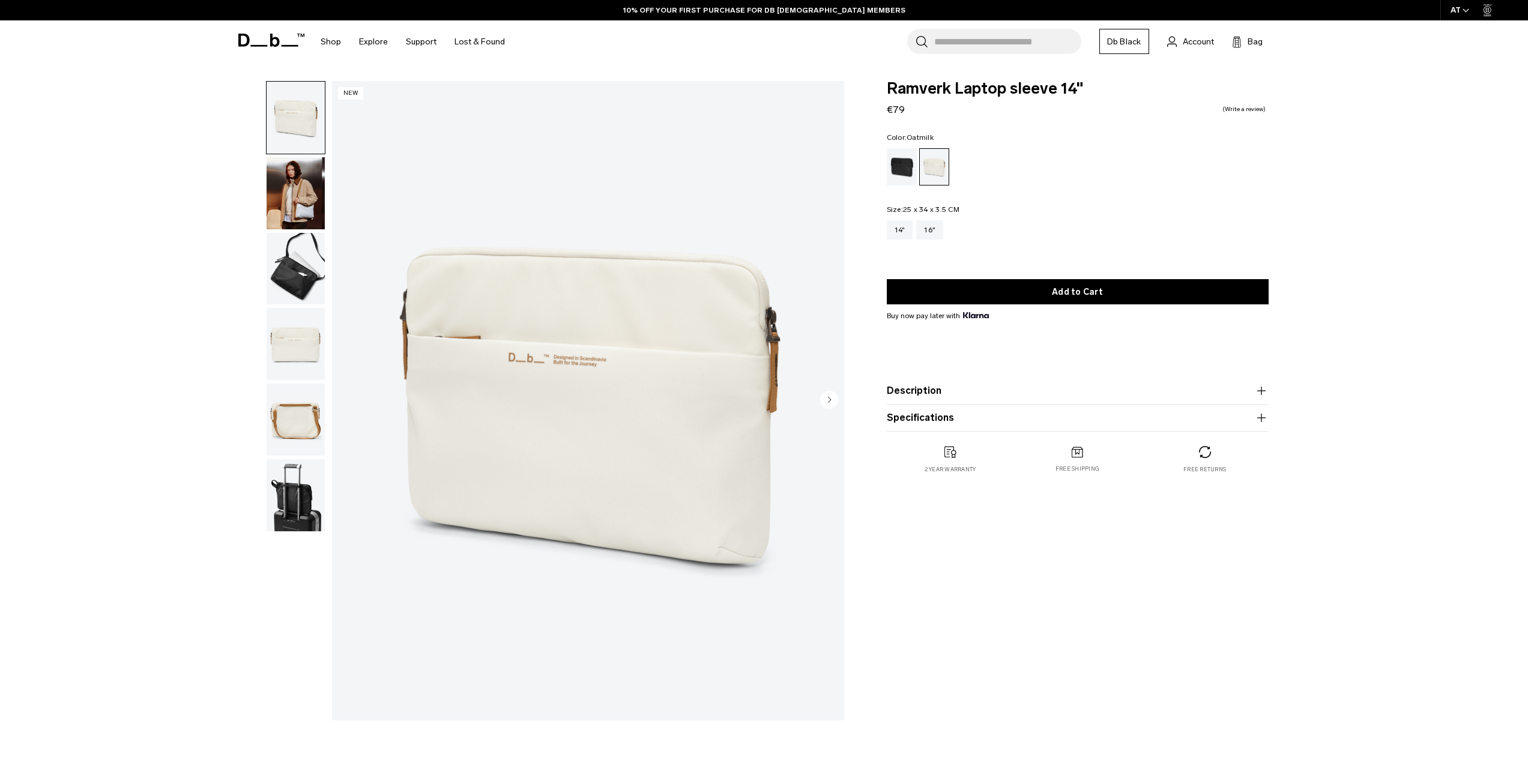
click at [313, 282] on img "button" at bounding box center [296, 269] width 58 height 72
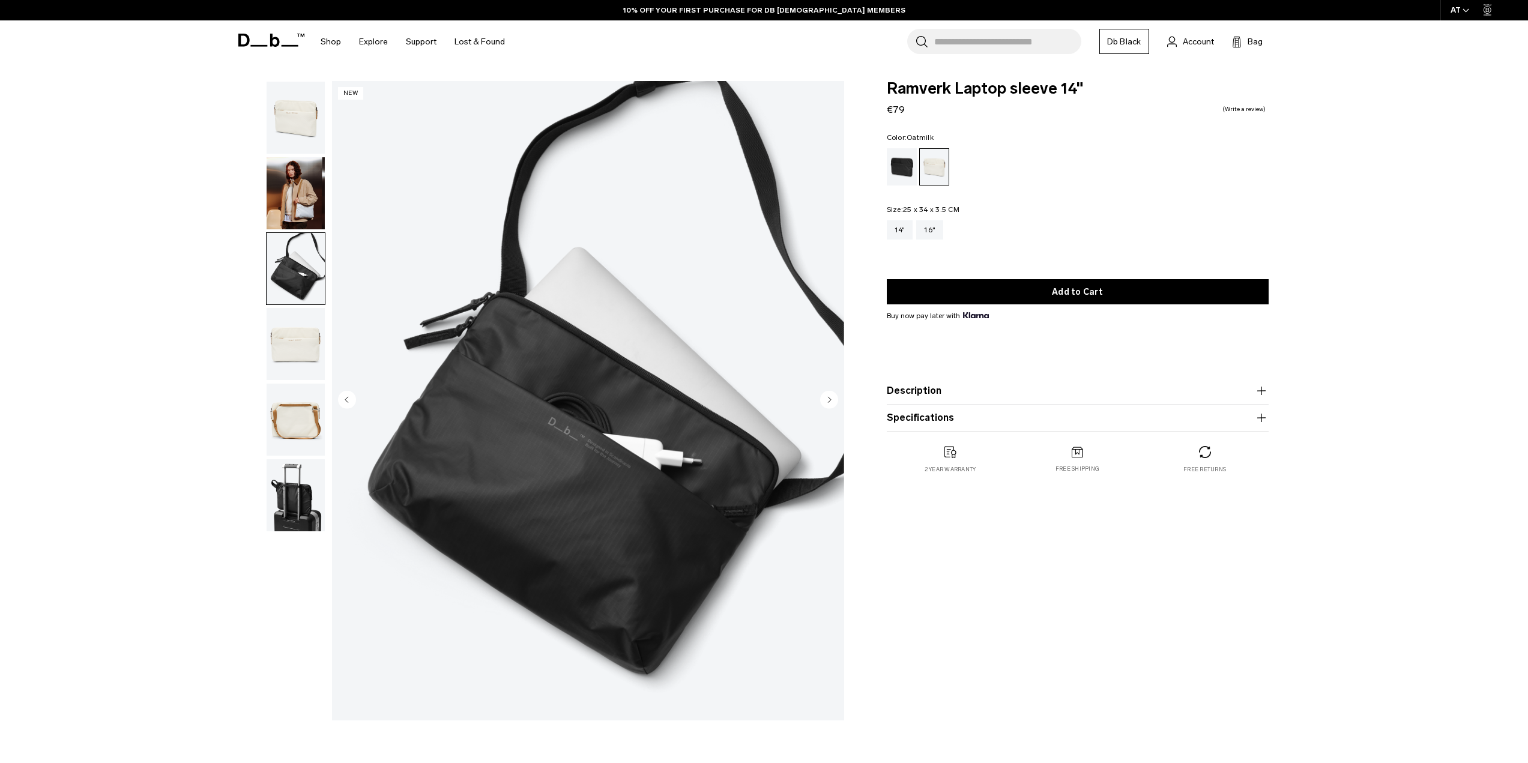
click at [300, 498] on img "button" at bounding box center [296, 495] width 58 height 72
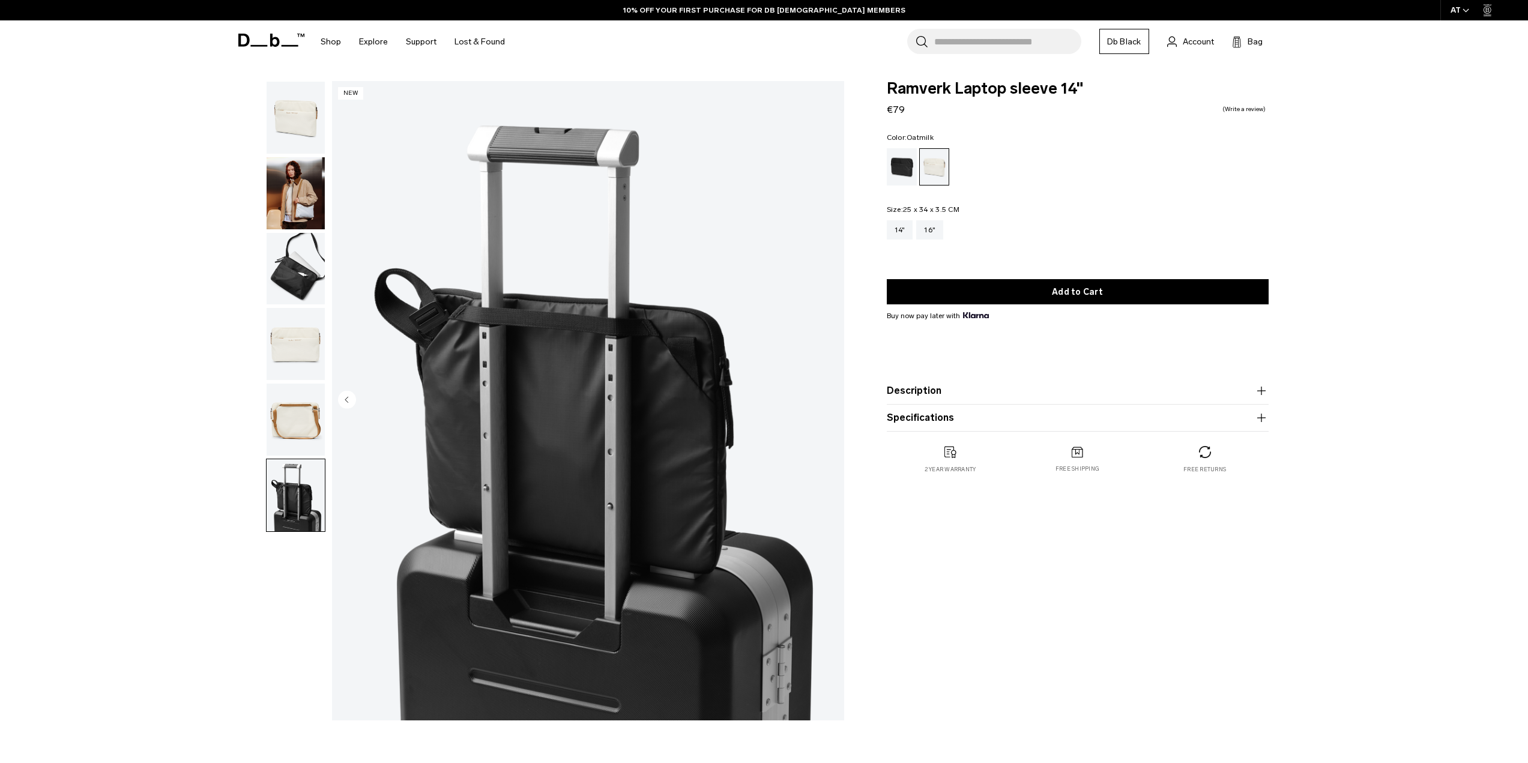
click at [288, 217] on img "button" at bounding box center [296, 193] width 58 height 72
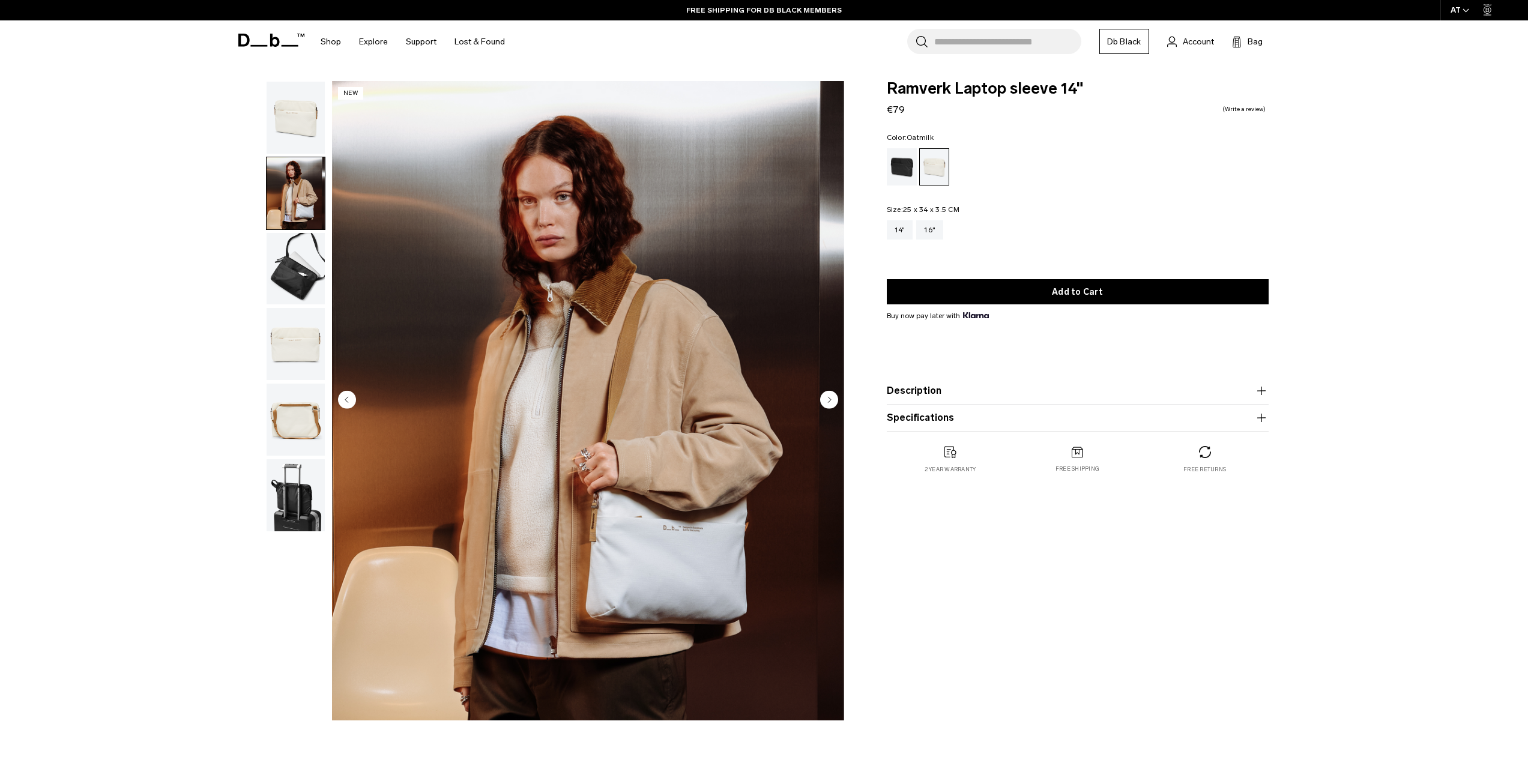
click at [289, 107] on img "button" at bounding box center [296, 118] width 58 height 72
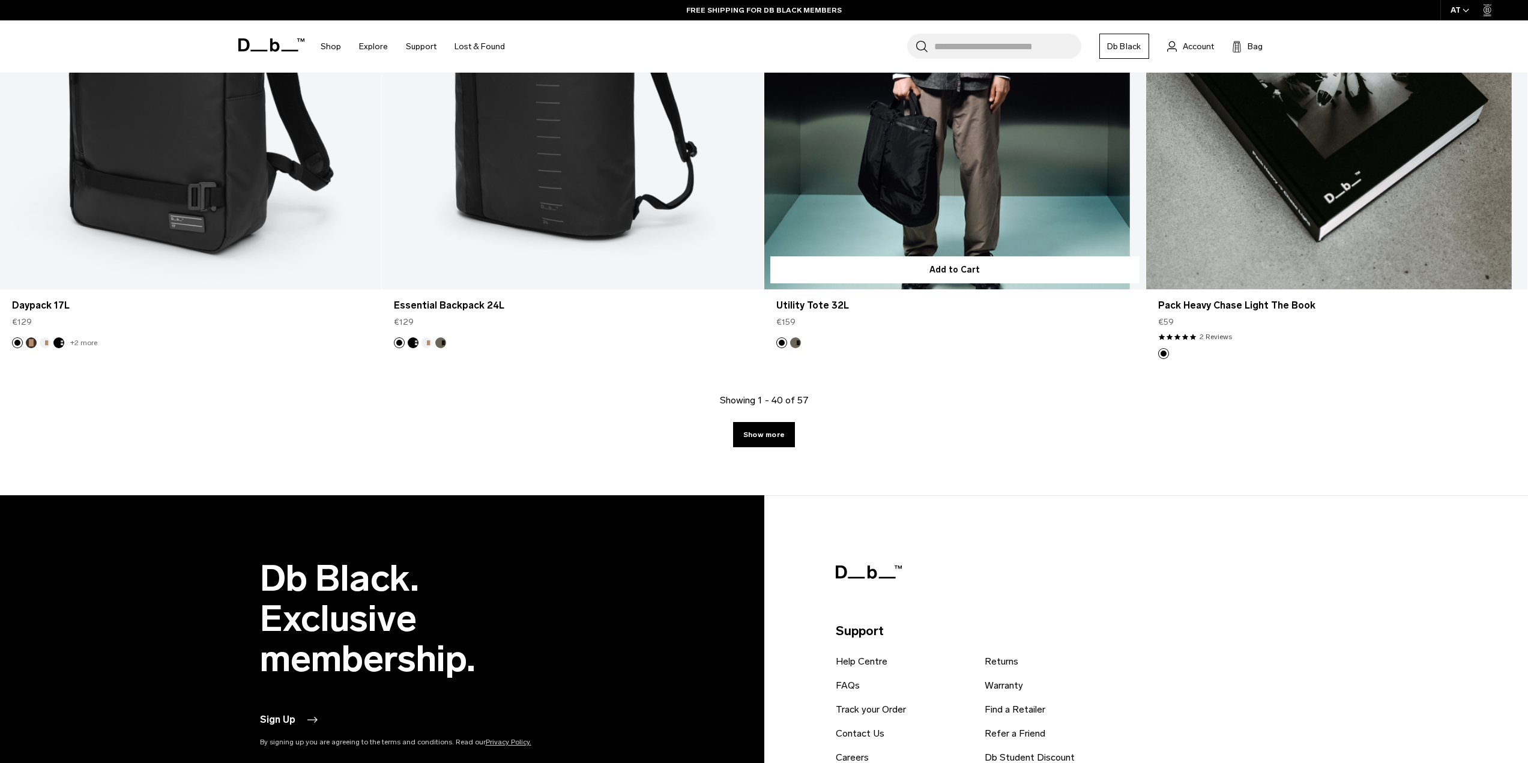
scroll to position [5223, 0]
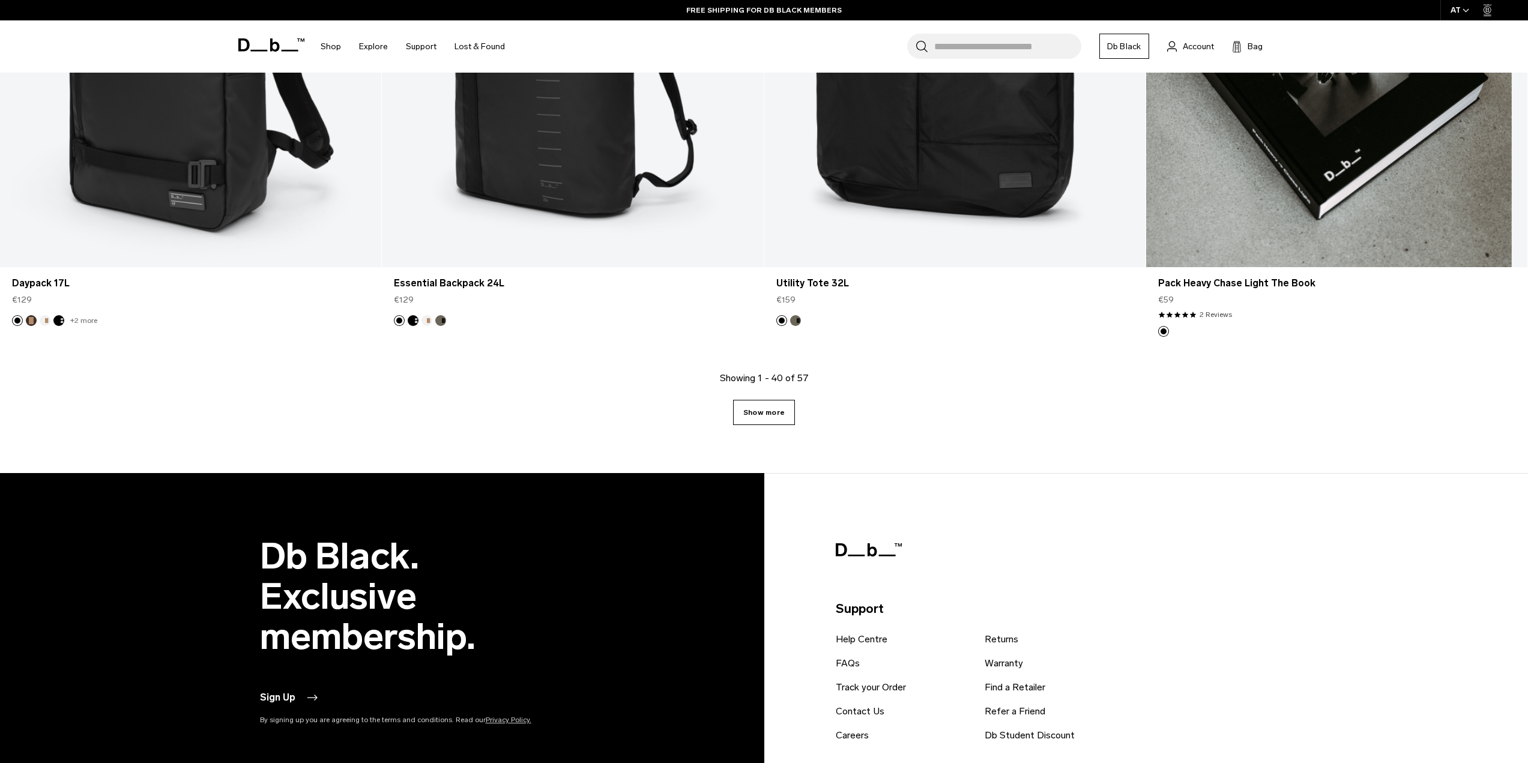
click at [749, 414] on link "Show more" at bounding box center [764, 412] width 62 height 25
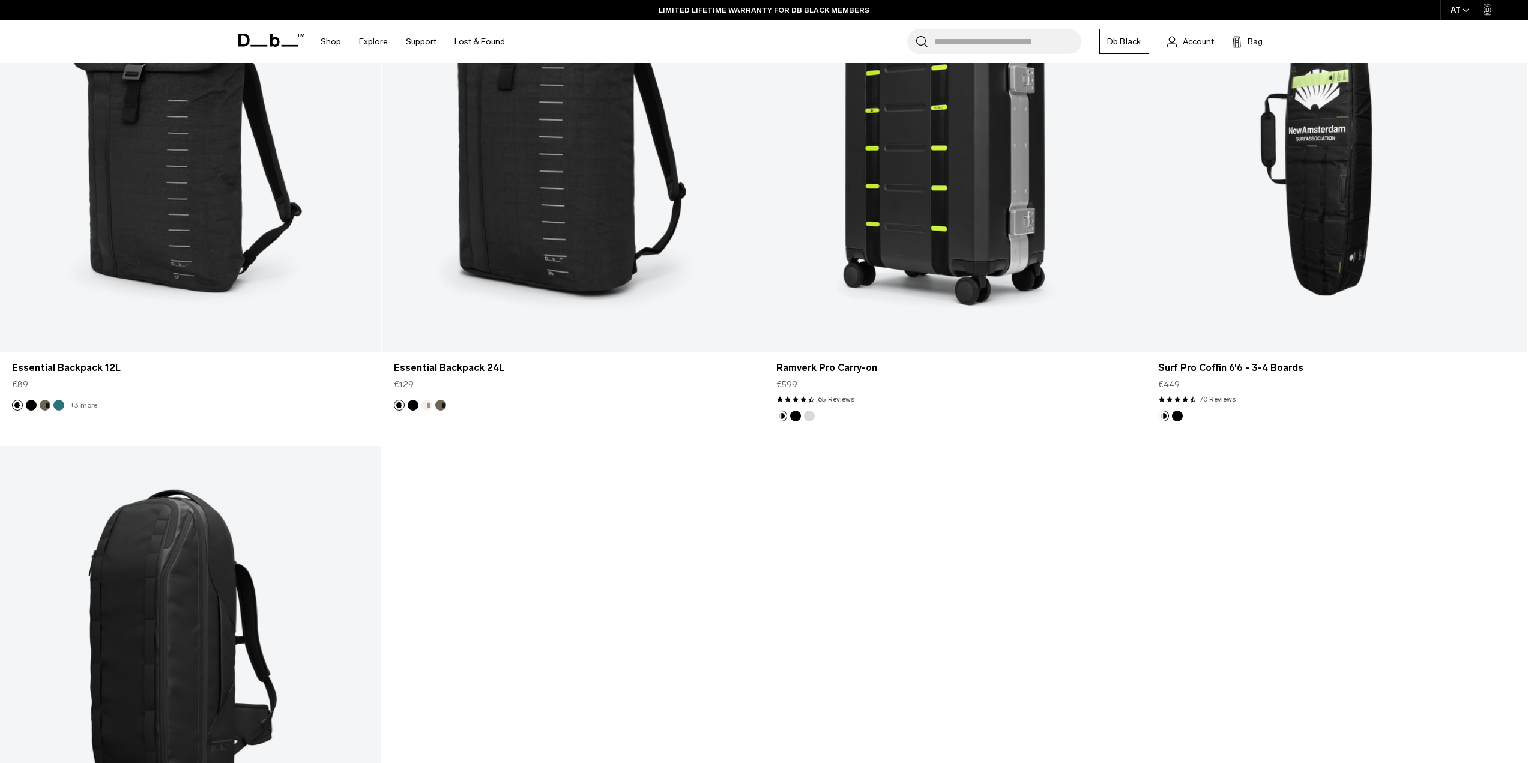
scroll to position [7006, 0]
